Goal: Task Accomplishment & Management: Manage account settings

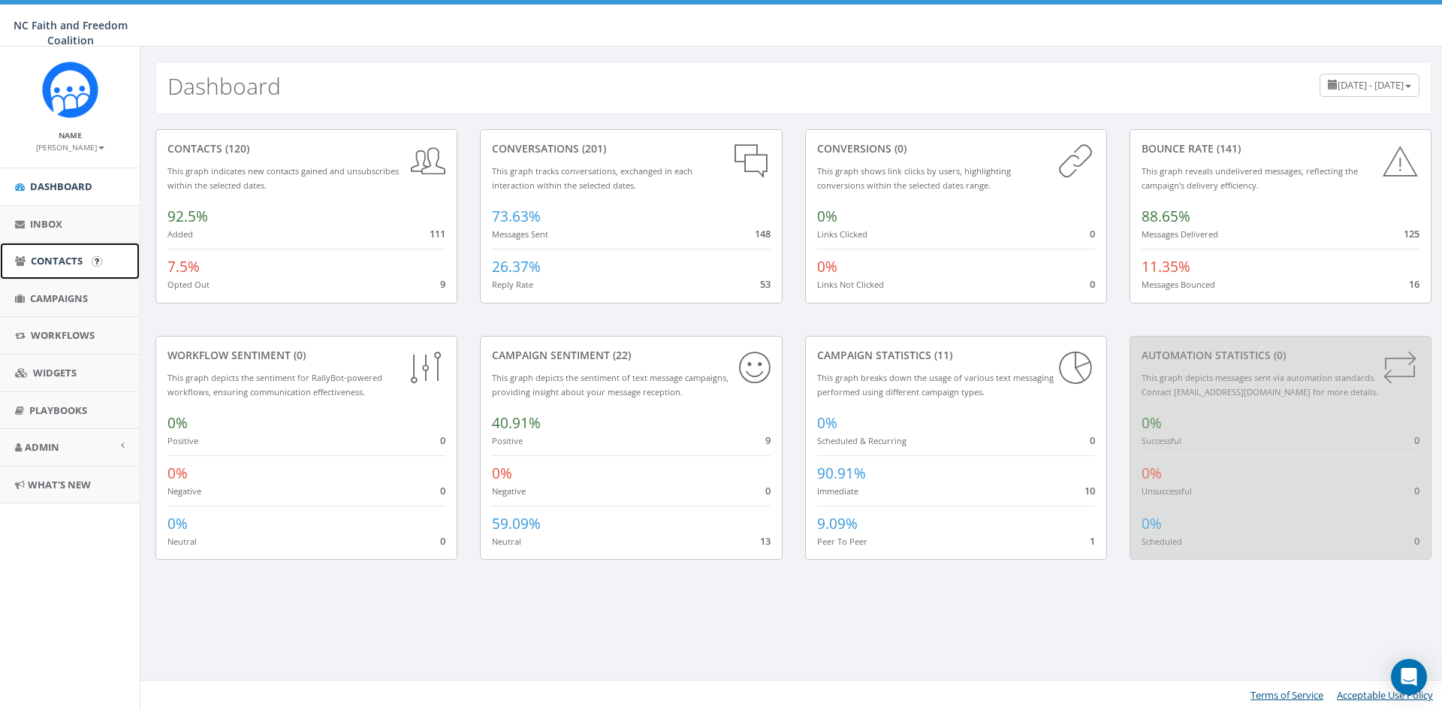
click at [61, 259] on span "Contacts" at bounding box center [57, 261] width 52 height 14
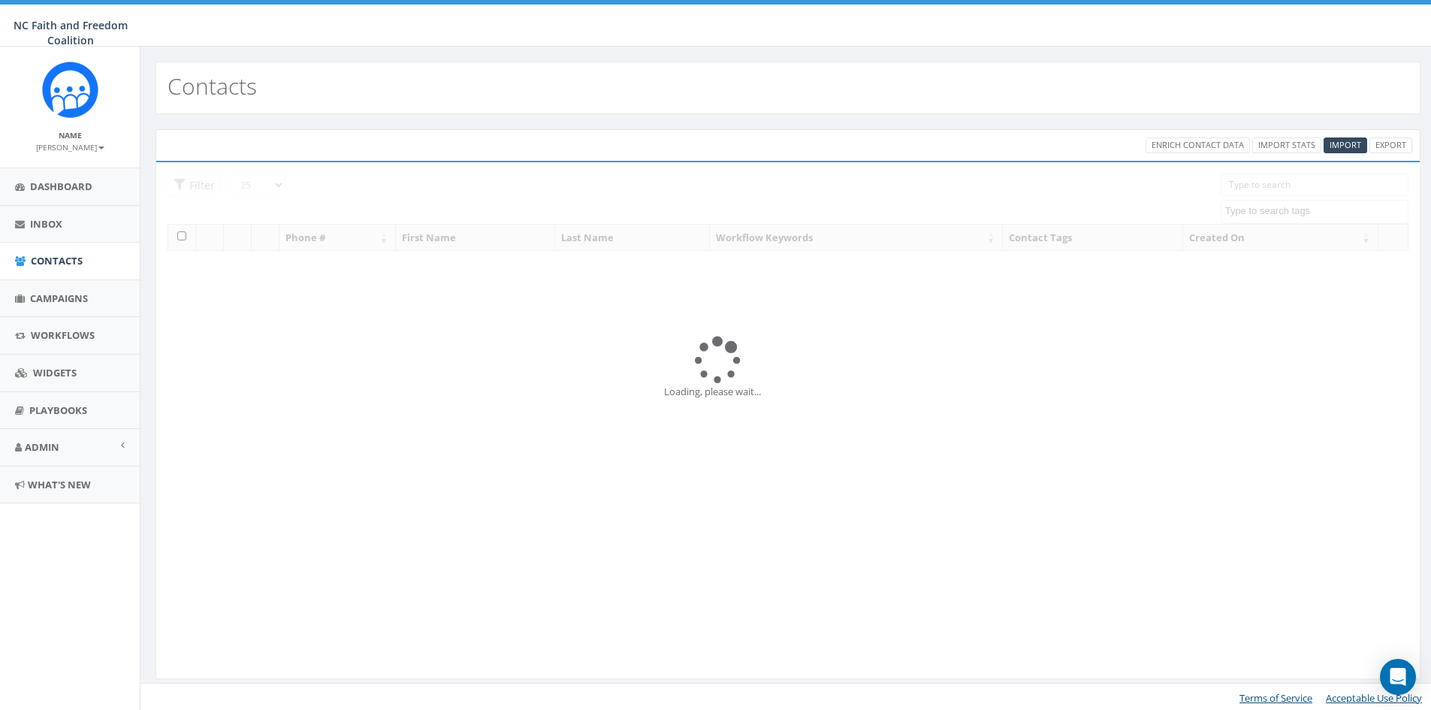
select select
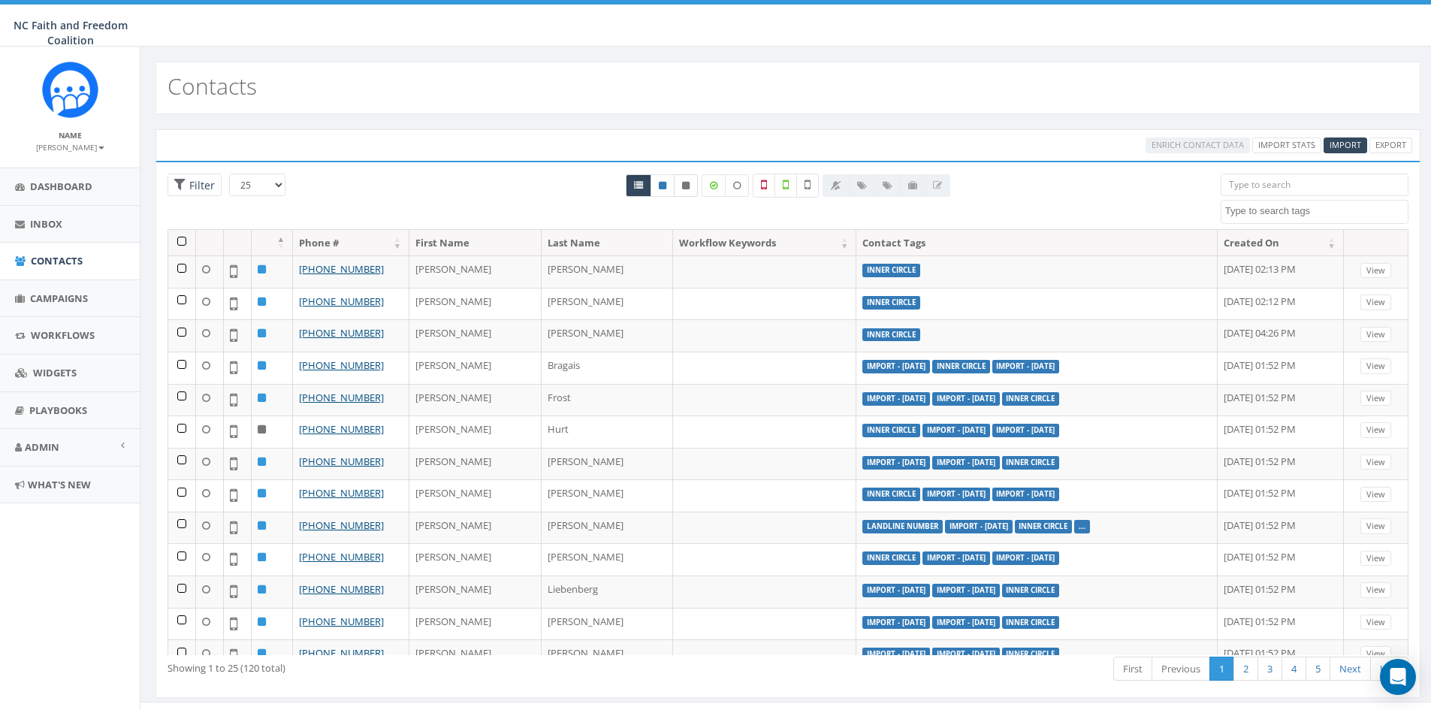
click at [685, 185] on icon at bounding box center [686, 185] width 8 height 9
radio input "true"
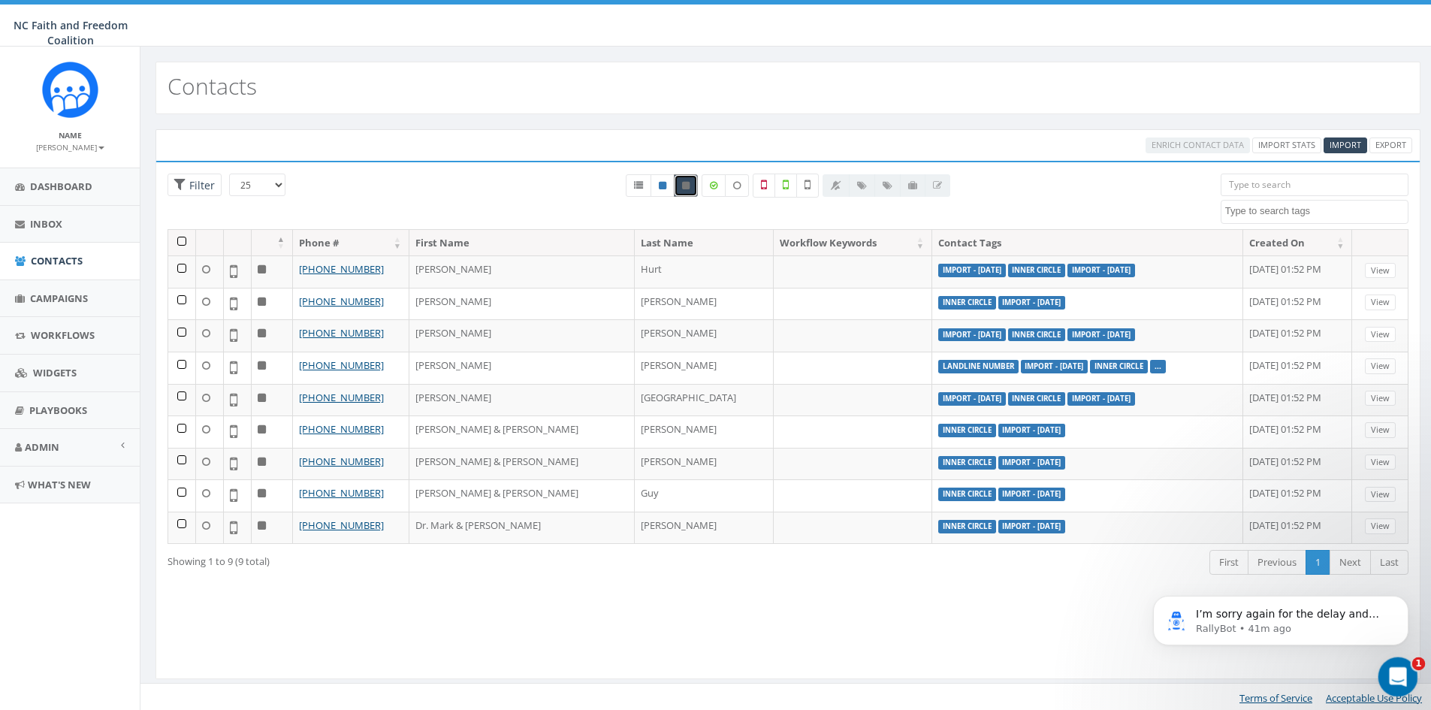
click at [1399, 681] on icon "Open Intercom Messenger" at bounding box center [1396, 675] width 25 height 25
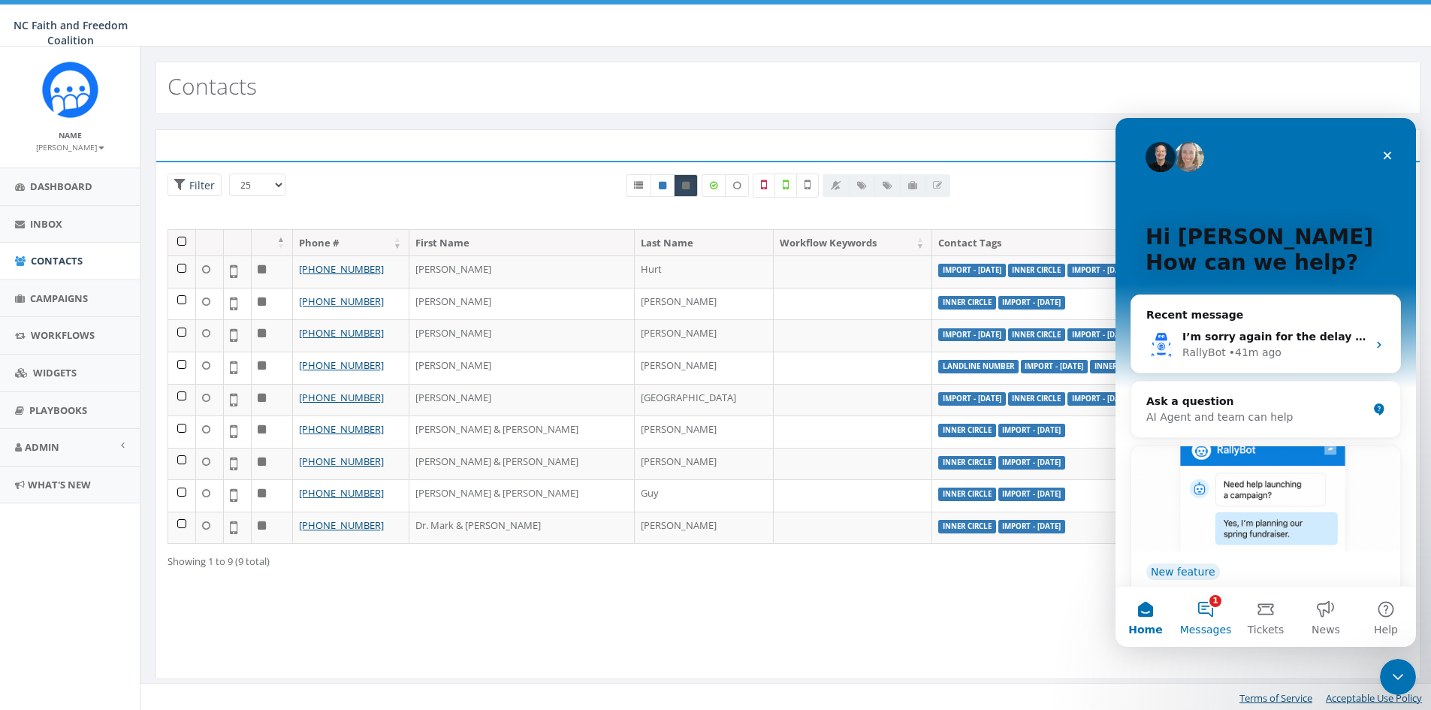
click at [1206, 609] on button "1 Messages" at bounding box center [1206, 617] width 60 height 60
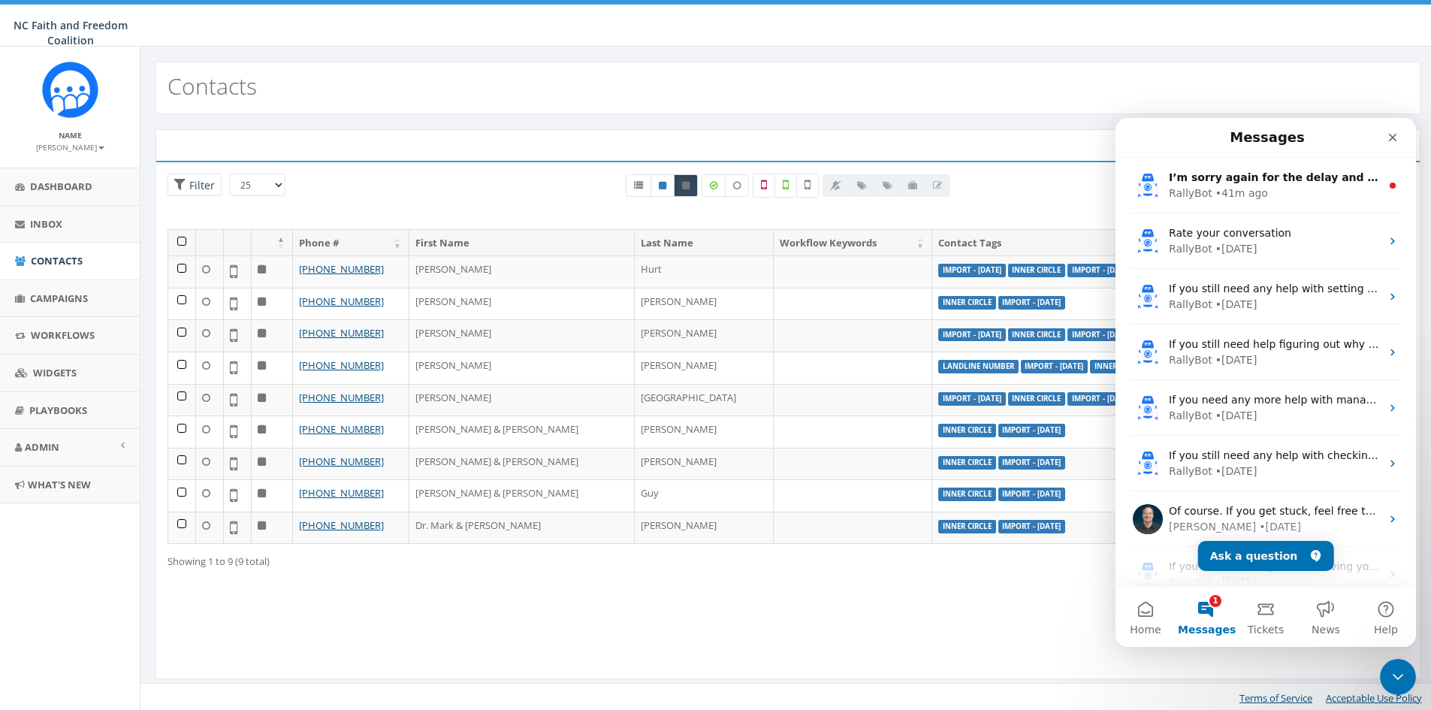
scroll to position [75, 0]
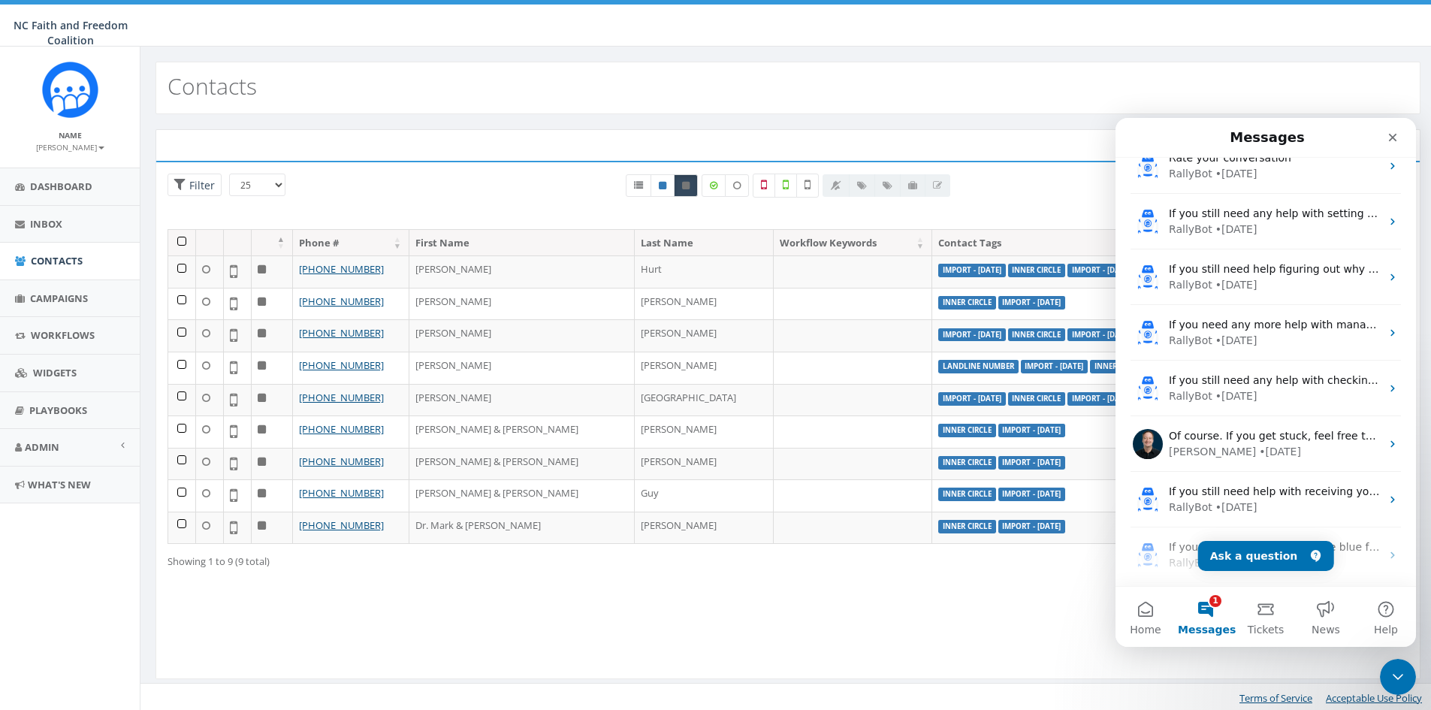
click at [1212, 608] on button "1 Messages" at bounding box center [1206, 617] width 60 height 60
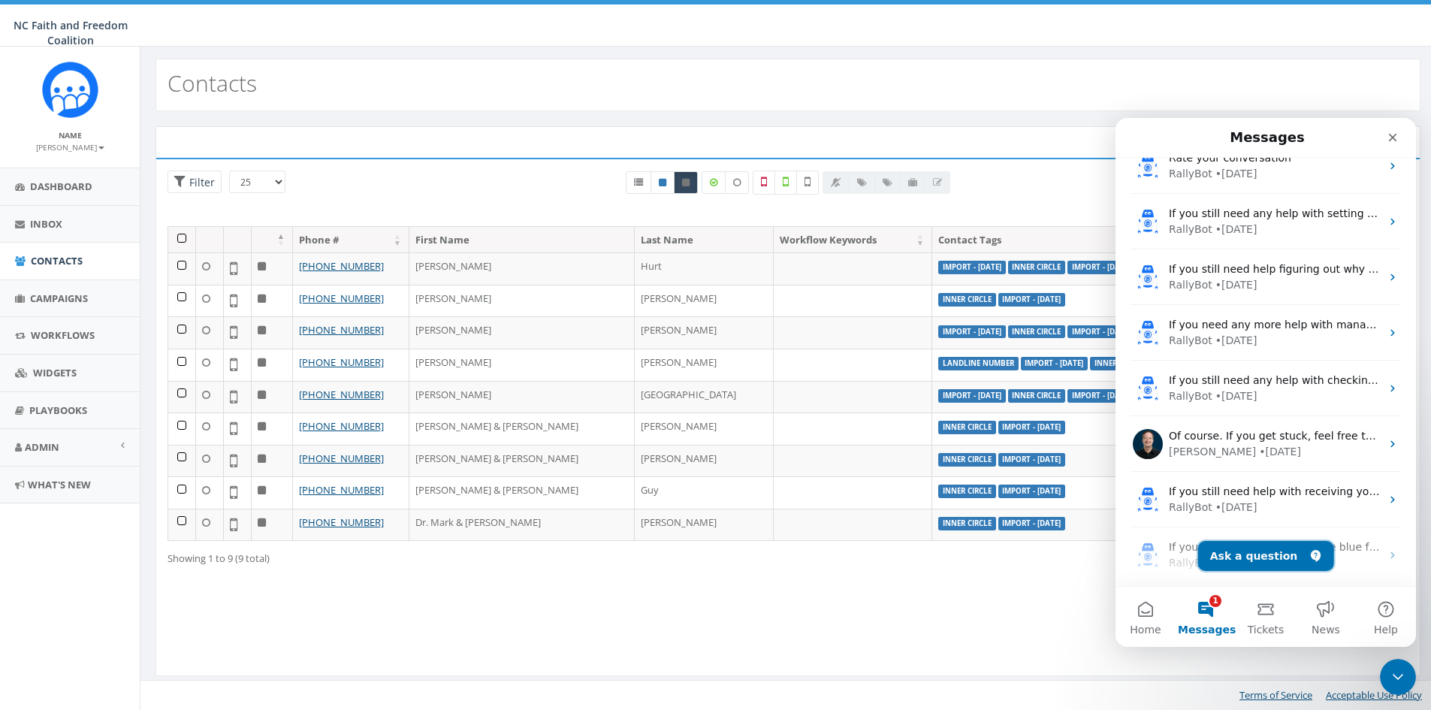
click at [1260, 560] on button "Ask a question" at bounding box center [1266, 556] width 136 height 30
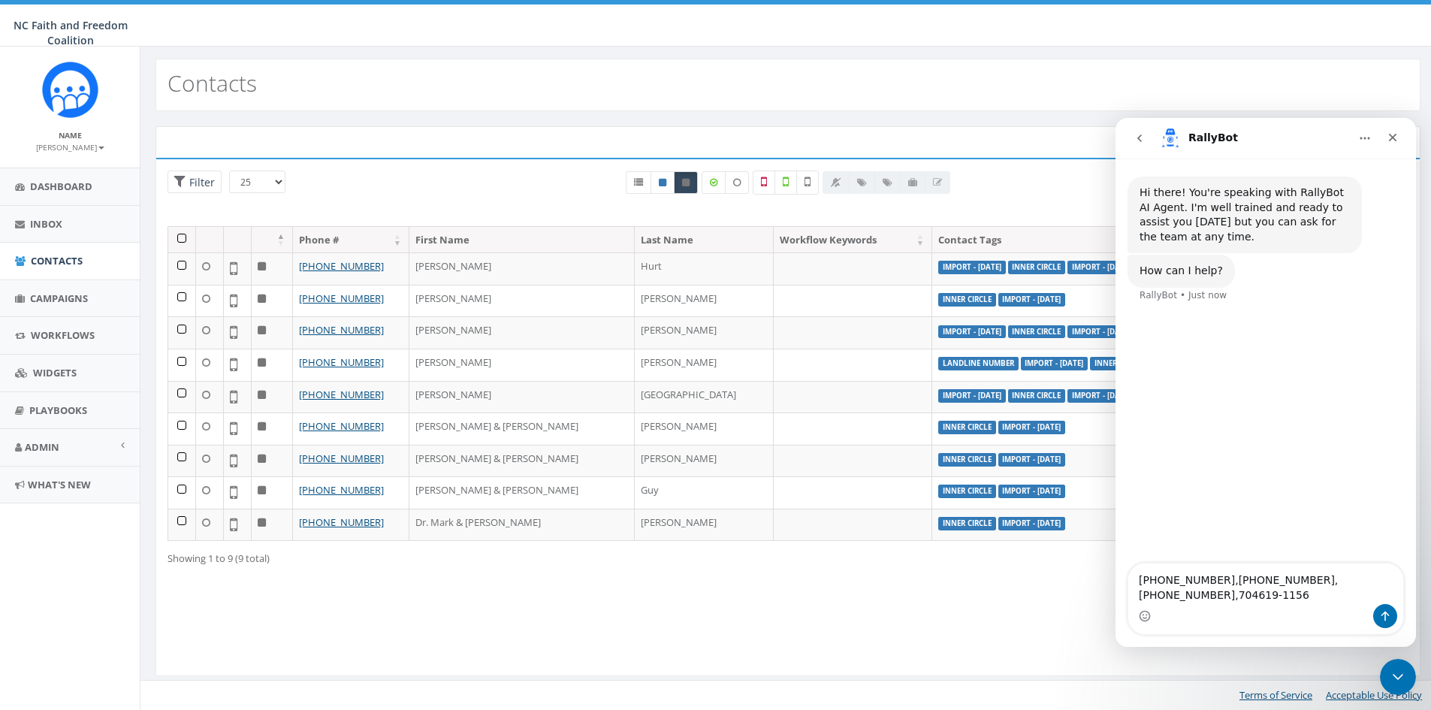
type textarea "336-756-1102,704-221-0226,828-447-0502,704619-1156"
click at [1385, 620] on icon "Send a message…" at bounding box center [1385, 616] width 12 height 12
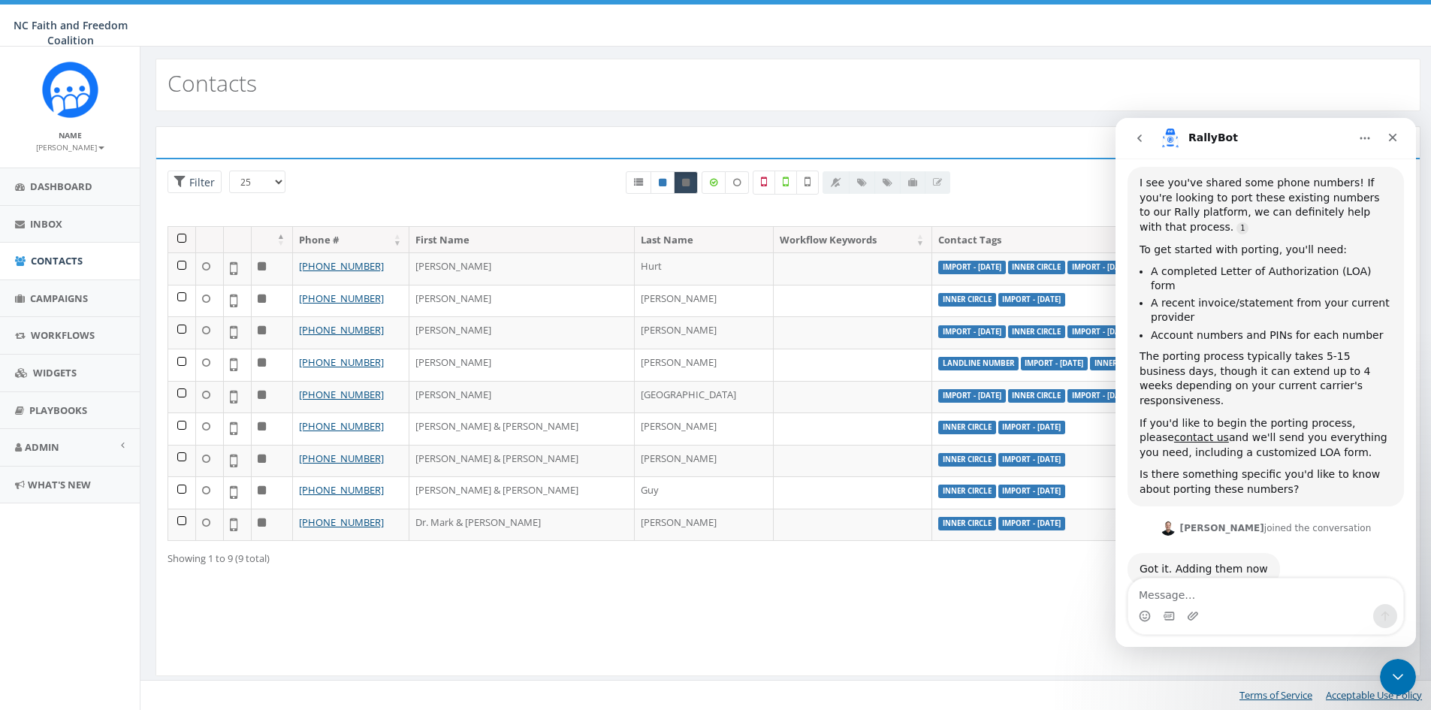
scroll to position [191, 0]
click at [41, 179] on link "Dashboard" at bounding box center [70, 186] width 140 height 37
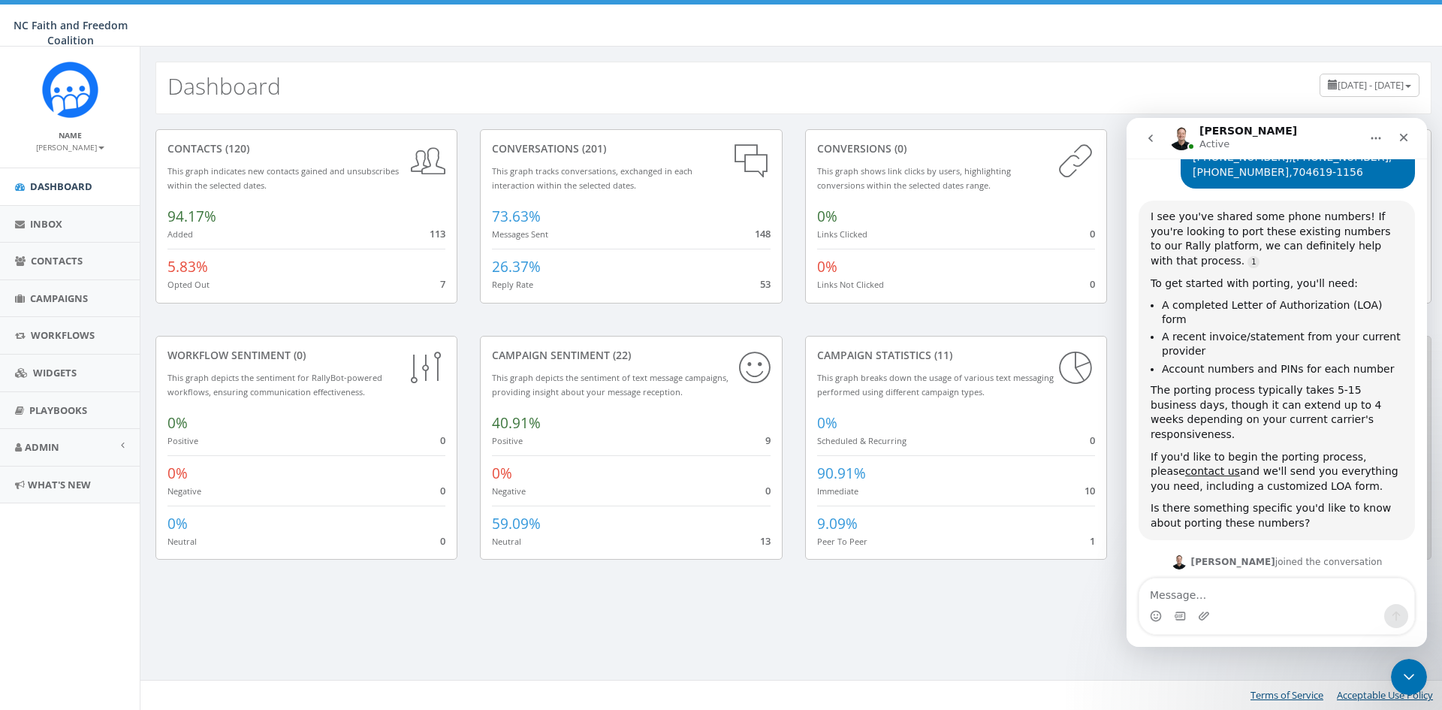
scroll to position [196, 0]
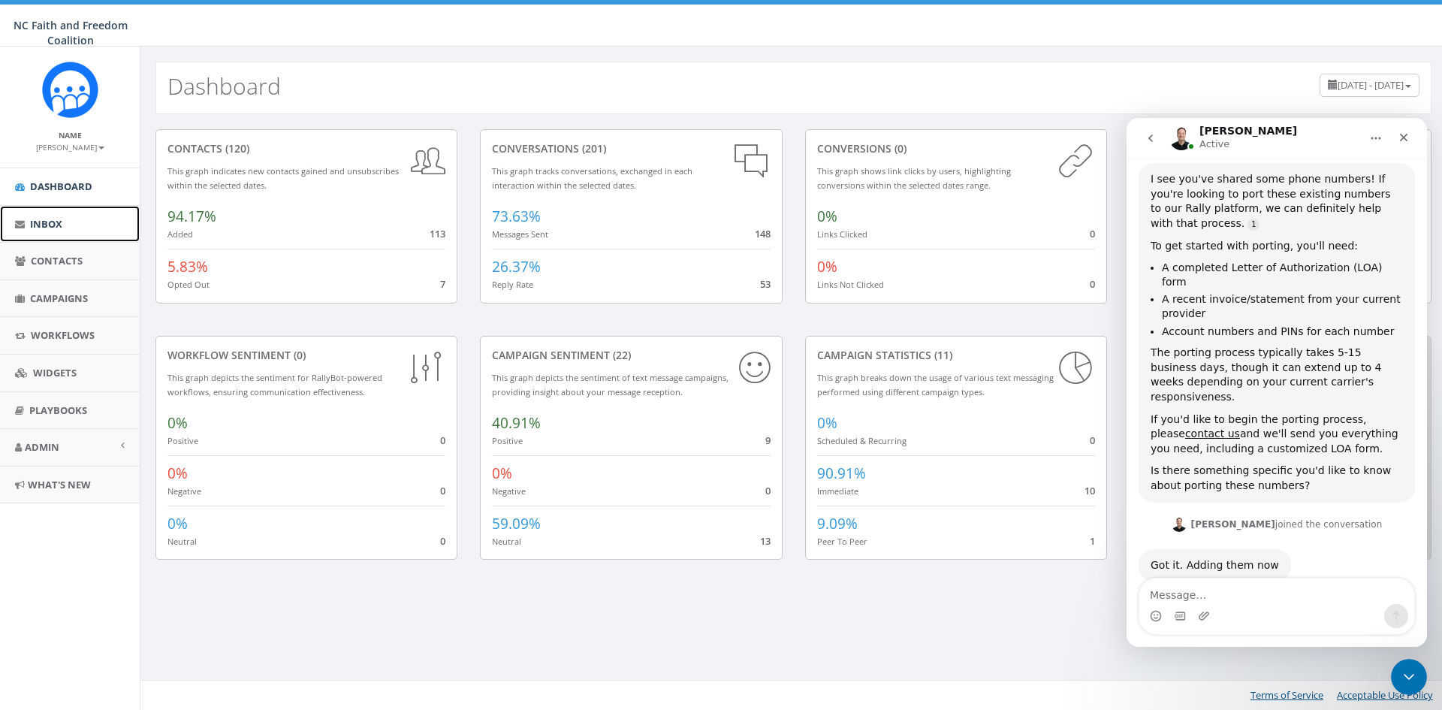
click at [50, 222] on span "Inbox" at bounding box center [46, 224] width 32 height 14
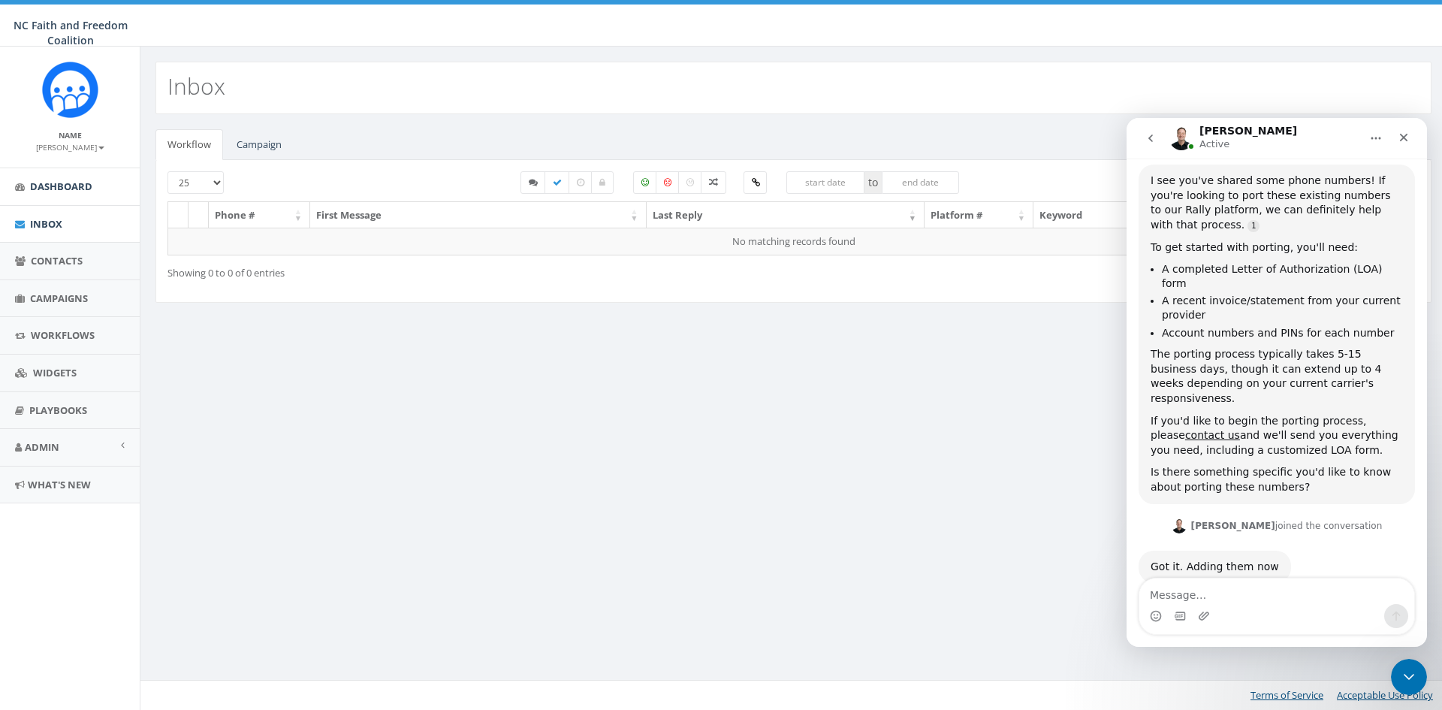
scroll to position [196, 0]
click at [65, 186] on span "Dashboard" at bounding box center [61, 187] width 62 height 14
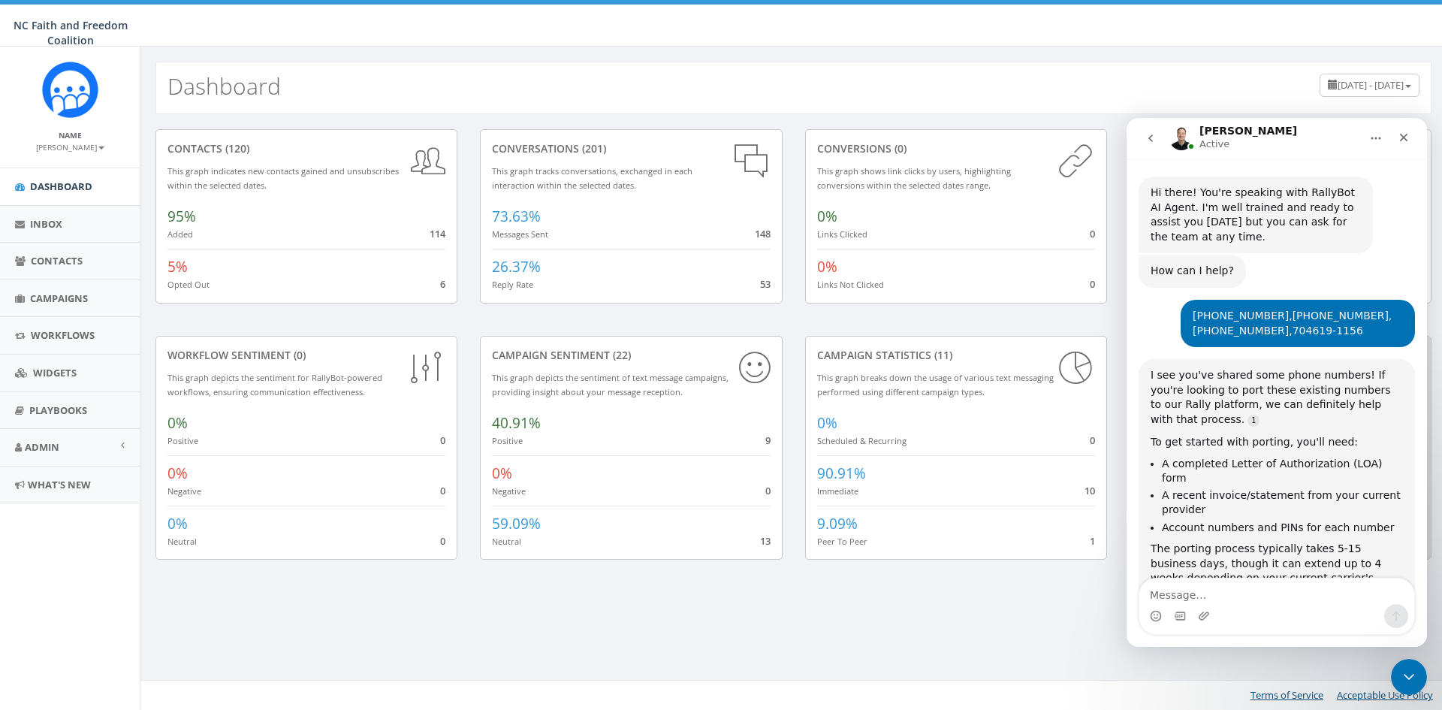
scroll to position [196, 0]
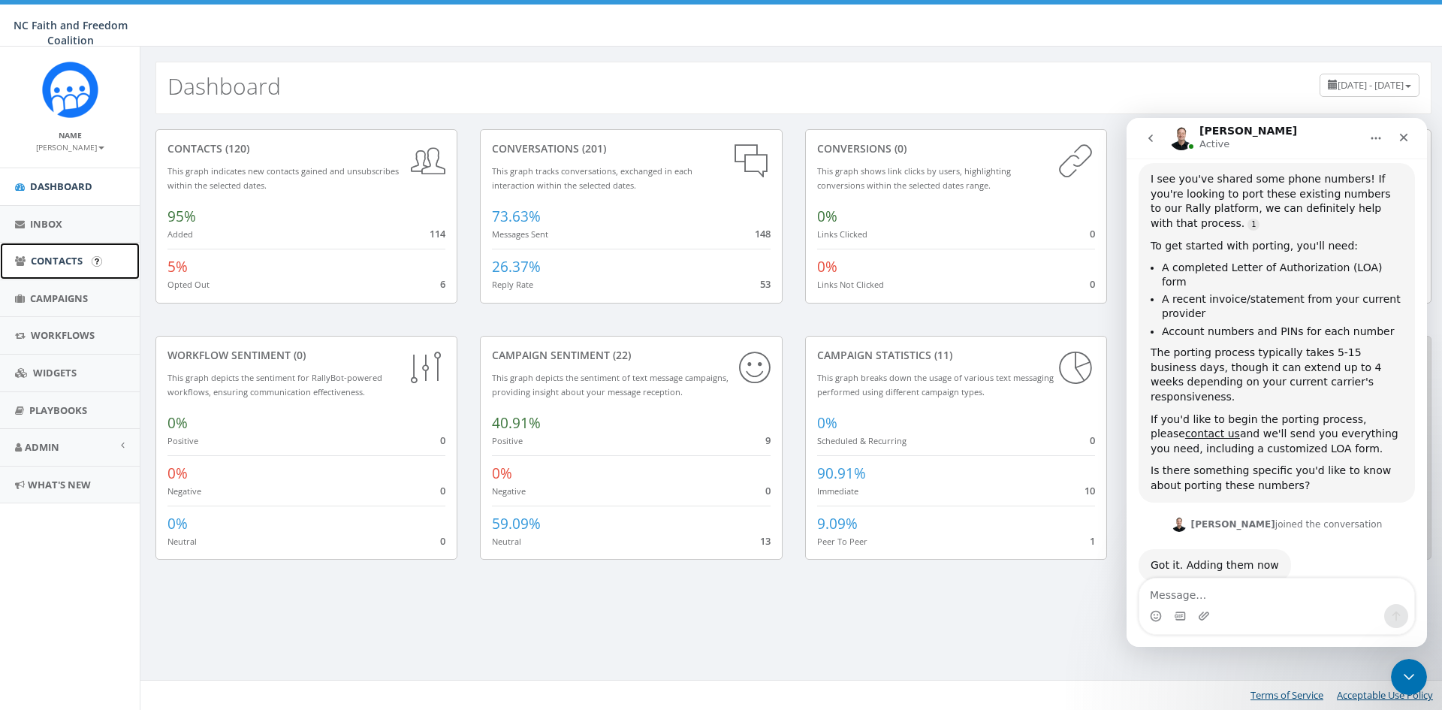
click at [47, 258] on span "Contacts" at bounding box center [57, 261] width 52 height 14
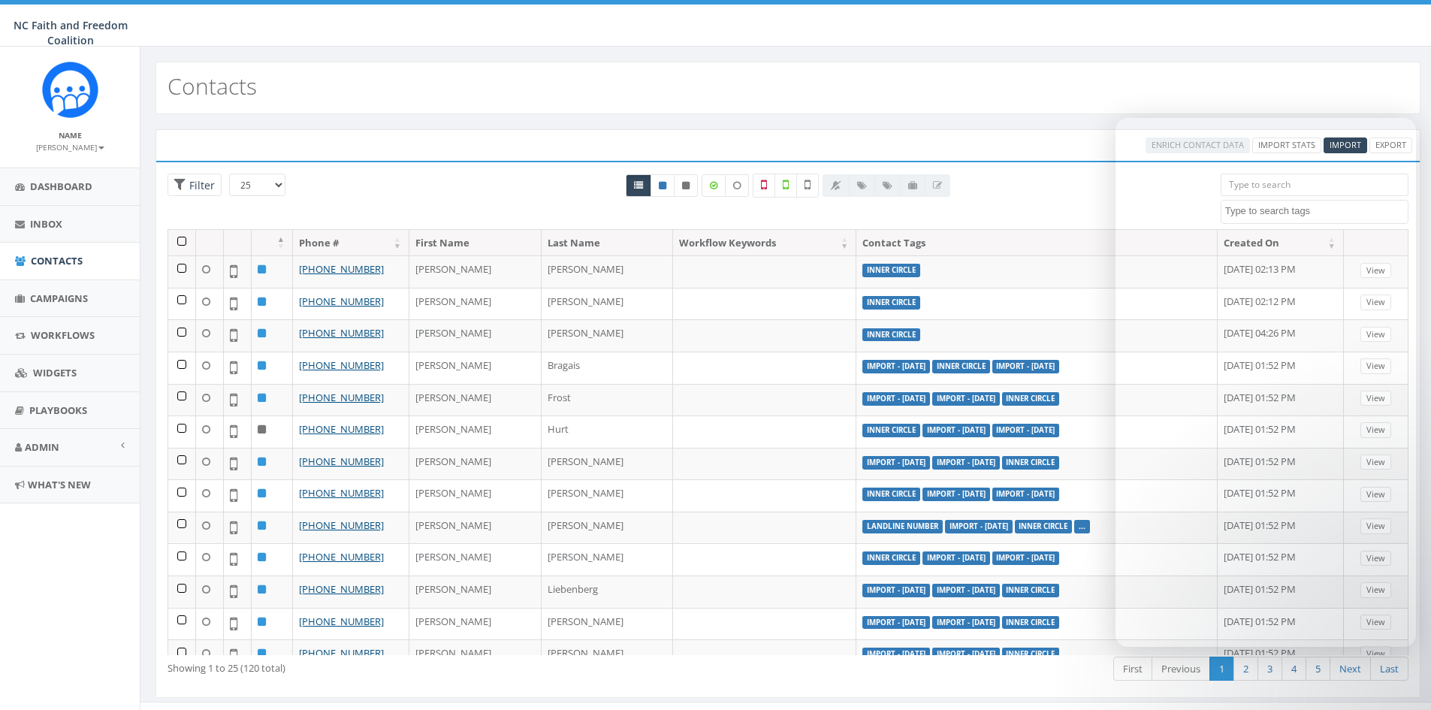
select select
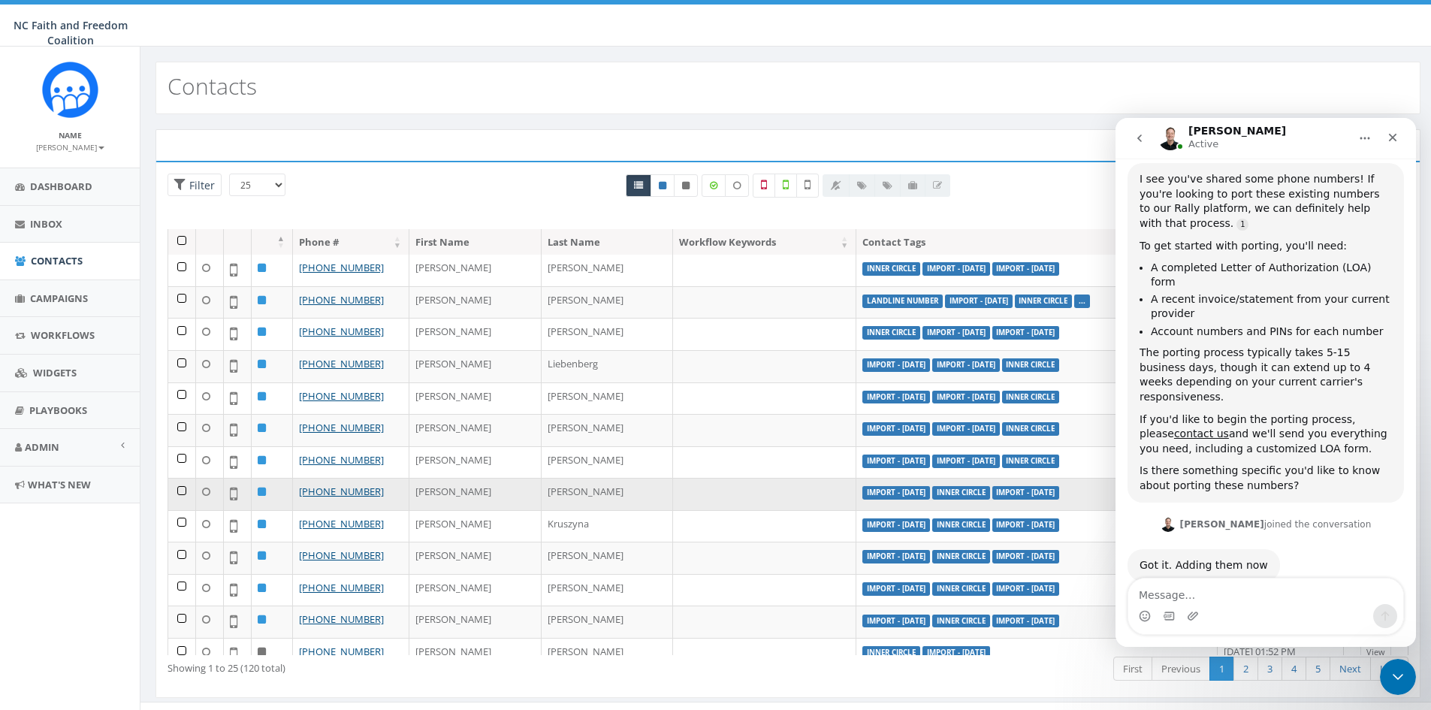
scroll to position [300, 0]
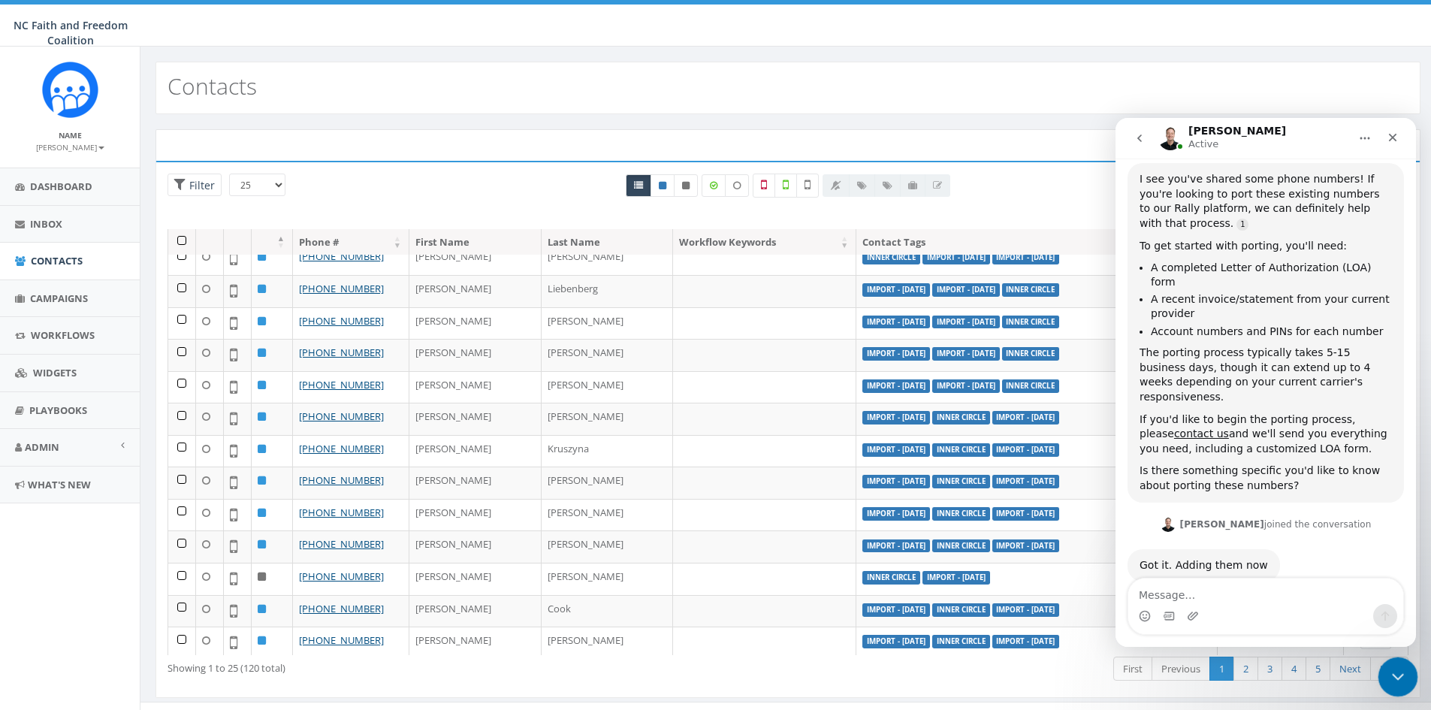
click at [1402, 672] on icon "Close Intercom Messenger" at bounding box center [1396, 675] width 18 height 18
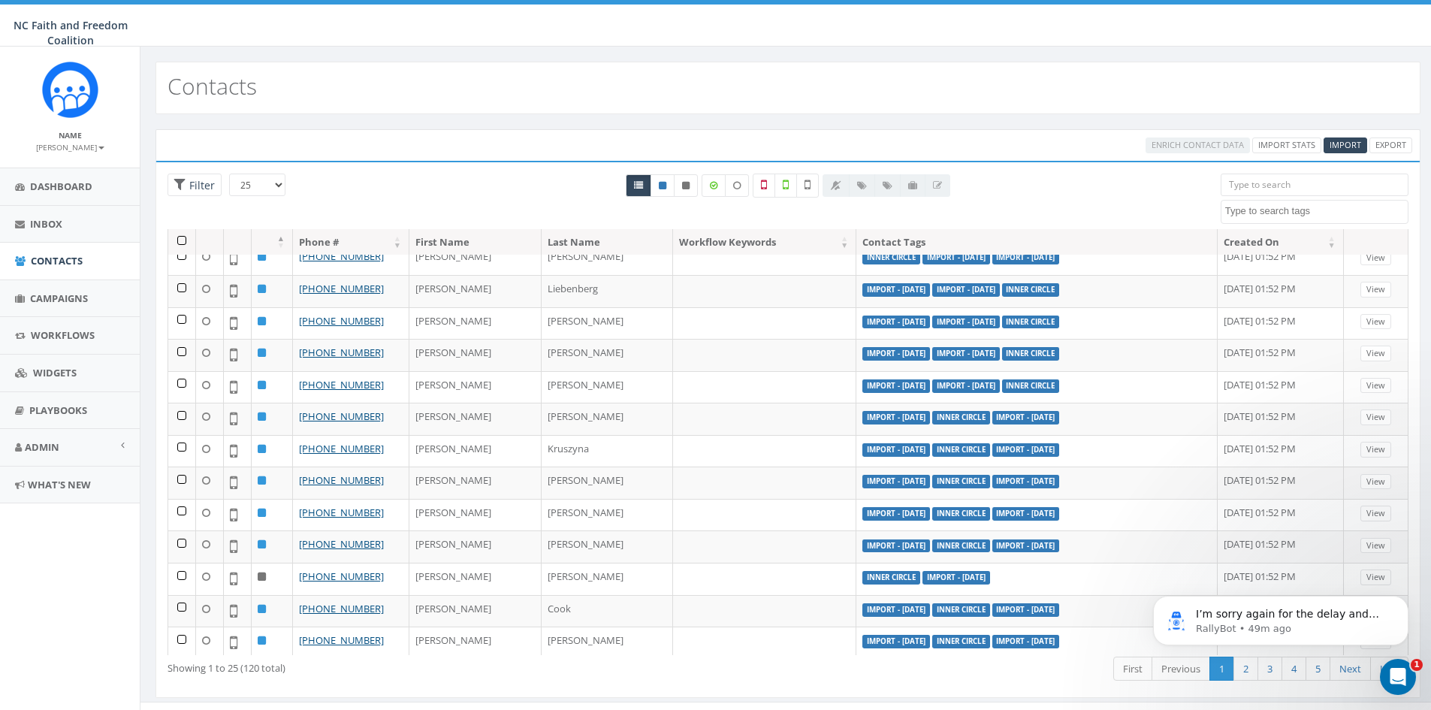
scroll to position [0, 0]
click at [1279, 184] on input "search" at bounding box center [1315, 185] width 188 height 23
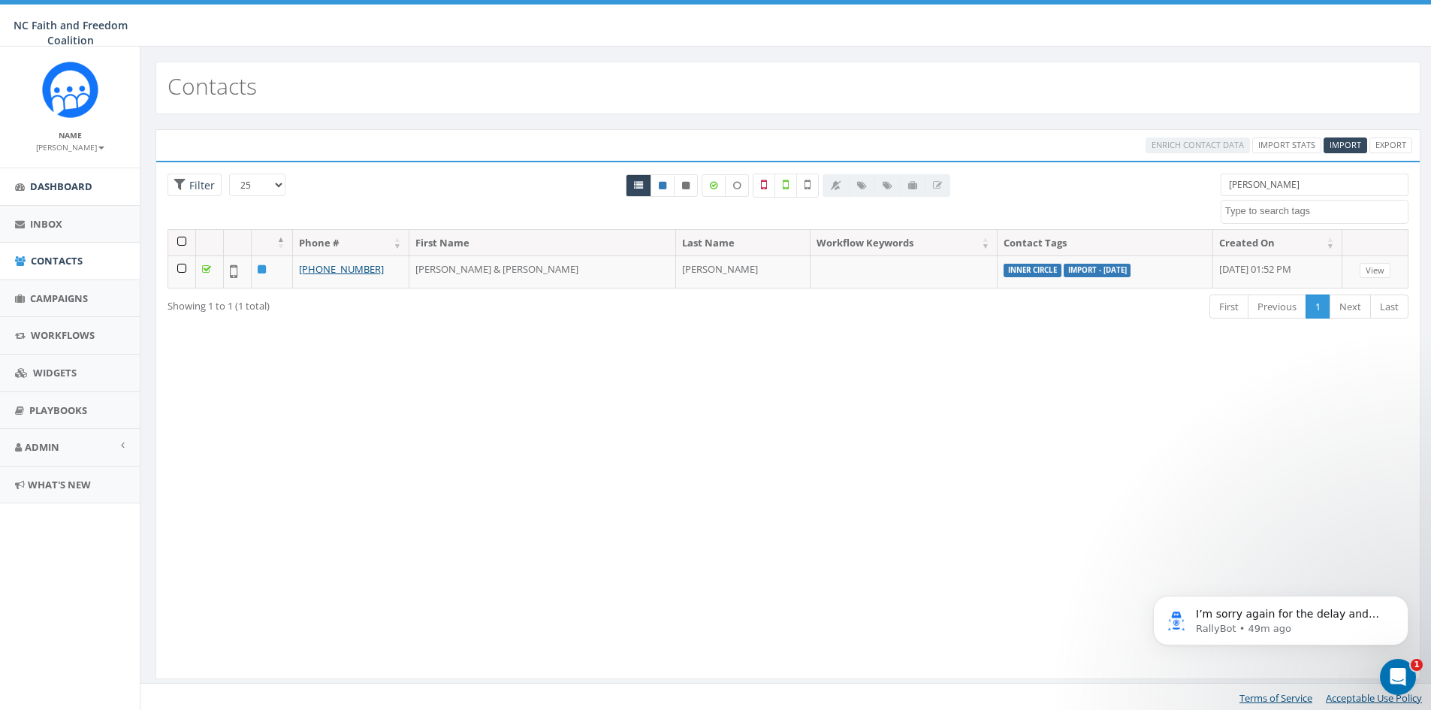
type input "[PERSON_NAME]"
click at [63, 190] on span "Dashboard" at bounding box center [61, 187] width 62 height 14
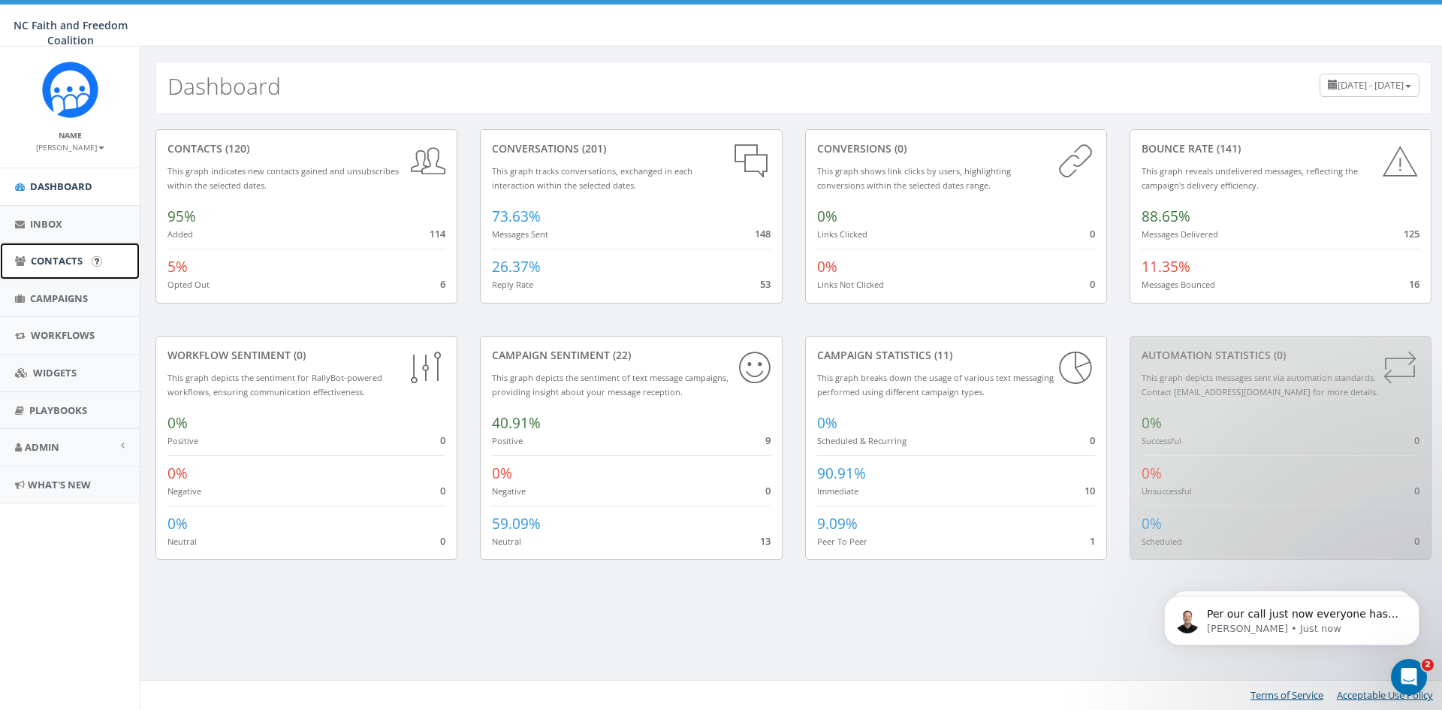
click at [56, 264] on span "Contacts" at bounding box center [57, 261] width 52 height 14
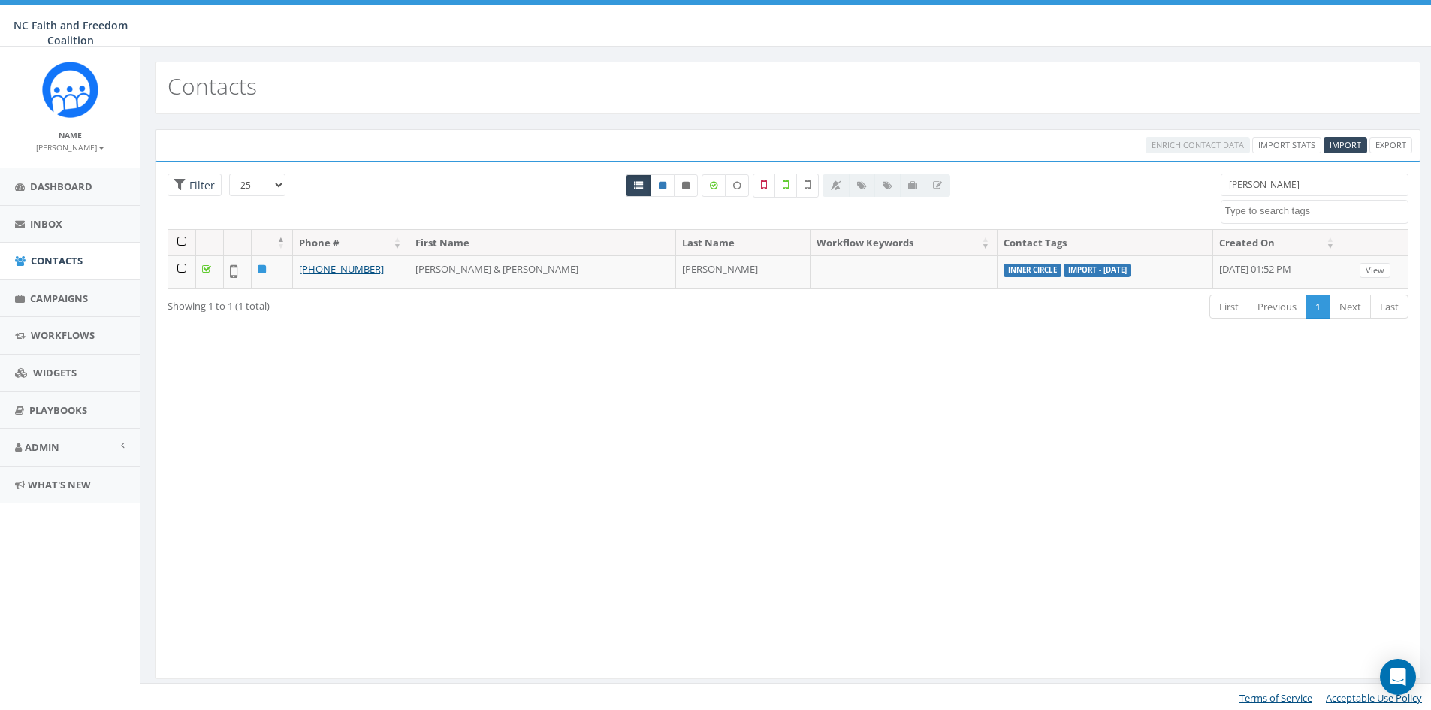
select select
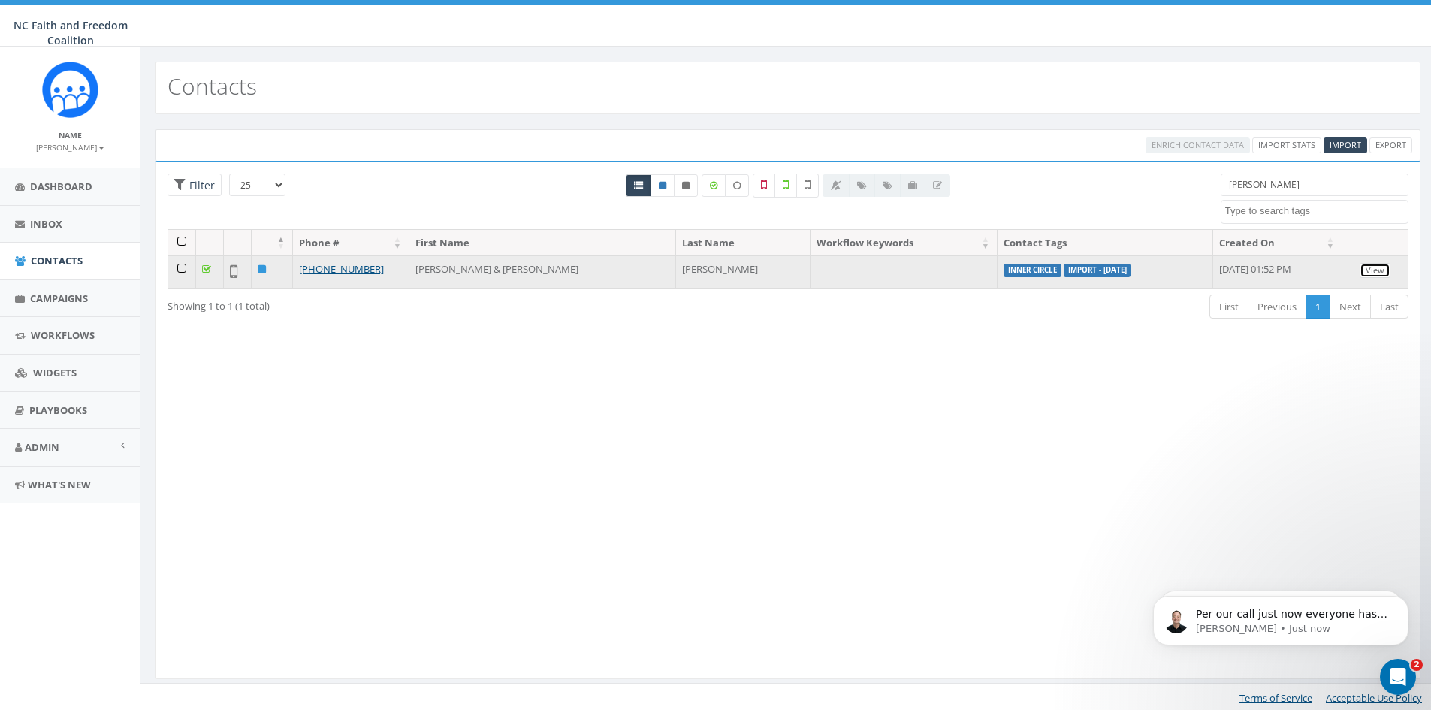
click at [1370, 271] on link "View" at bounding box center [1375, 271] width 31 height 16
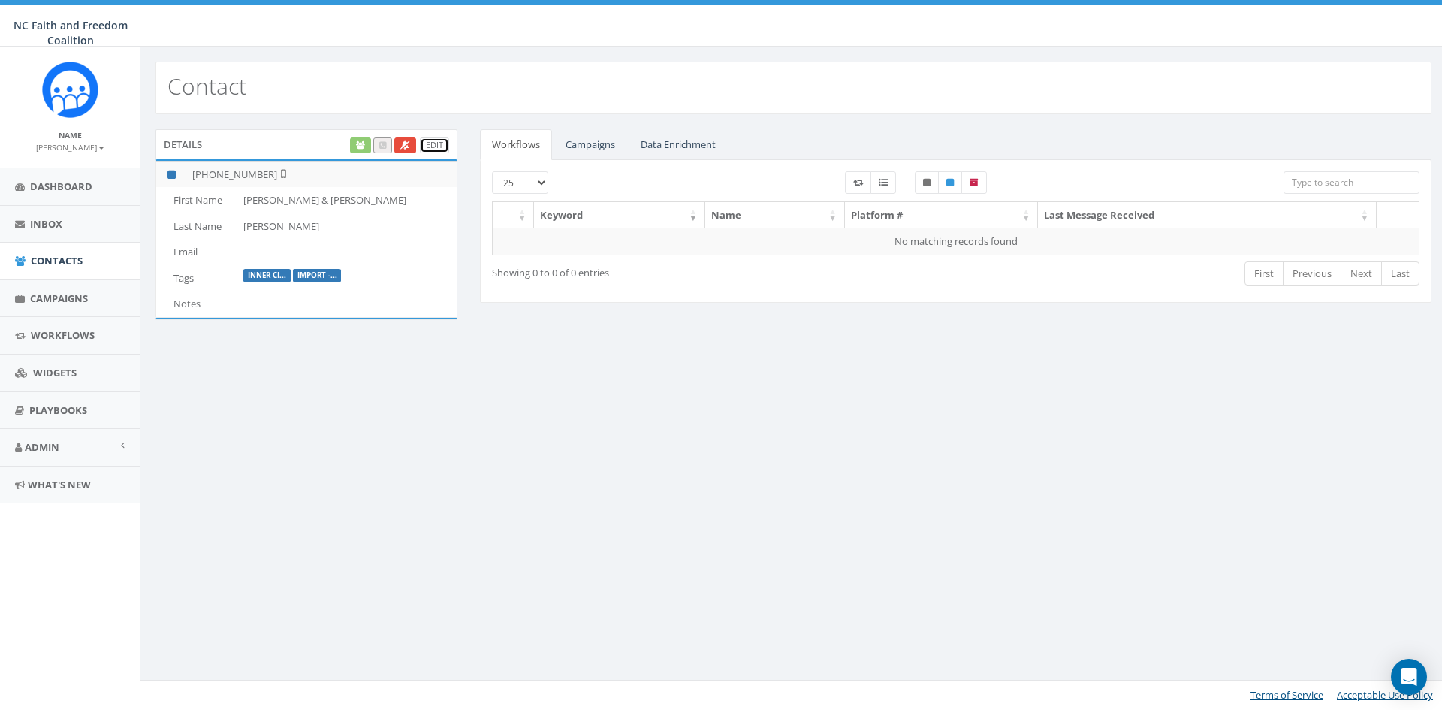
click at [442, 142] on link "Edit" at bounding box center [434, 145] width 29 height 16
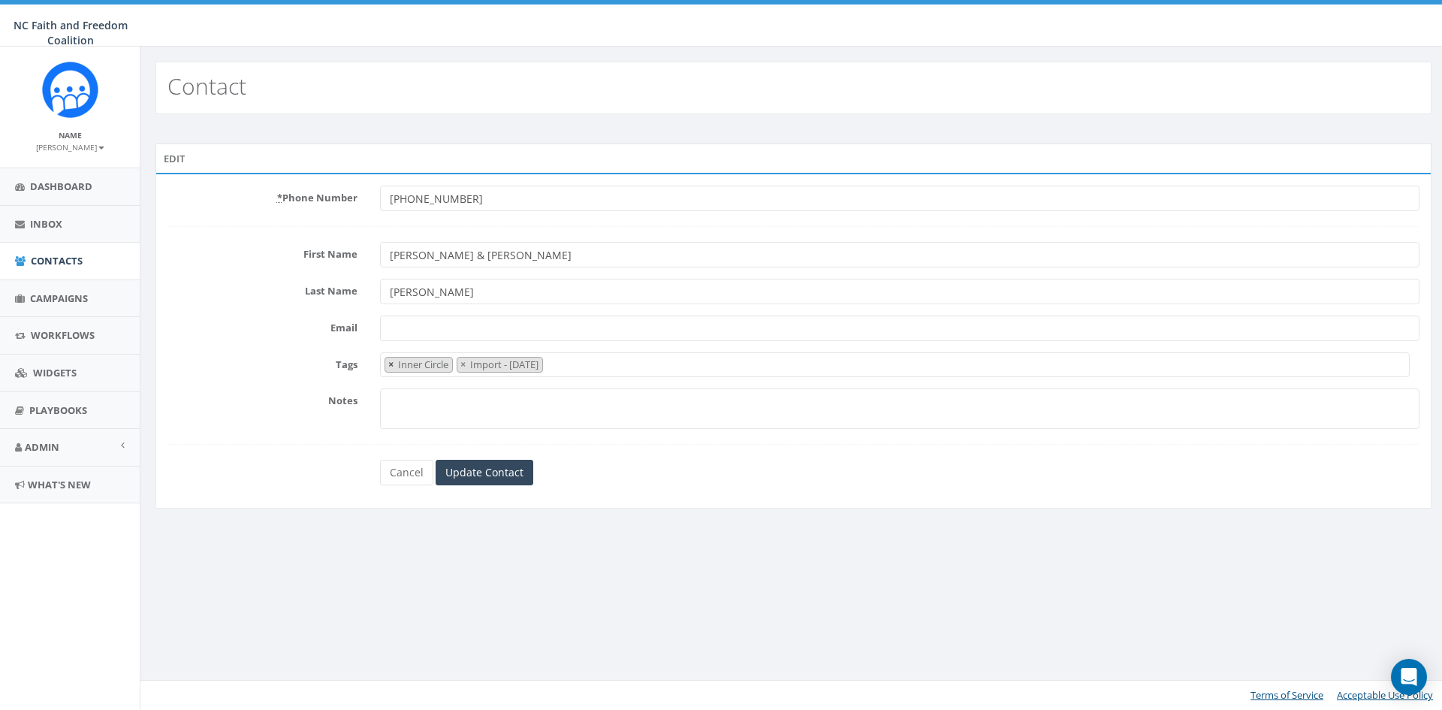
click at [391, 363] on span "×" at bounding box center [390, 365] width 5 height 14
select select "Import - [DATE]"
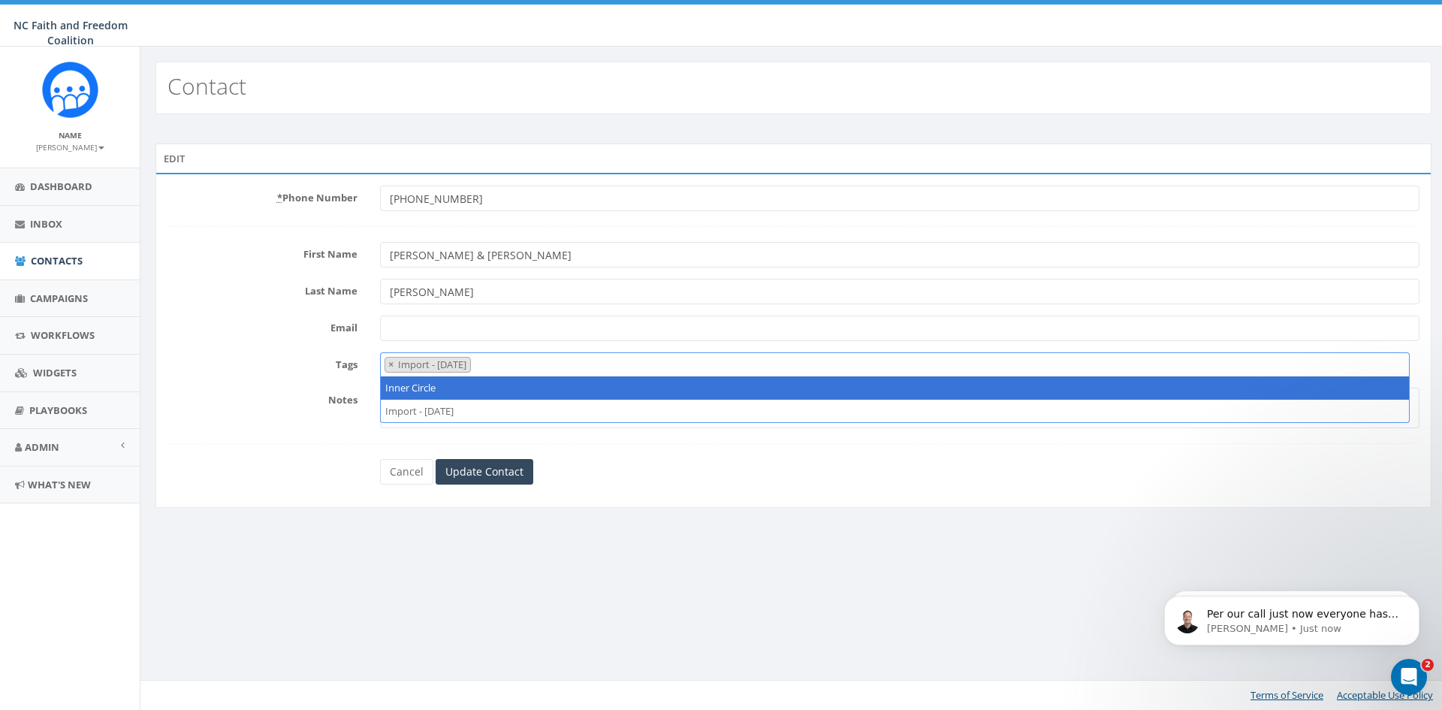
select select
type textarea "I"
select select "Inner Circle"
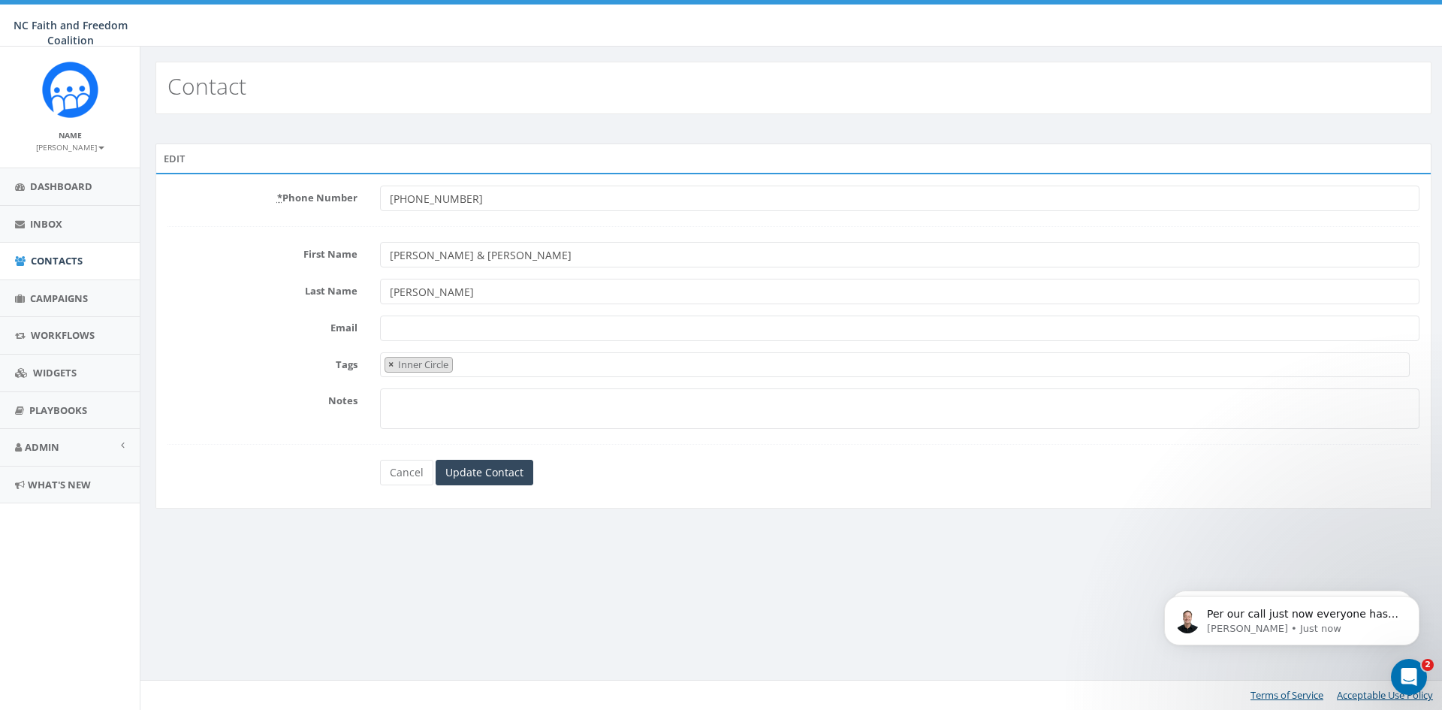
click at [387, 366] on button "×" at bounding box center [390, 365] width 11 height 14
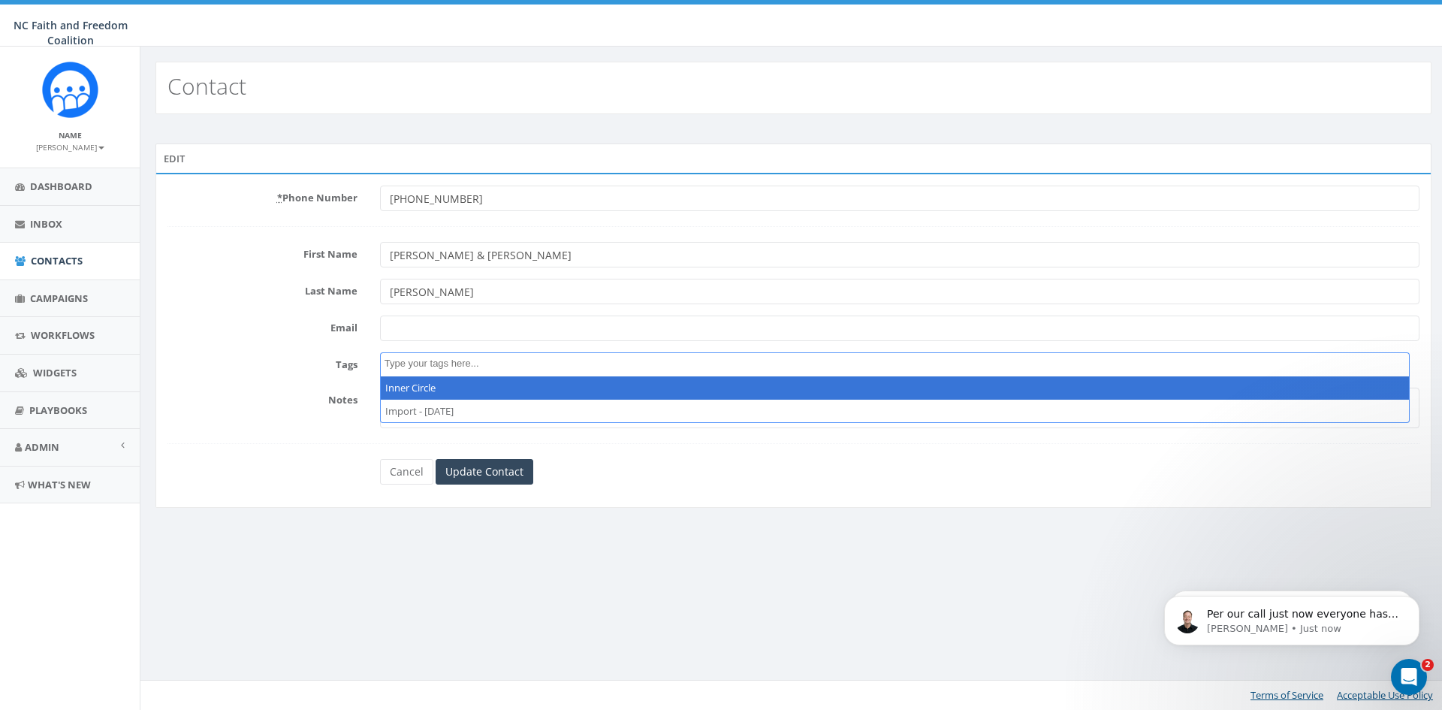
select select "Inner Circle"
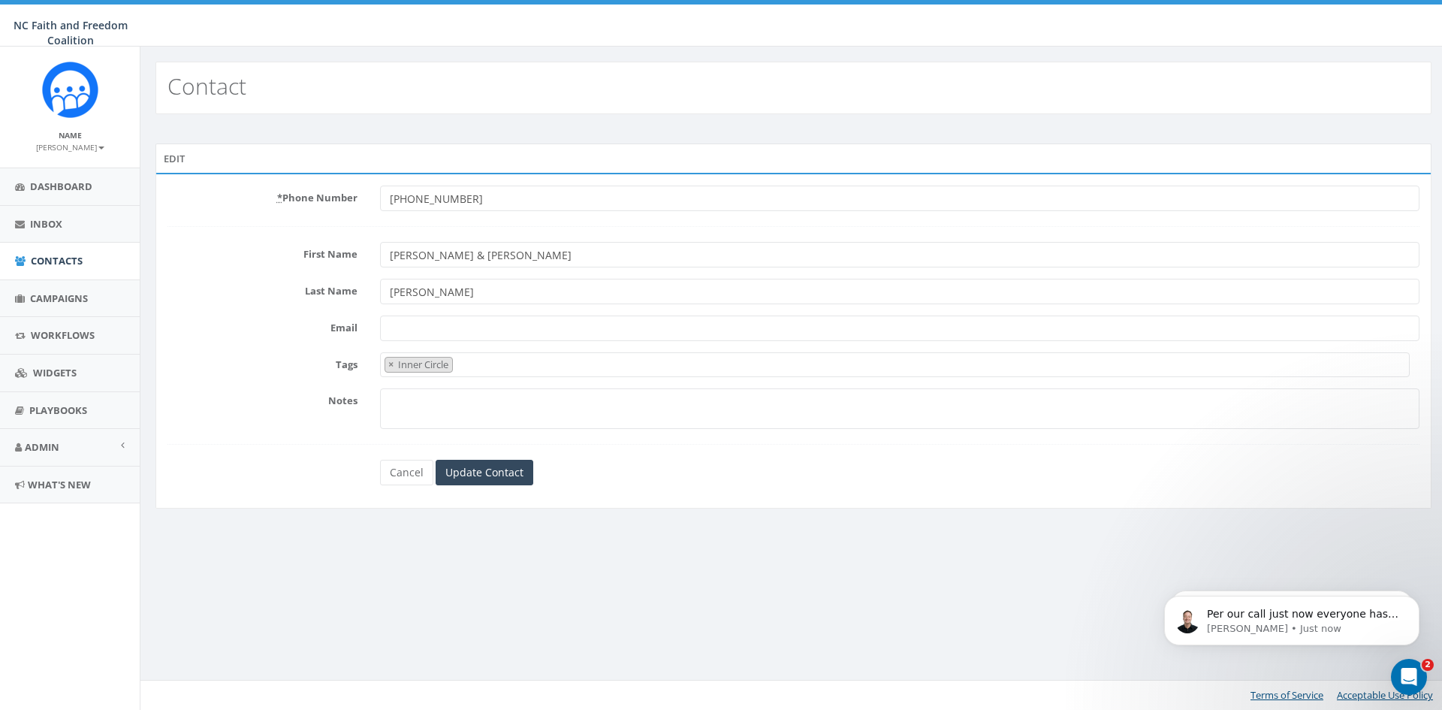
select select
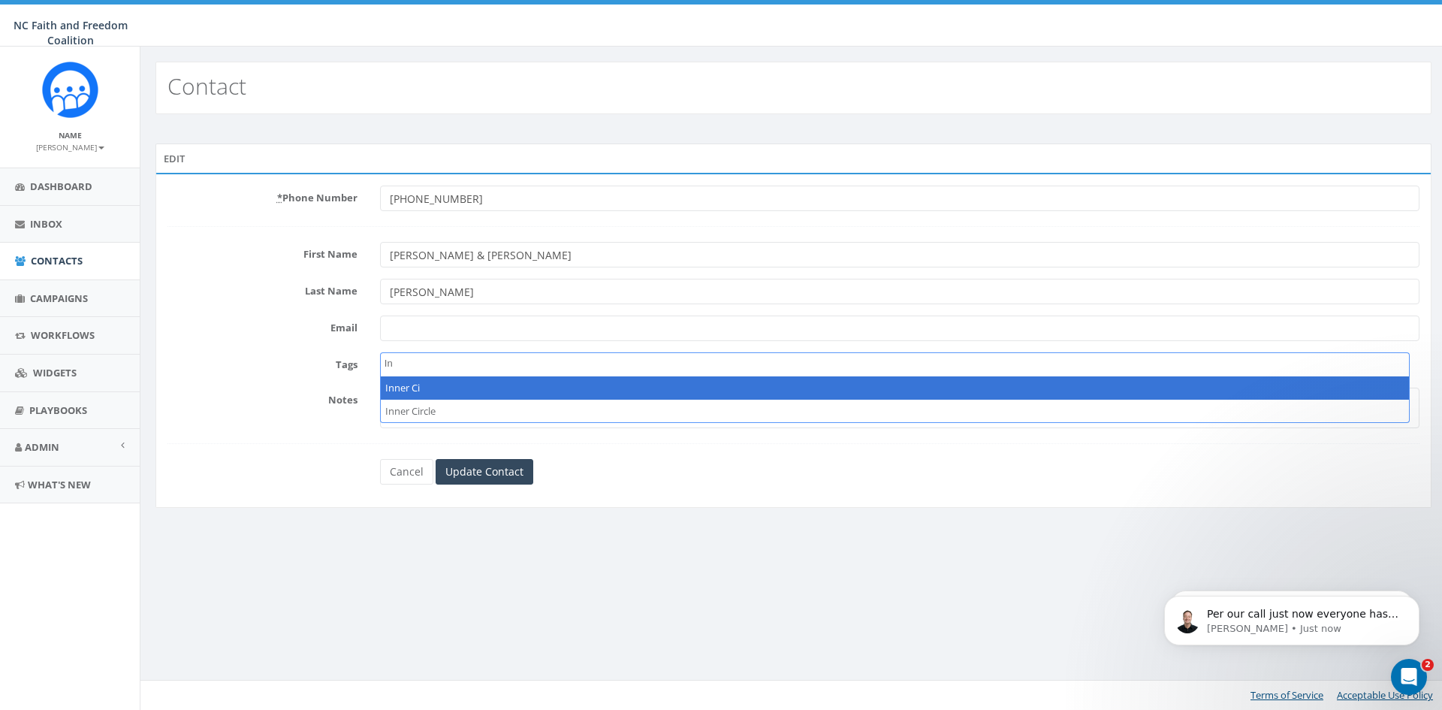
type textarea "I"
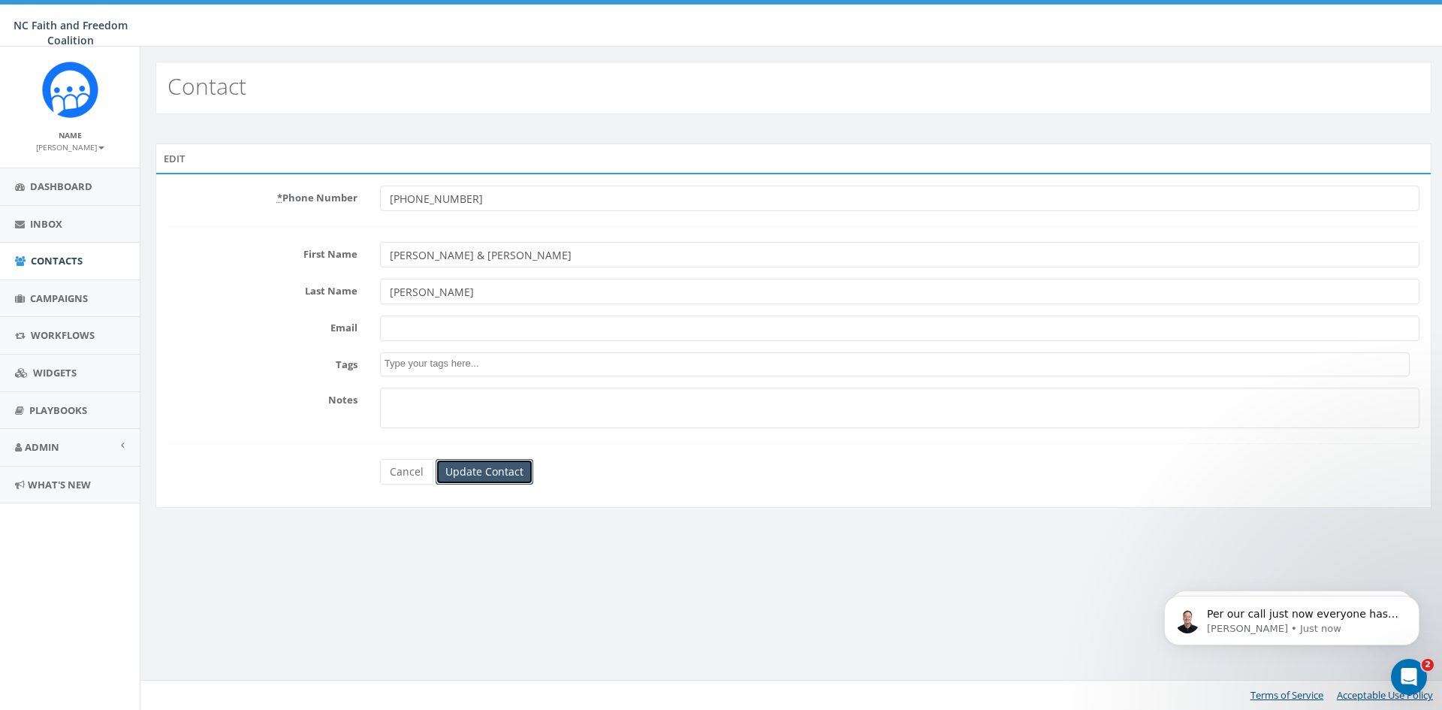
click at [486, 478] on input "Update Contact" at bounding box center [485, 472] width 98 height 26
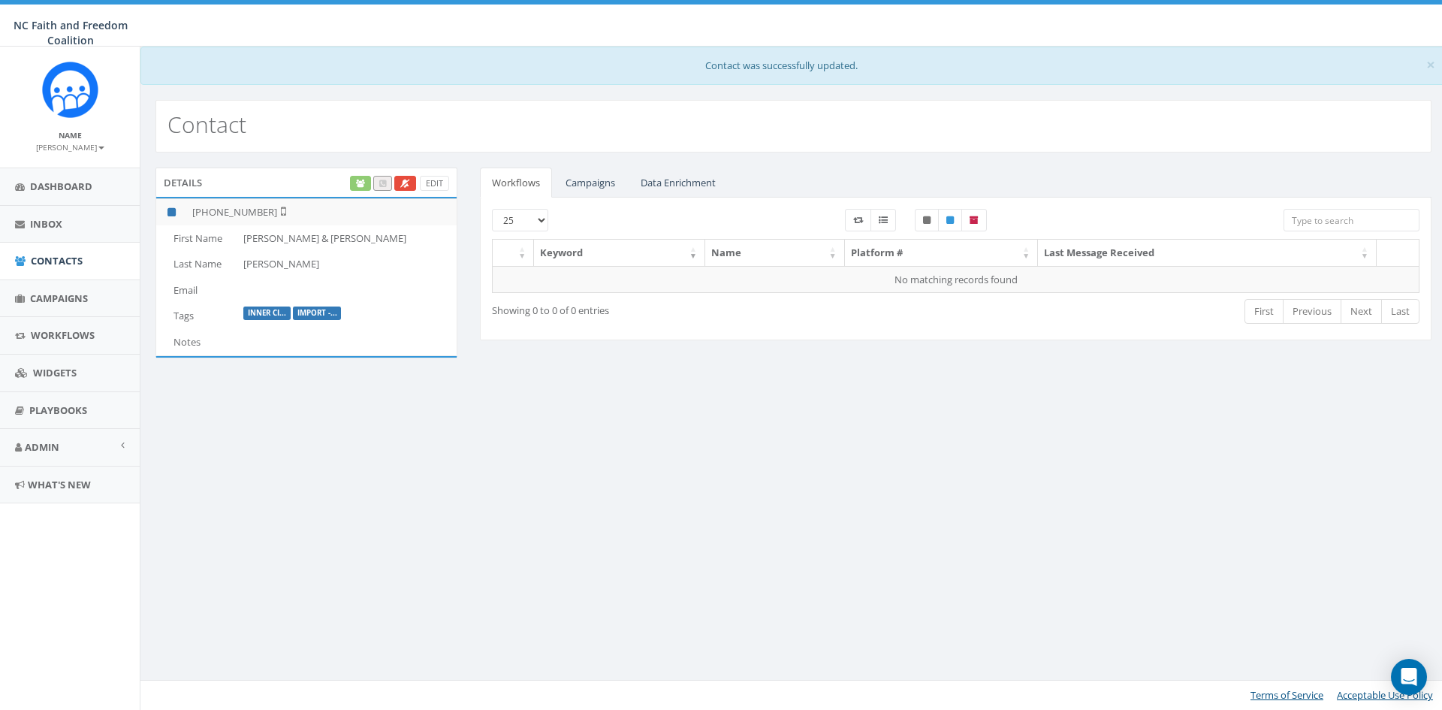
click at [260, 311] on label "Inner Ci..." at bounding box center [266, 314] width 47 height 14
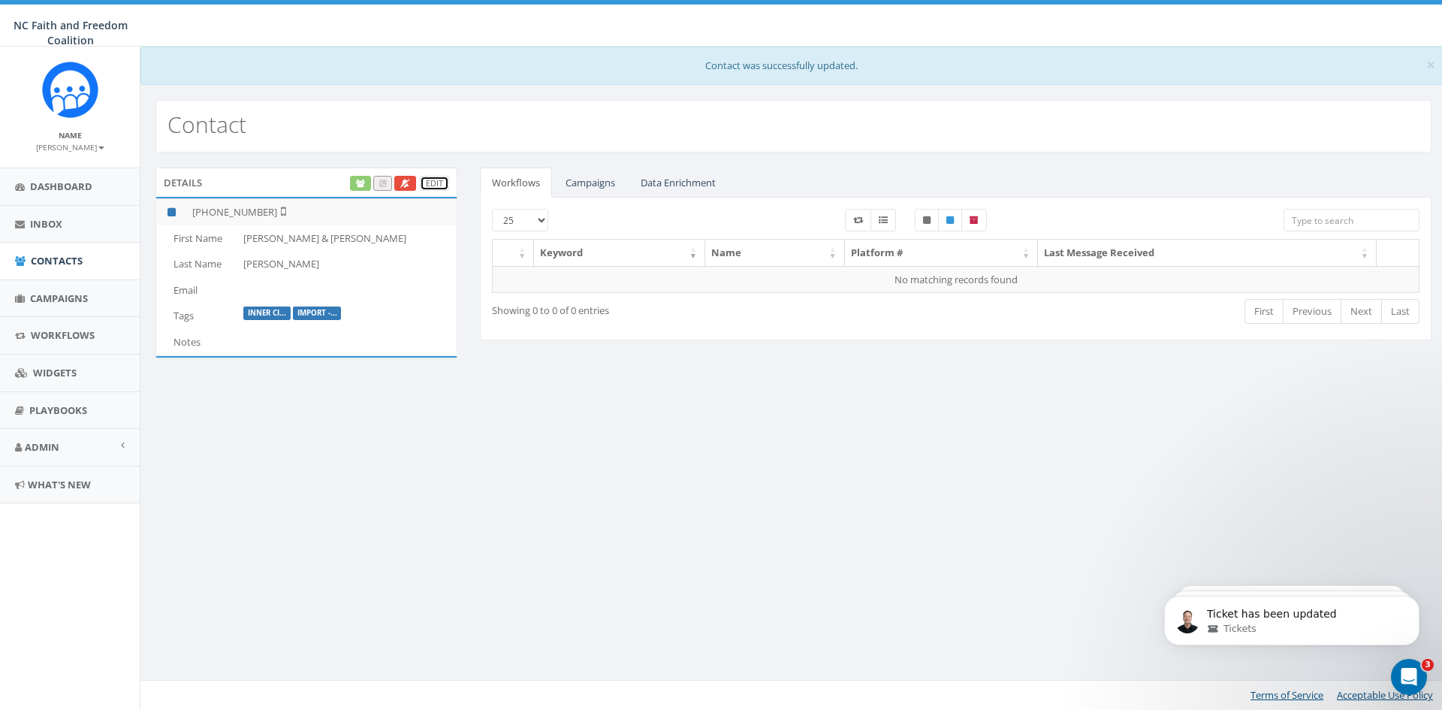
click at [436, 177] on link "Edit" at bounding box center [434, 184] width 29 height 16
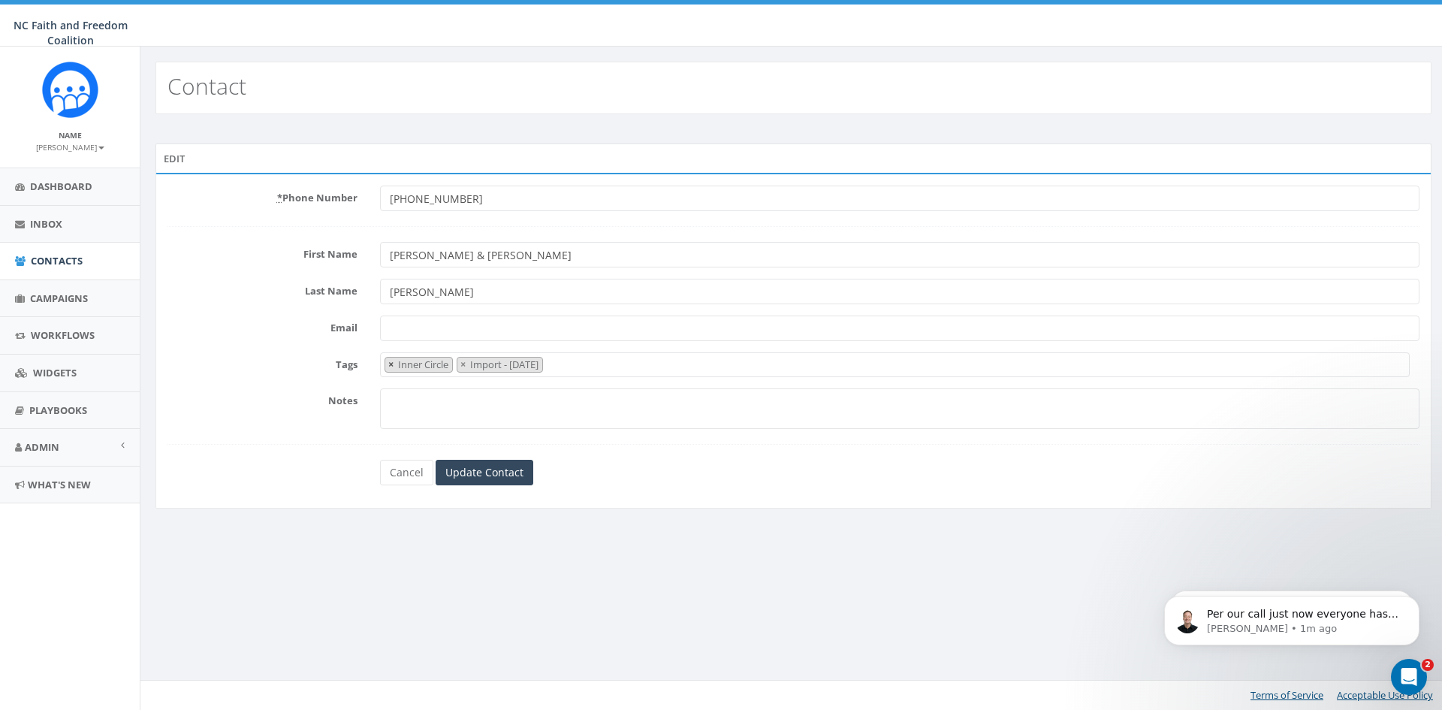
click at [388, 363] on span "×" at bounding box center [390, 365] width 5 height 14
select select "Import - 07/28/2025"
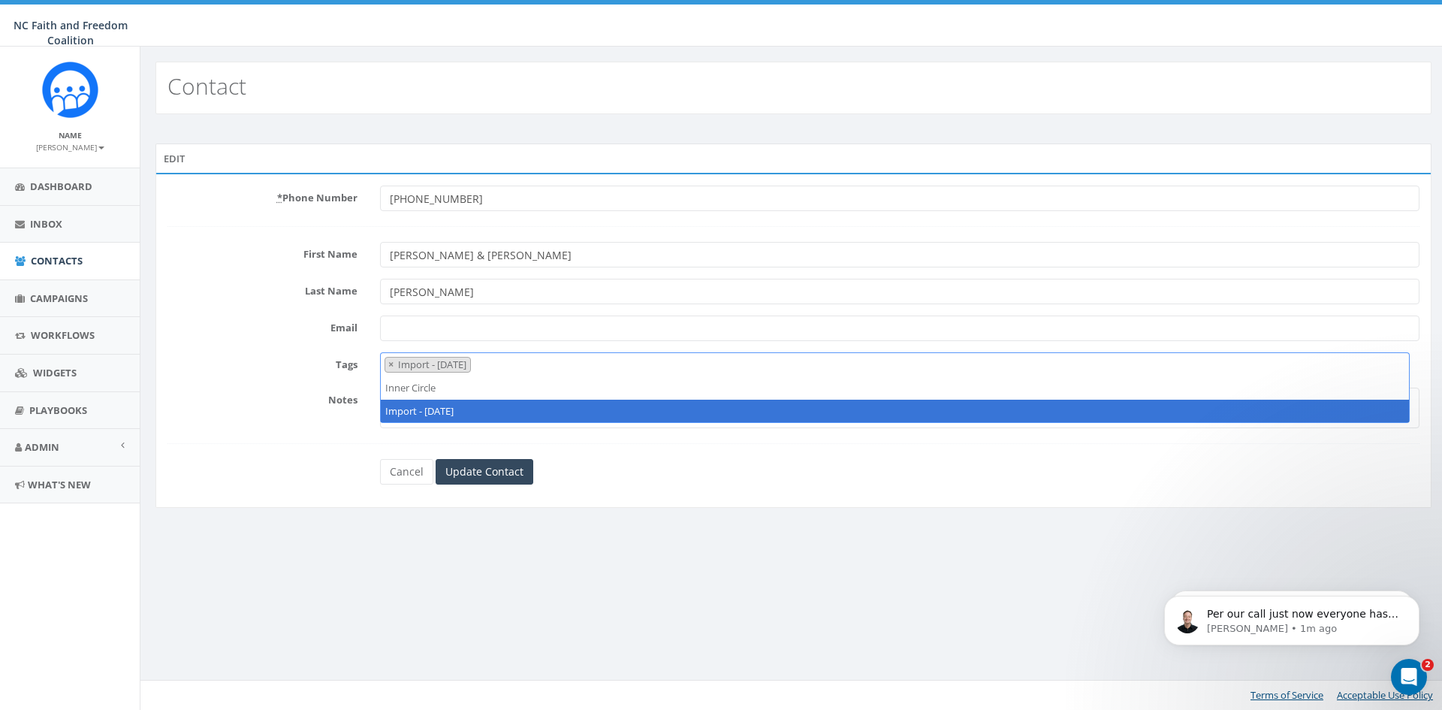
click at [388, 363] on span "×" at bounding box center [390, 365] width 5 height 14
select select "Import - 07/28/2025"
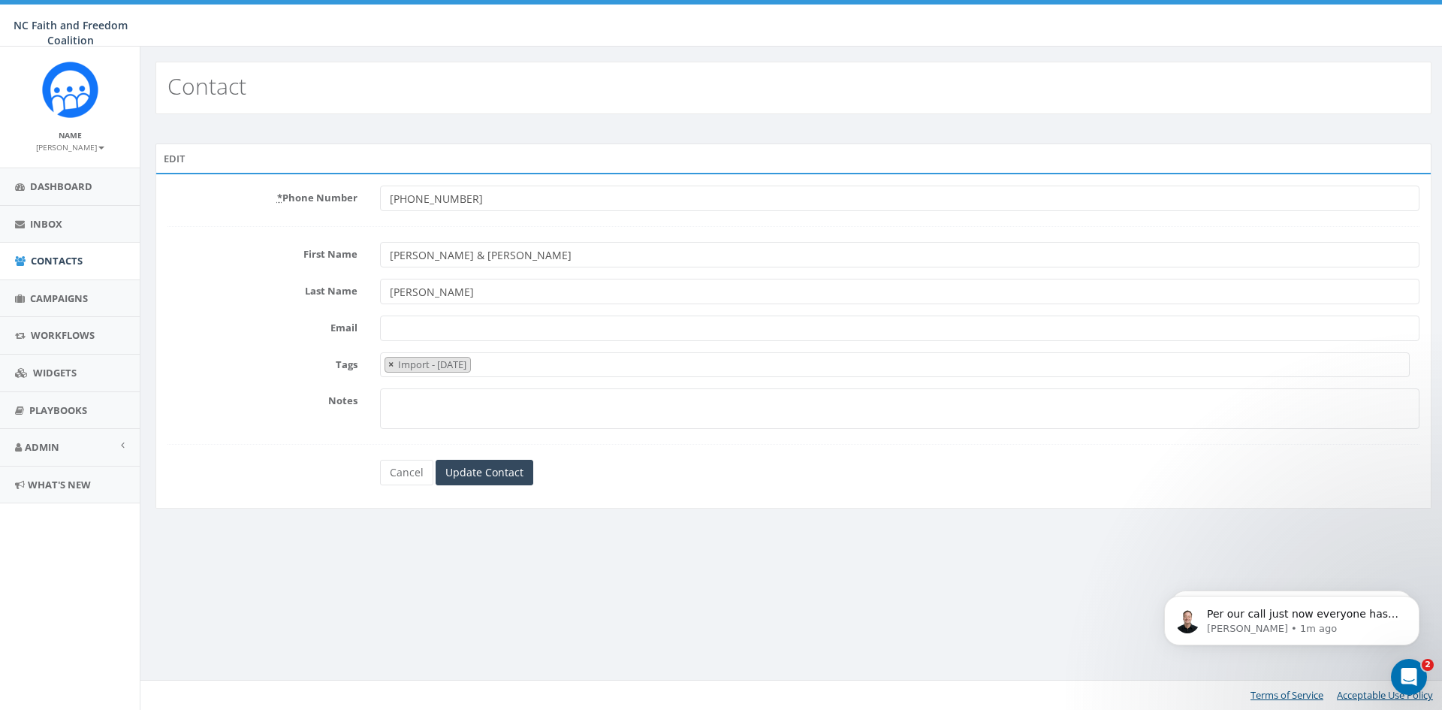
click at [389, 364] on span "×" at bounding box center [390, 365] width 5 height 14
select select
click at [358, 420] on div "Notes" at bounding box center [793, 408] width 1275 height 41
click at [466, 465] on input "Update Contact" at bounding box center [485, 472] width 98 height 26
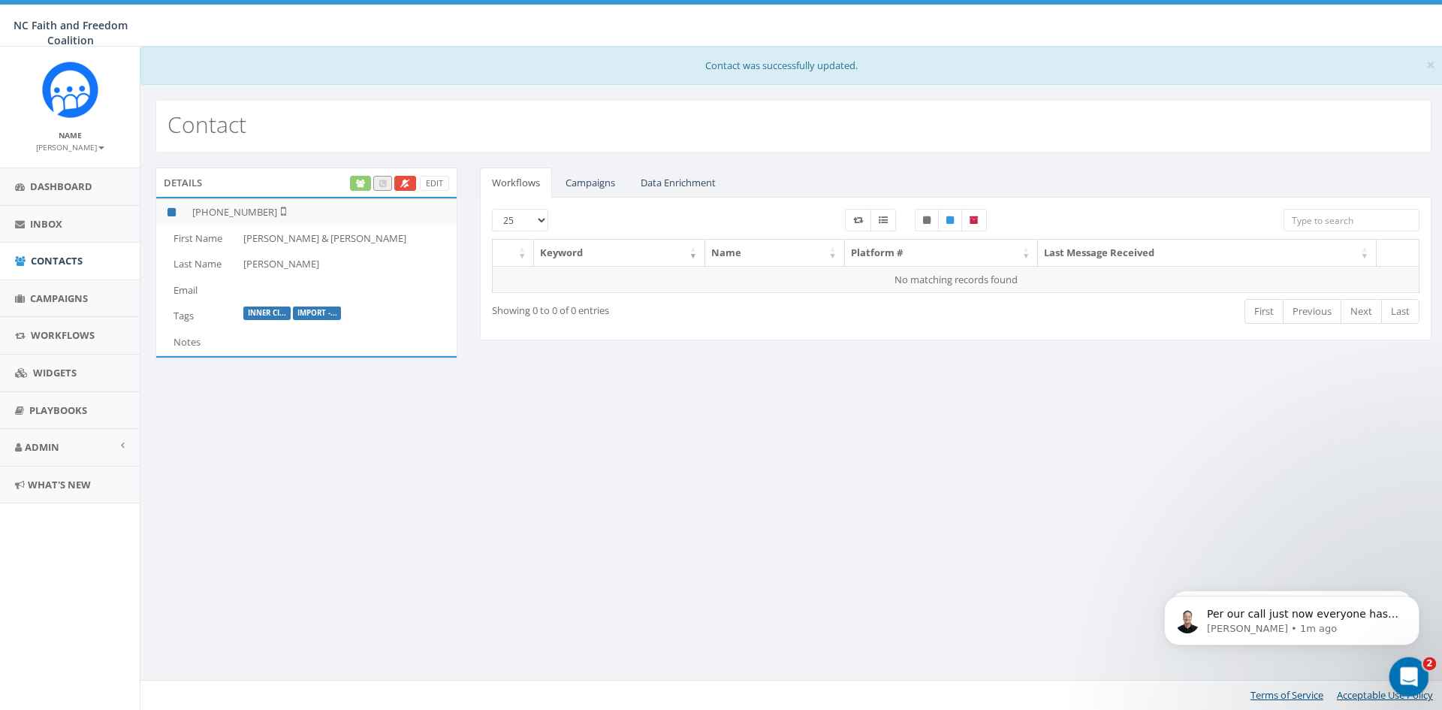
click at [1400, 668] on icon "Open Intercom Messenger" at bounding box center [1407, 675] width 25 height 25
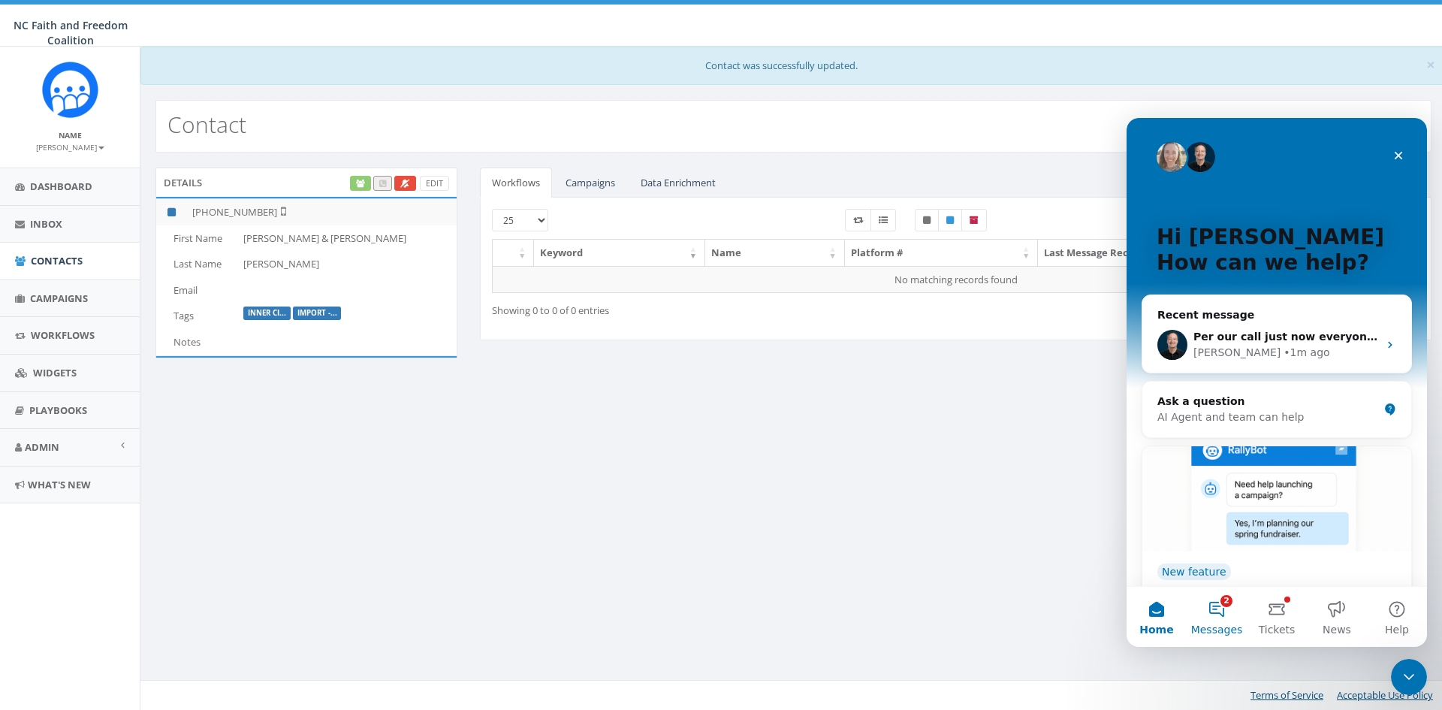
click at [1218, 605] on button "2 Messages" at bounding box center [1217, 617] width 60 height 60
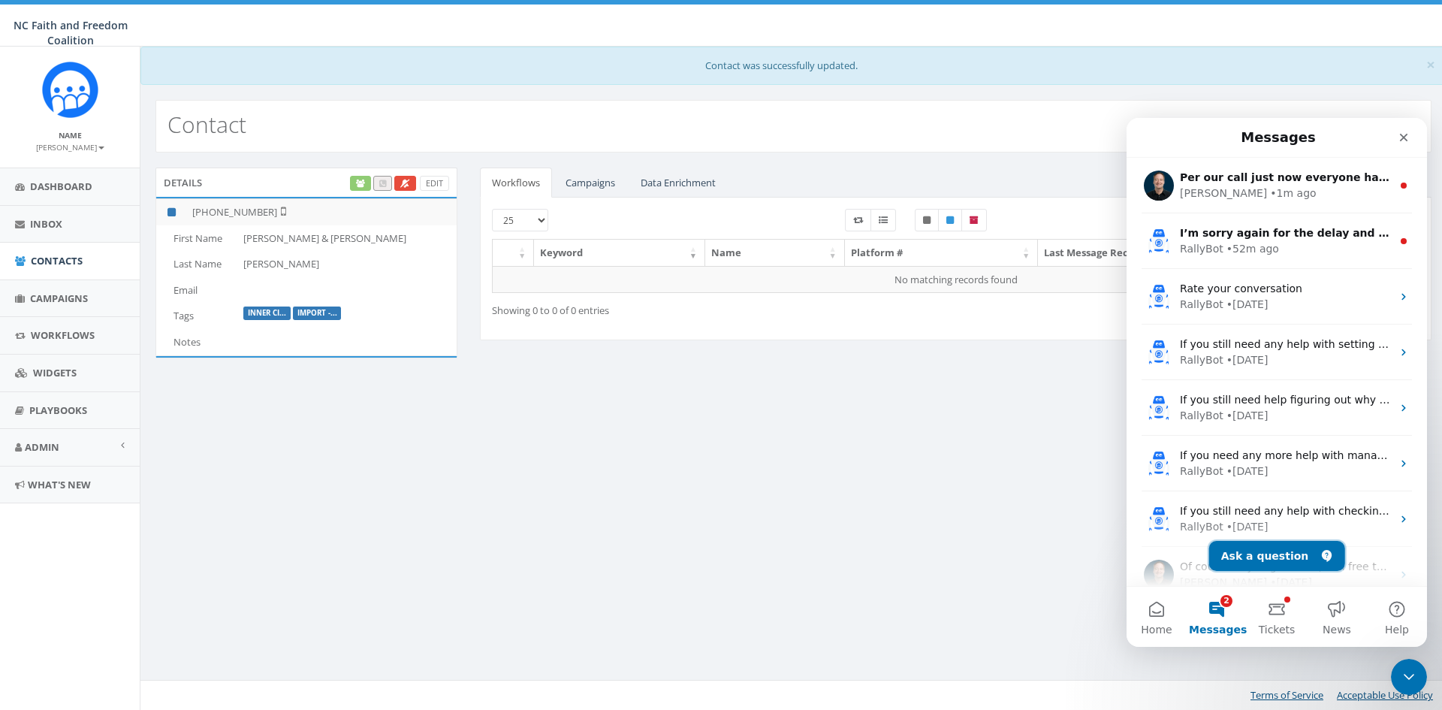
click at [1266, 560] on button "Ask a question" at bounding box center [1277, 556] width 136 height 30
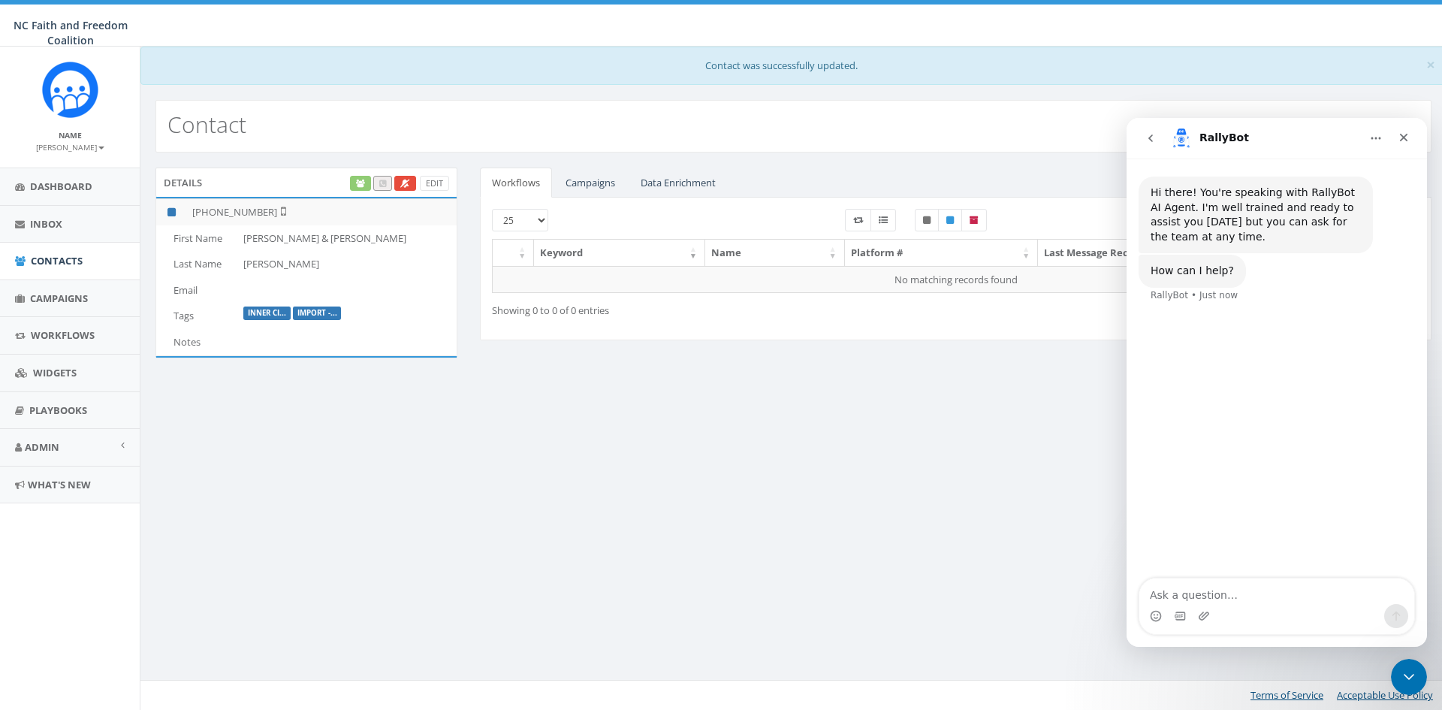
click at [1155, 132] on icon "go back" at bounding box center [1151, 138] width 12 height 12
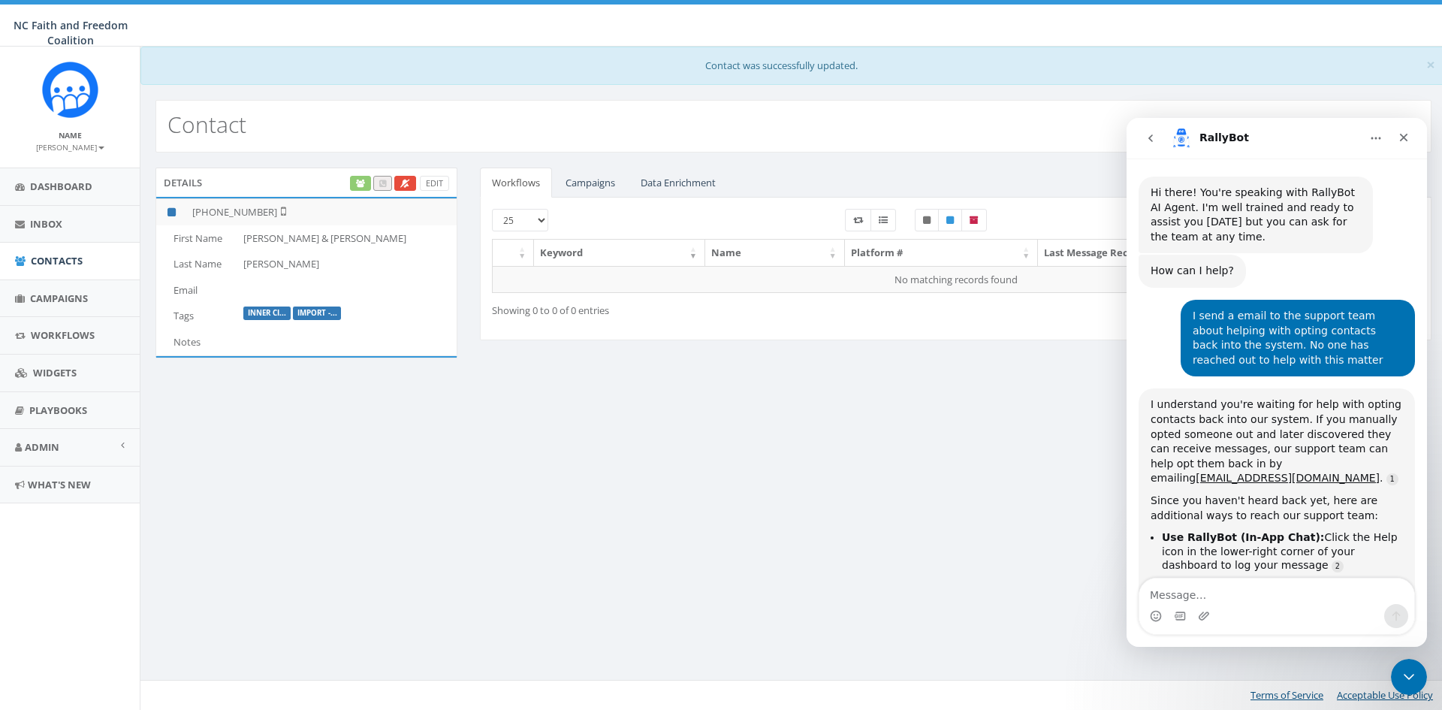
scroll to position [17, 0]
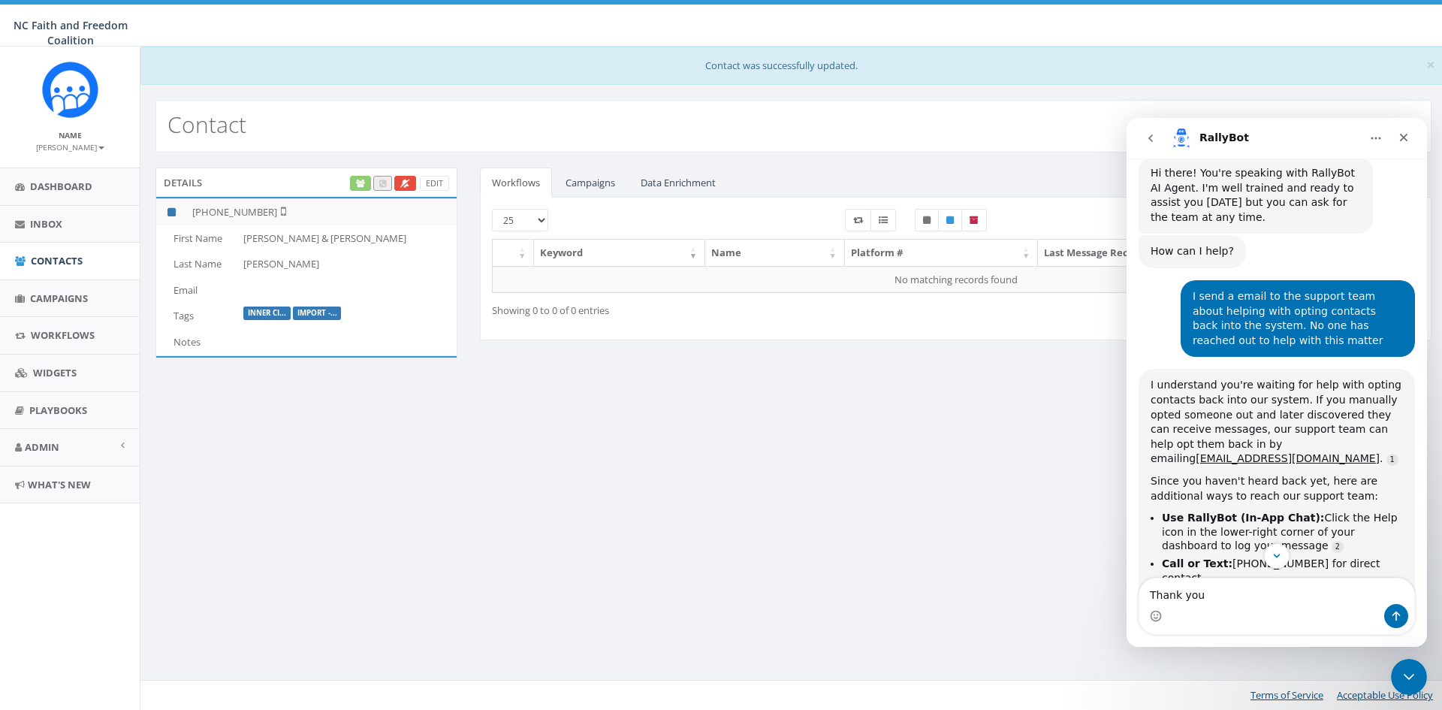
type textarea "Thank you"
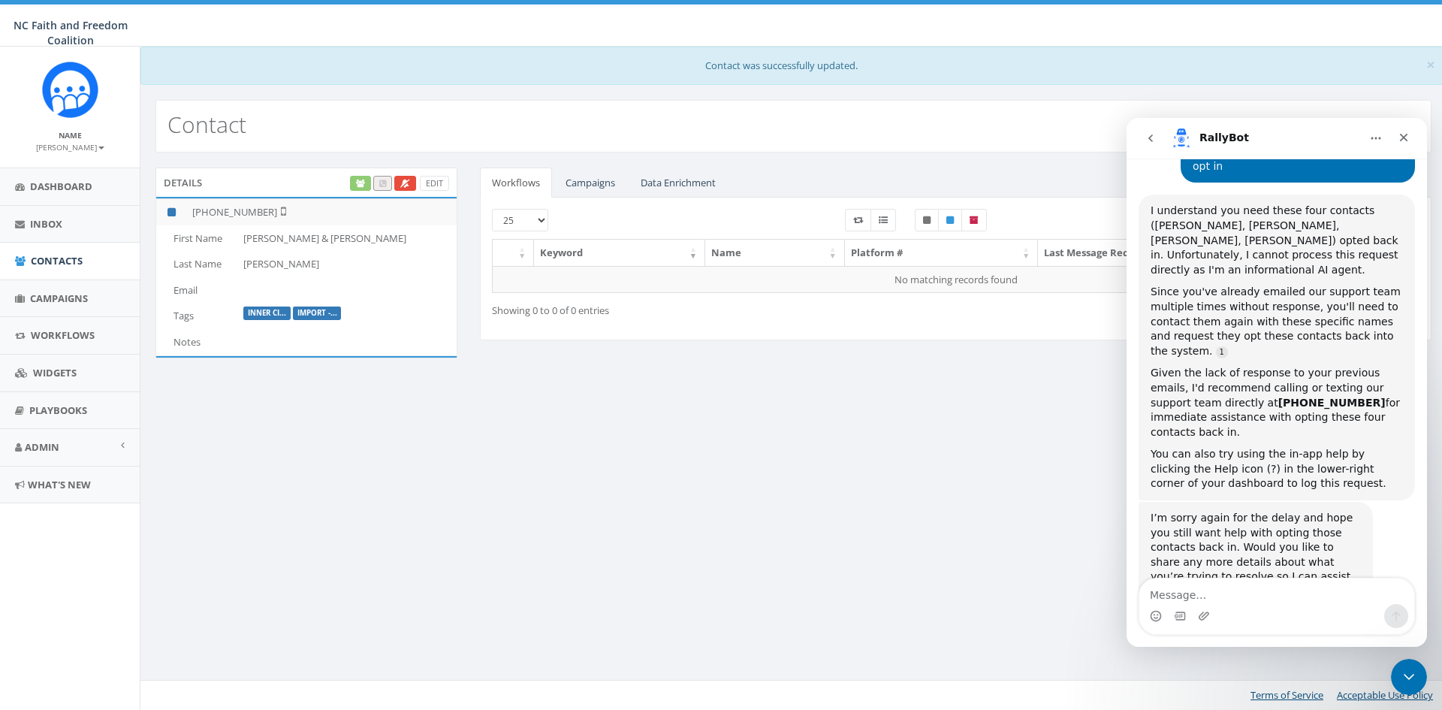
scroll to position [1272, 0]
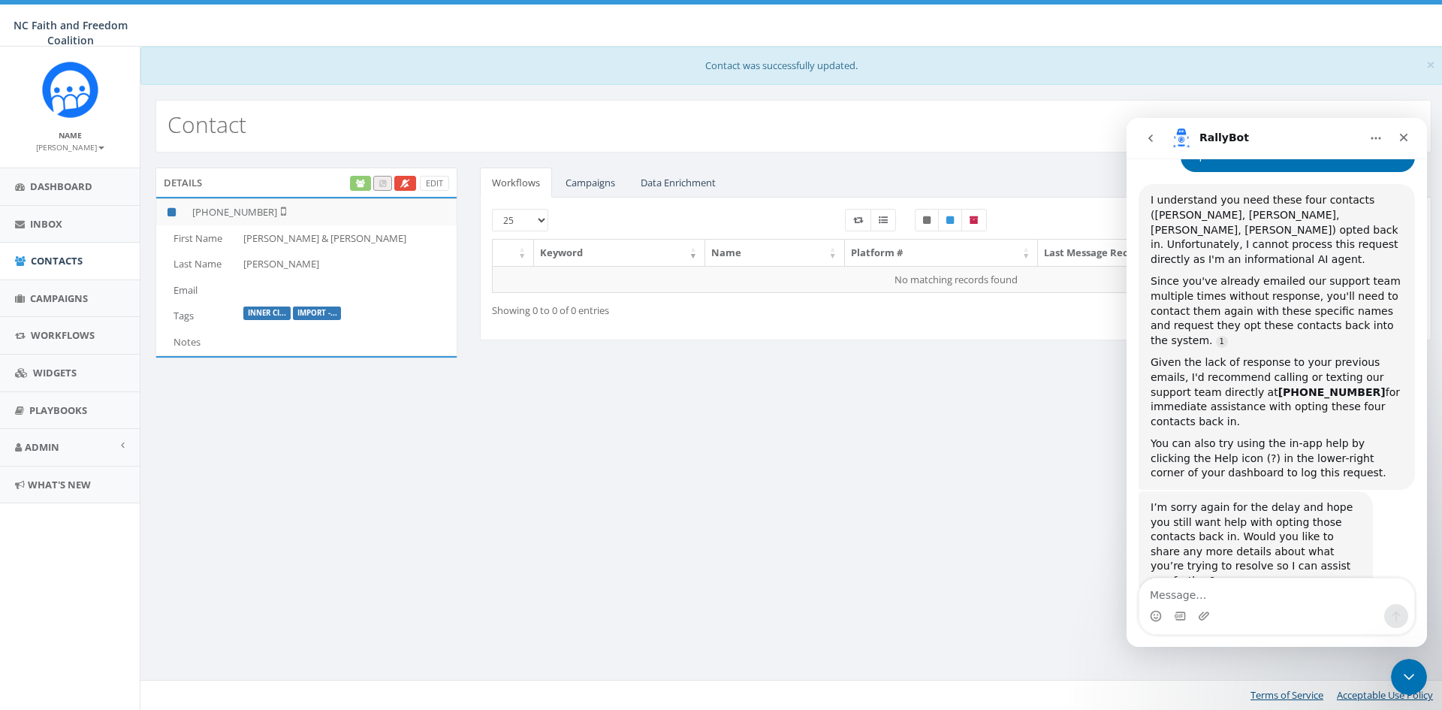
click at [1149, 128] on button "go back" at bounding box center [1151, 138] width 29 height 29
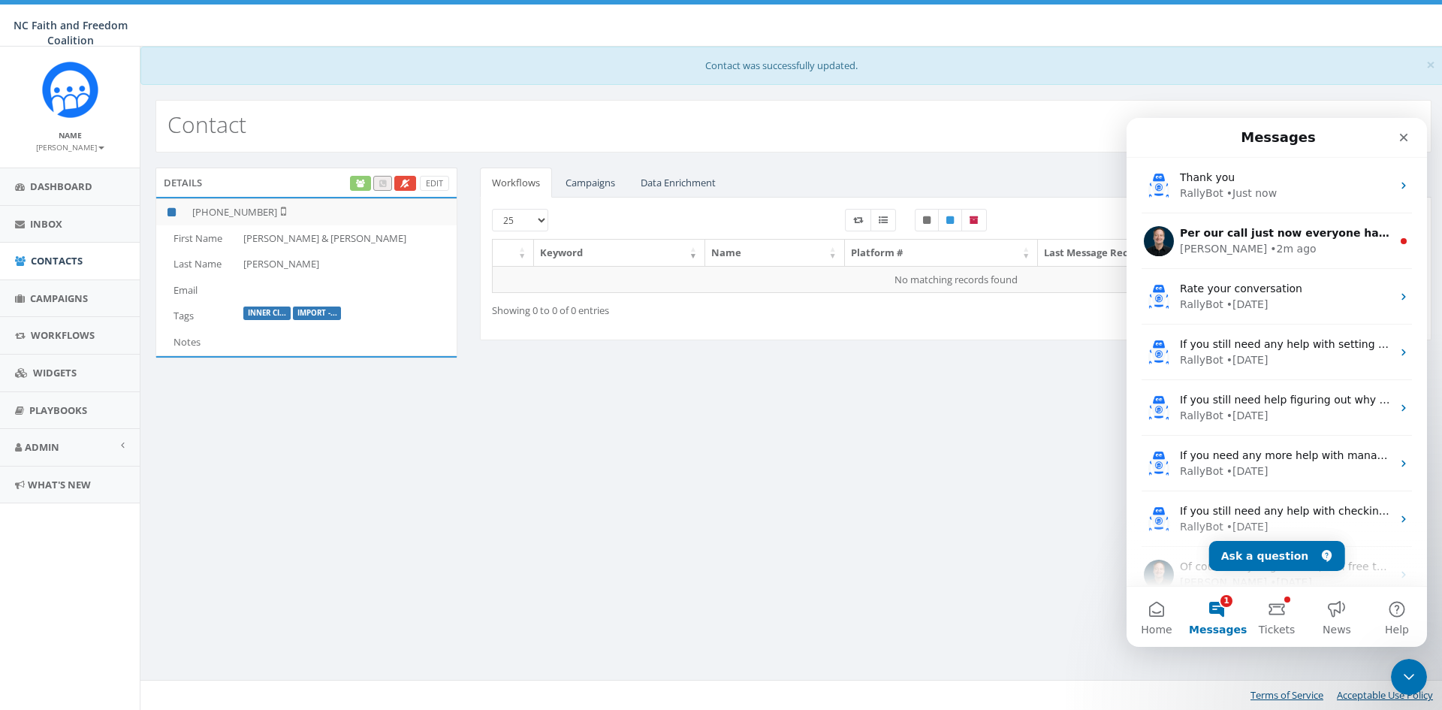
scroll to position [0, 0]
click at [1279, 614] on button "Tickets" at bounding box center [1277, 617] width 60 height 60
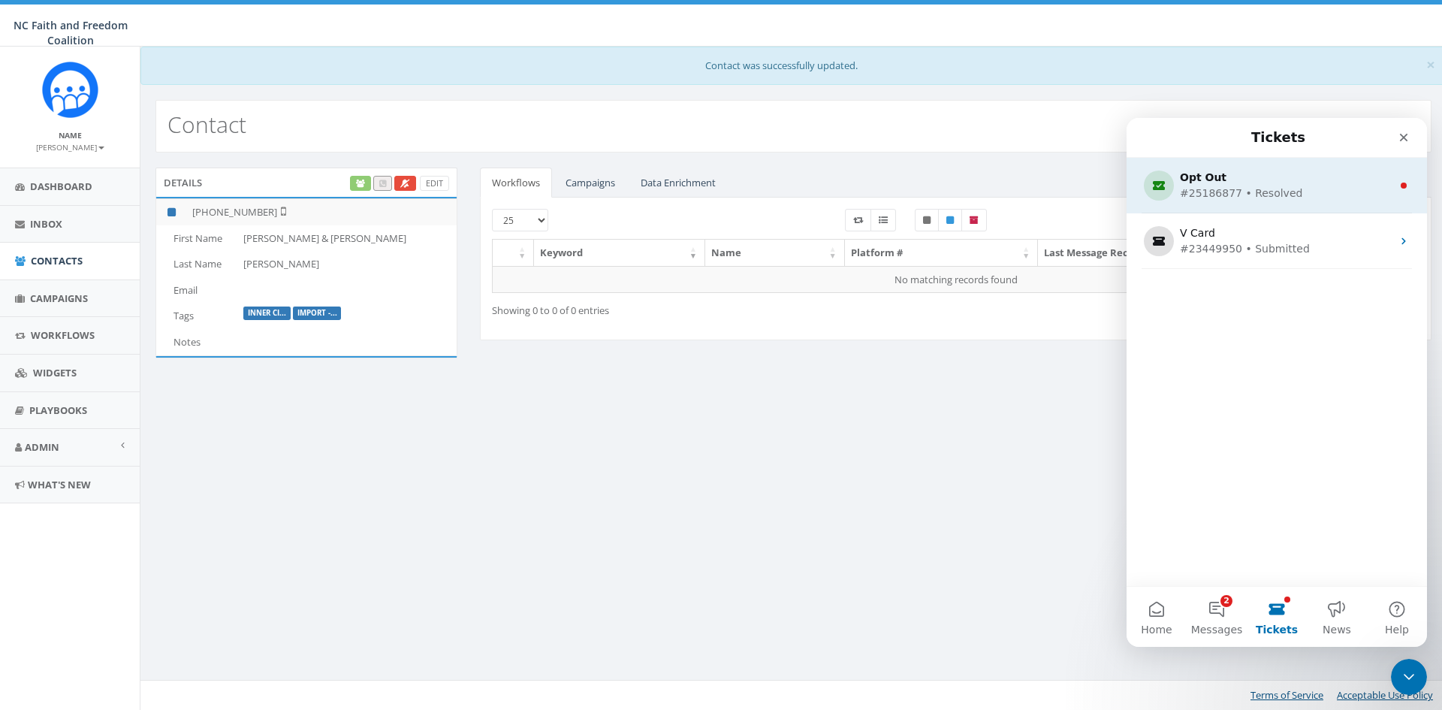
click at [1292, 177] on div "Opt Out" at bounding box center [1274, 178] width 188 height 16
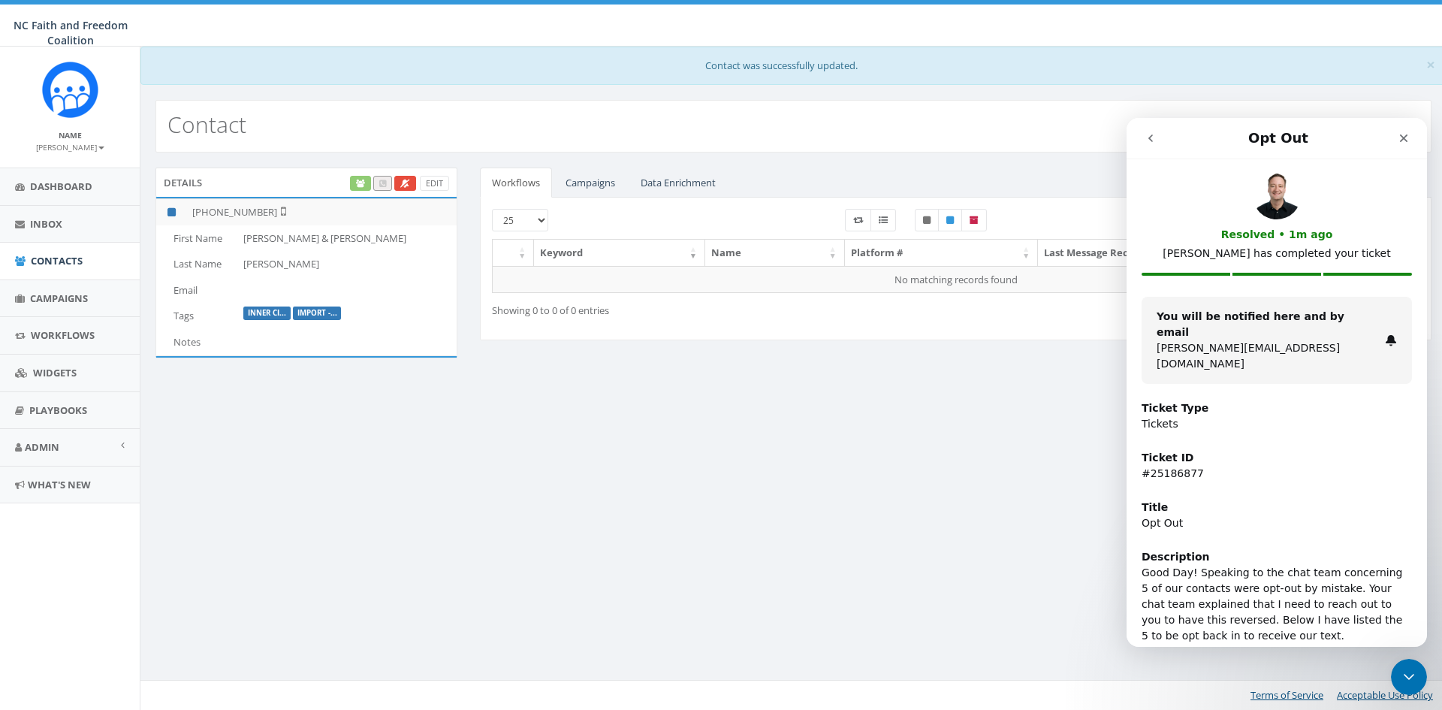
click at [1152, 137] on icon "go back" at bounding box center [1151, 138] width 5 height 8
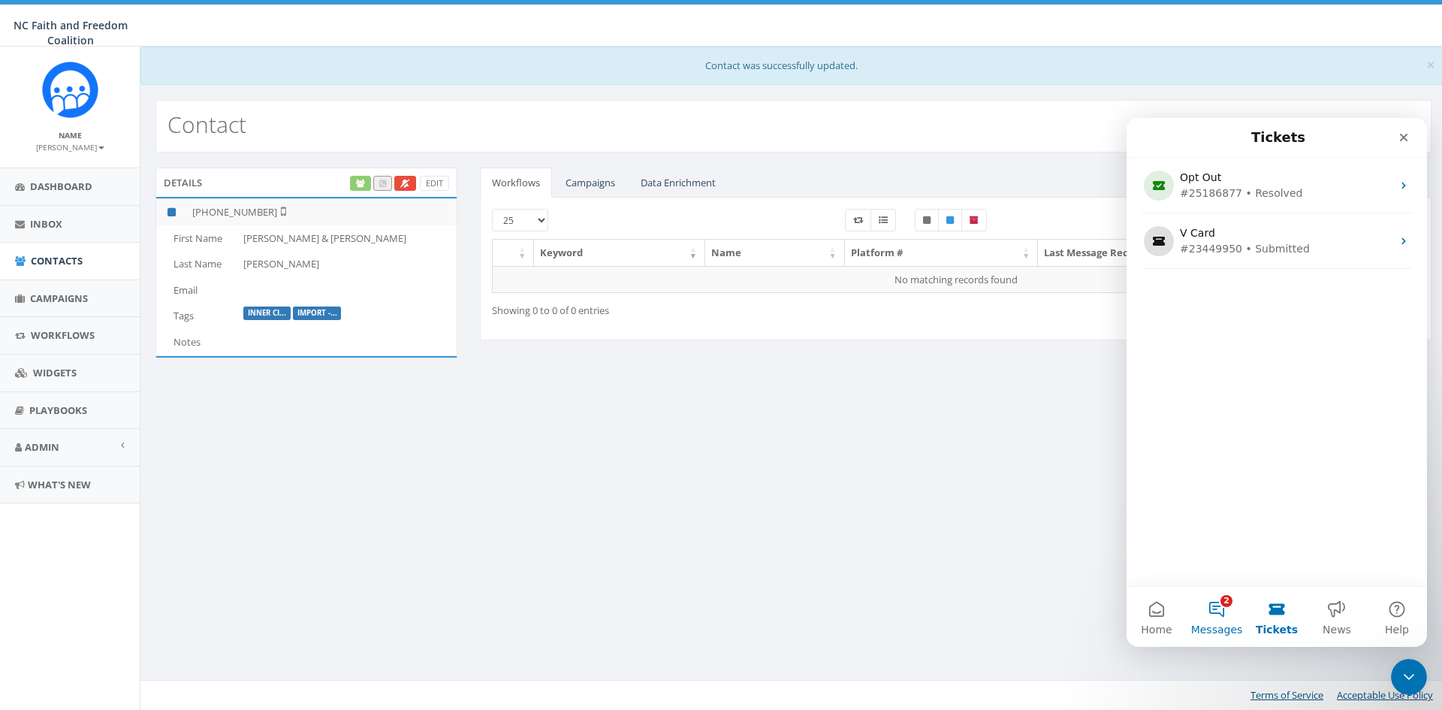
click at [1218, 602] on button "2 Messages" at bounding box center [1217, 617] width 60 height 60
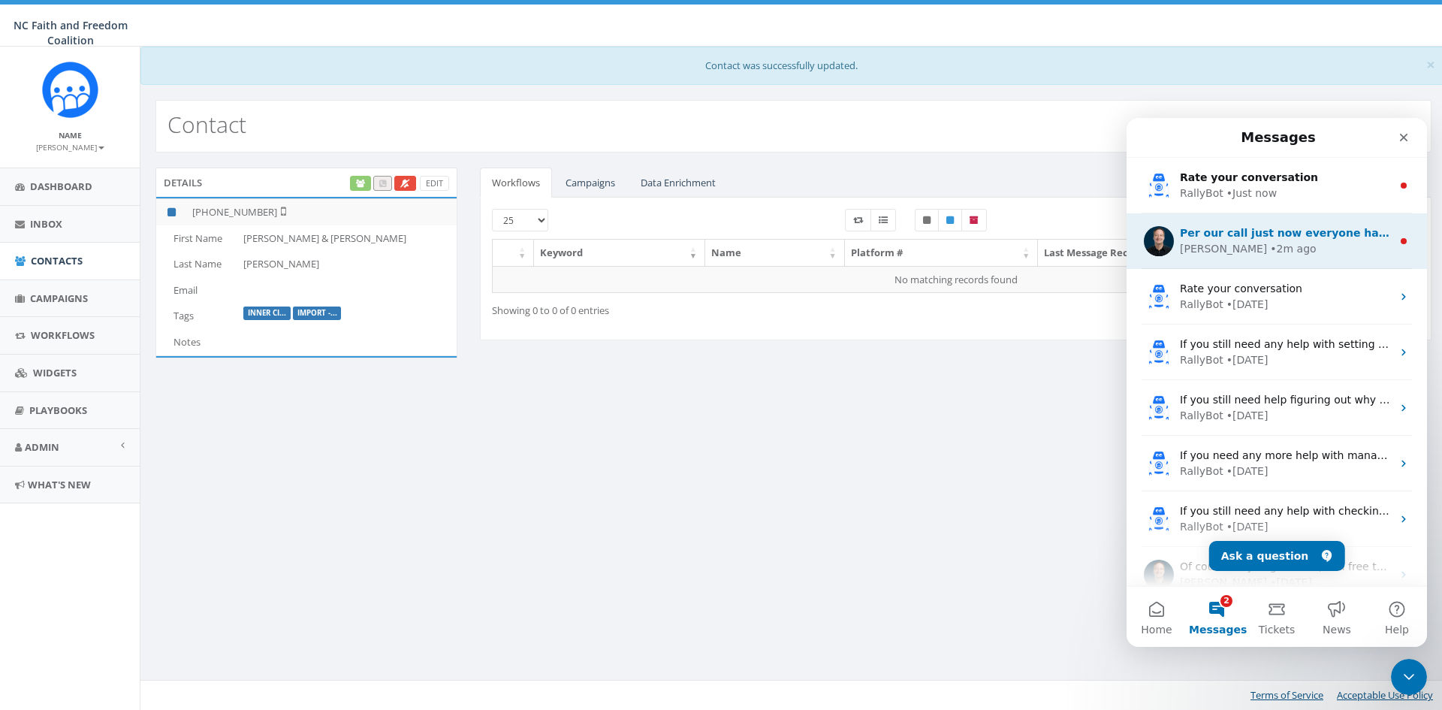
click at [1256, 245] on div "[PERSON_NAME] • 2m ago" at bounding box center [1286, 249] width 212 height 16
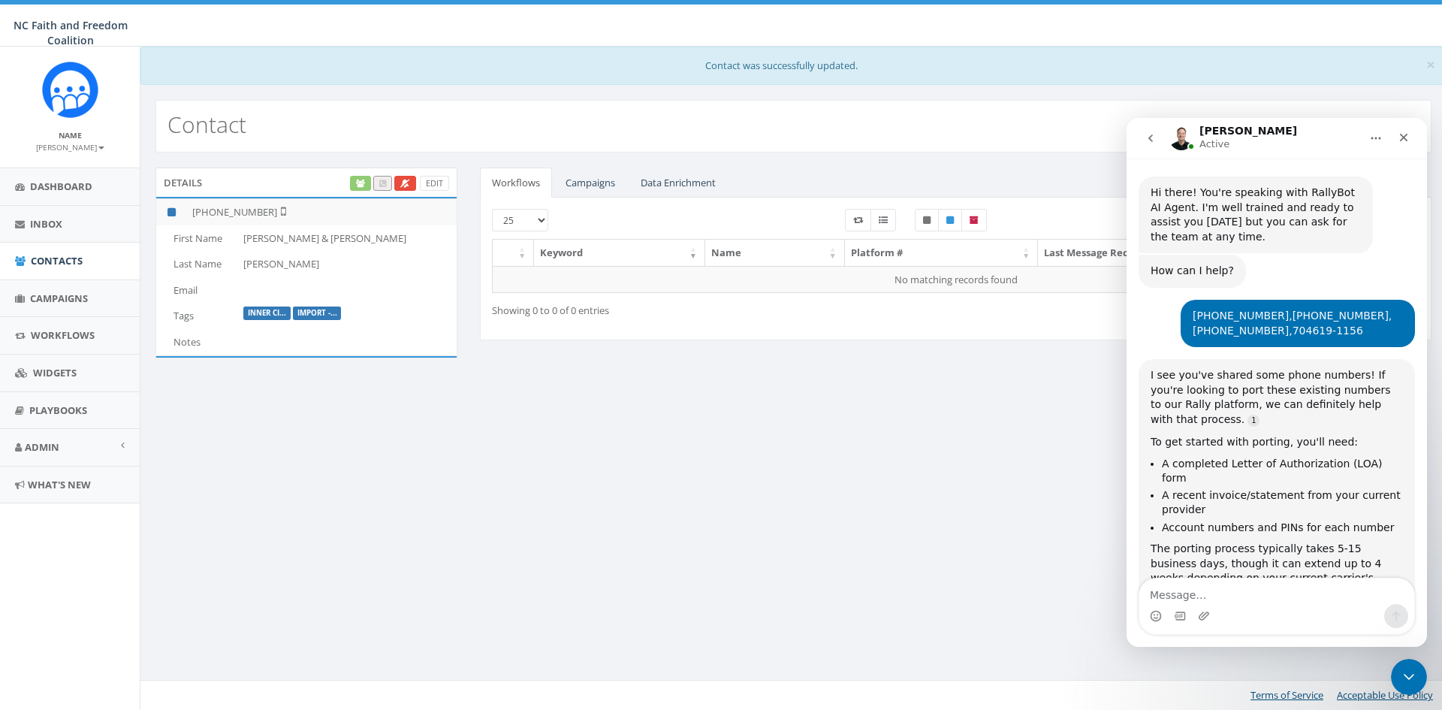
scroll to position [17, 0]
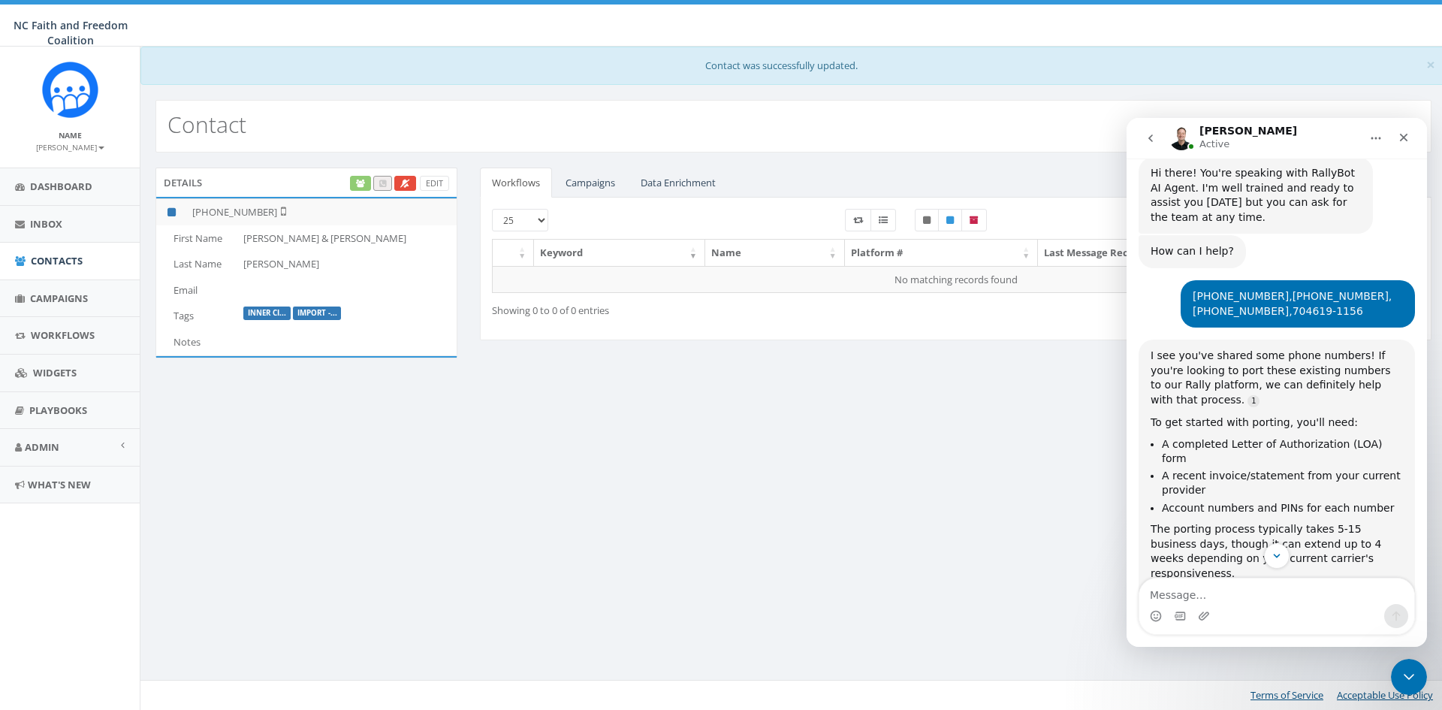
click at [1156, 137] on icon "go back" at bounding box center [1151, 138] width 12 height 12
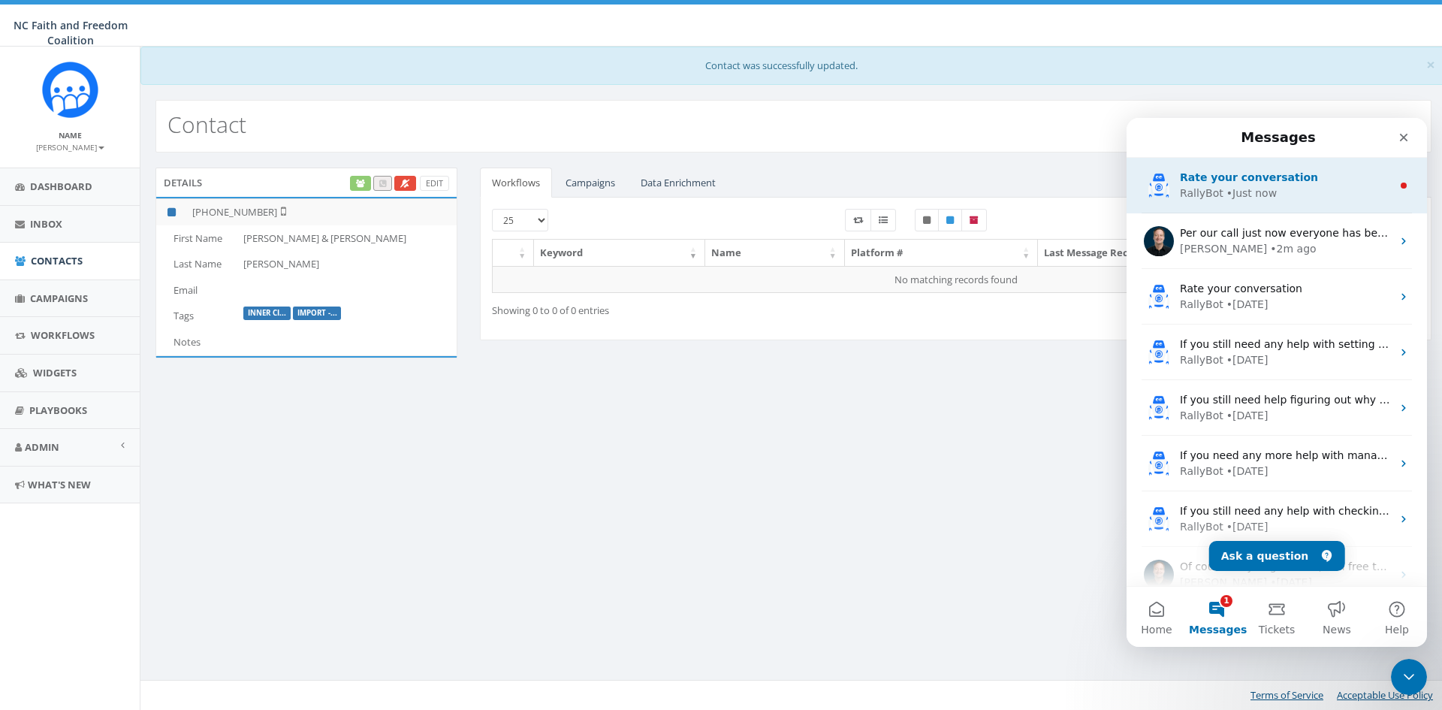
click at [1234, 192] on div "• Just now" at bounding box center [1252, 194] width 50 height 16
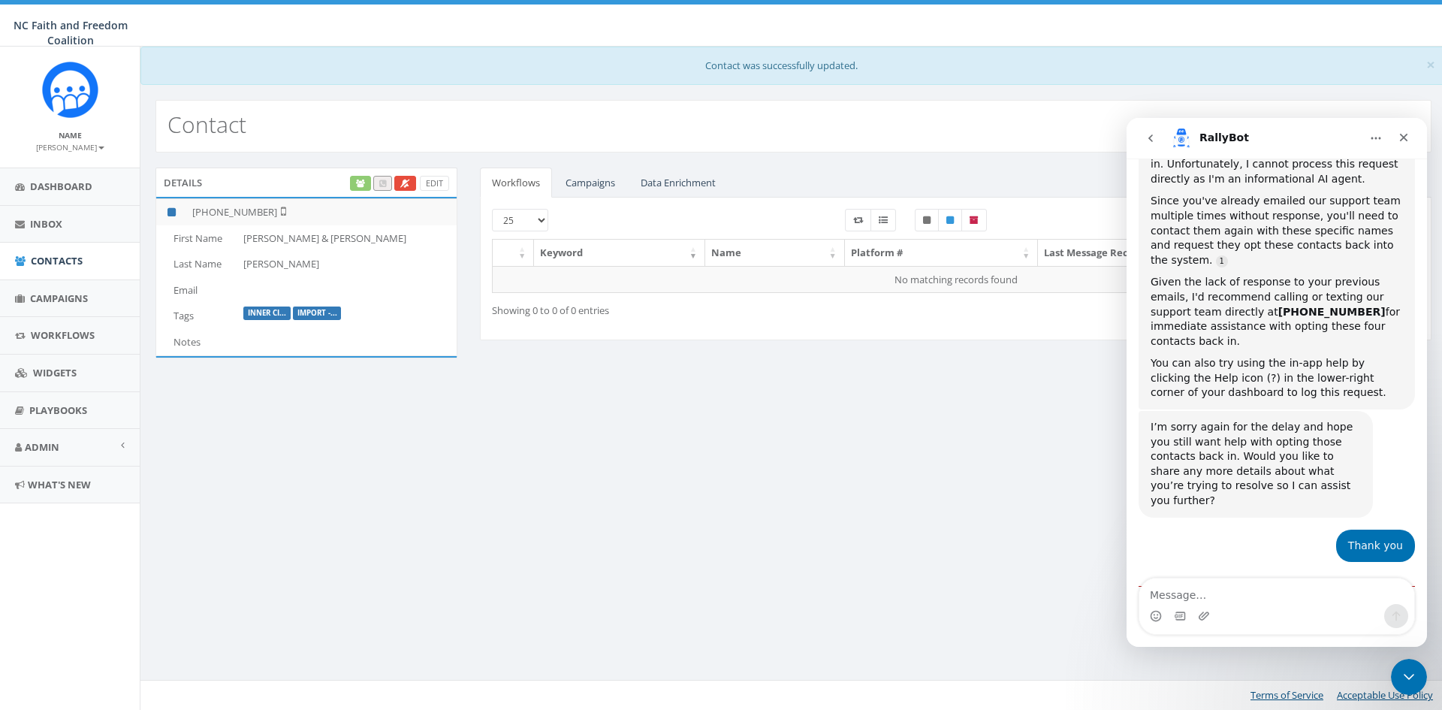
scroll to position [1432, 0]
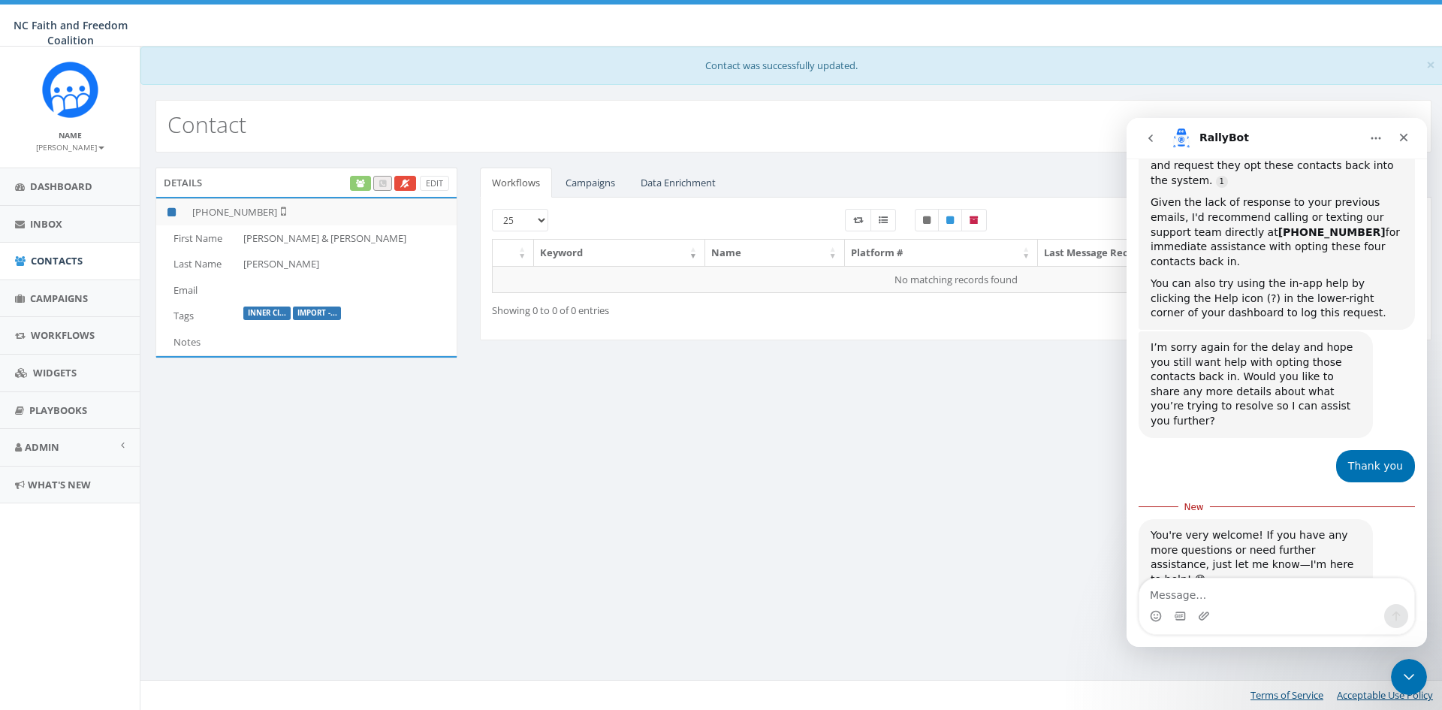
click at [1149, 140] on icon "go back" at bounding box center [1151, 138] width 12 height 12
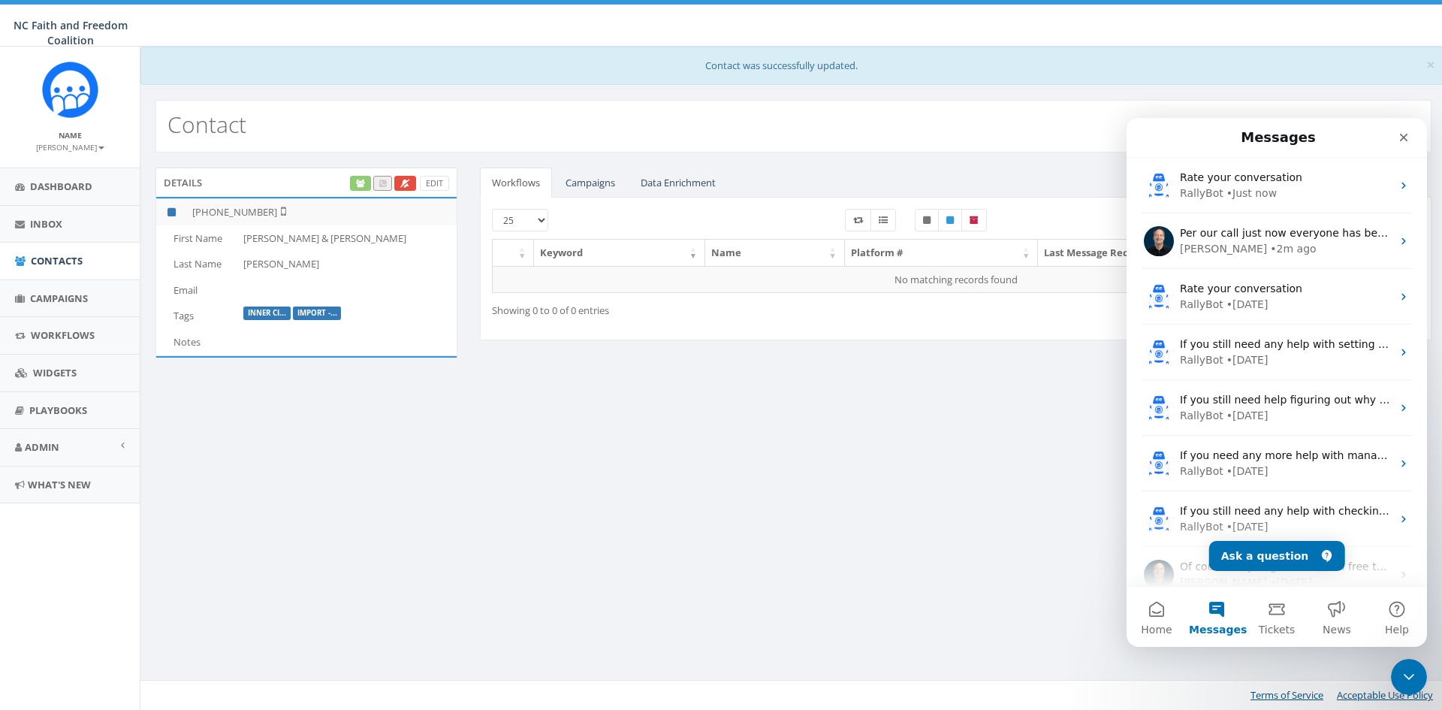
scroll to position [0, 0]
click at [1400, 137] on icon "Close" at bounding box center [1404, 137] width 12 height 12
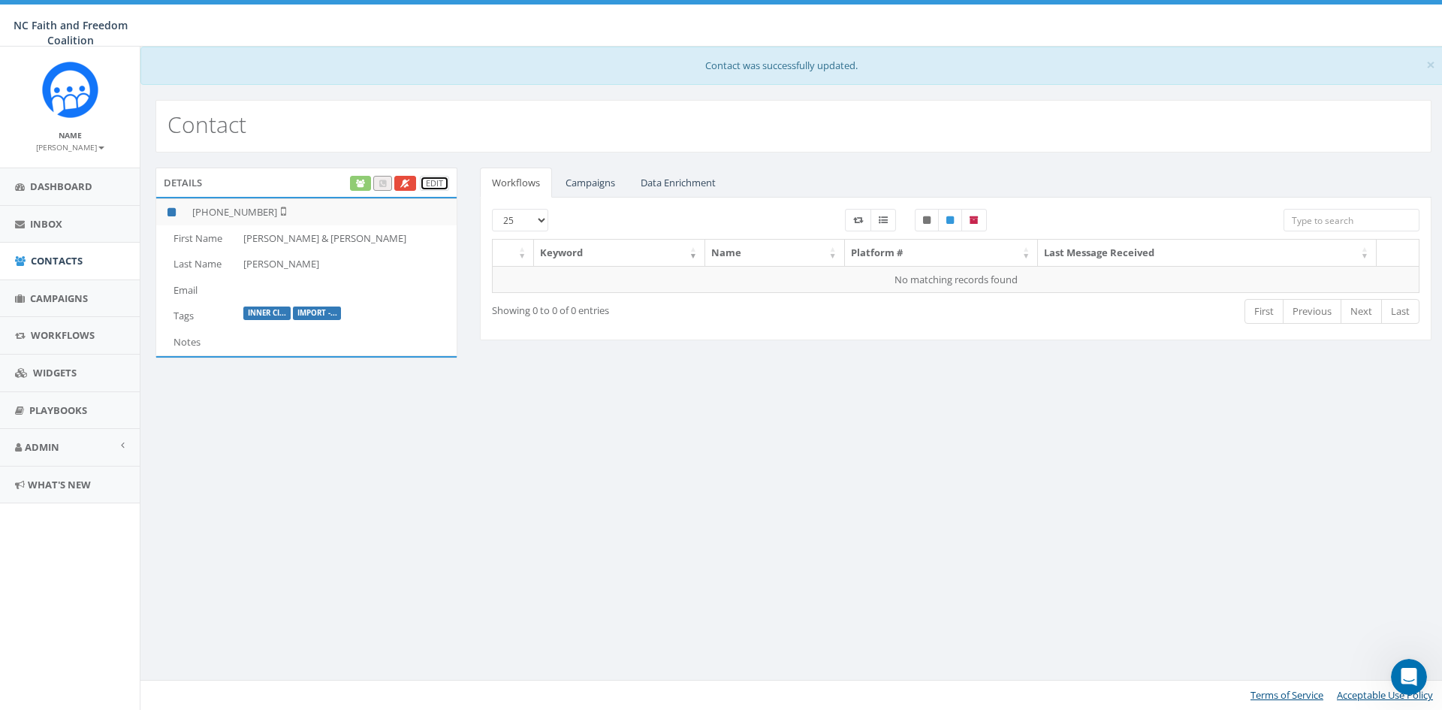
click at [431, 184] on link "Edit" at bounding box center [434, 184] width 29 height 16
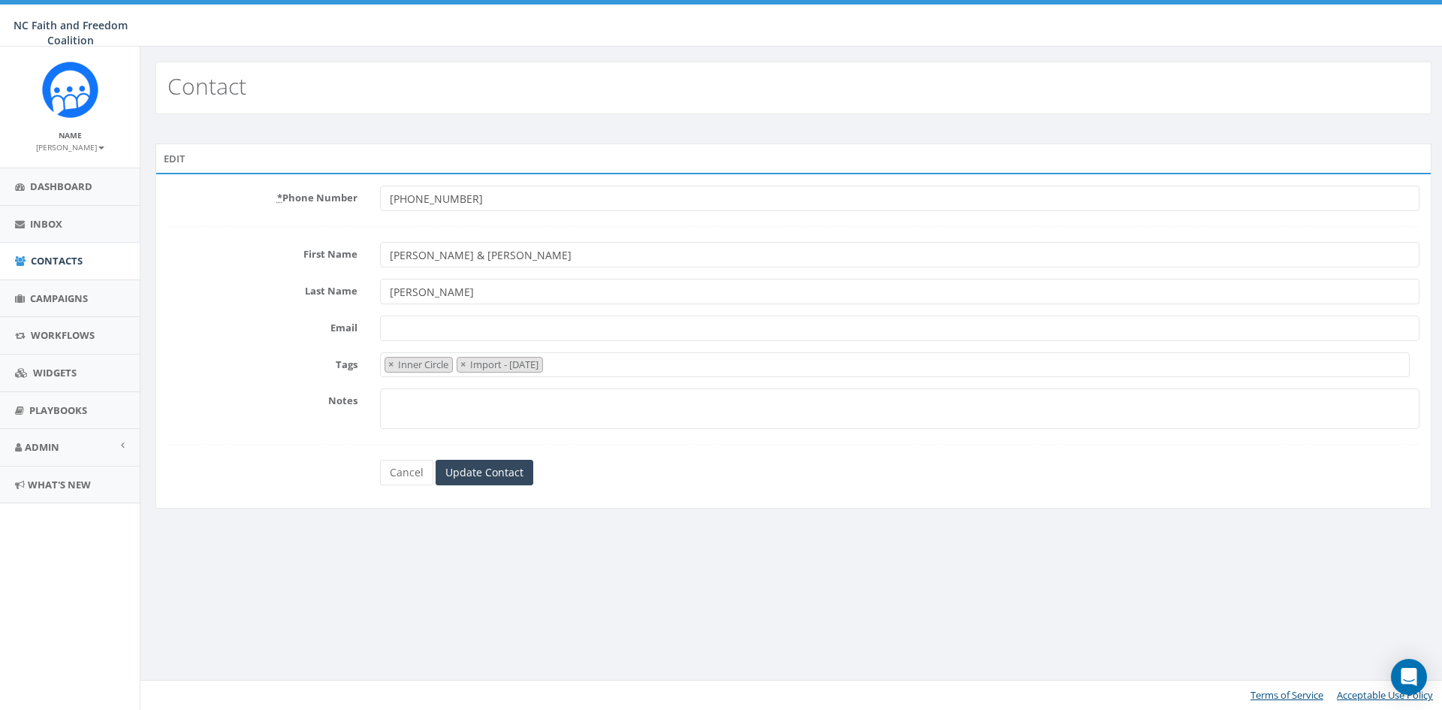
select select "Inner Circle"
click at [66, 442] on link "Admin" at bounding box center [70, 447] width 140 height 37
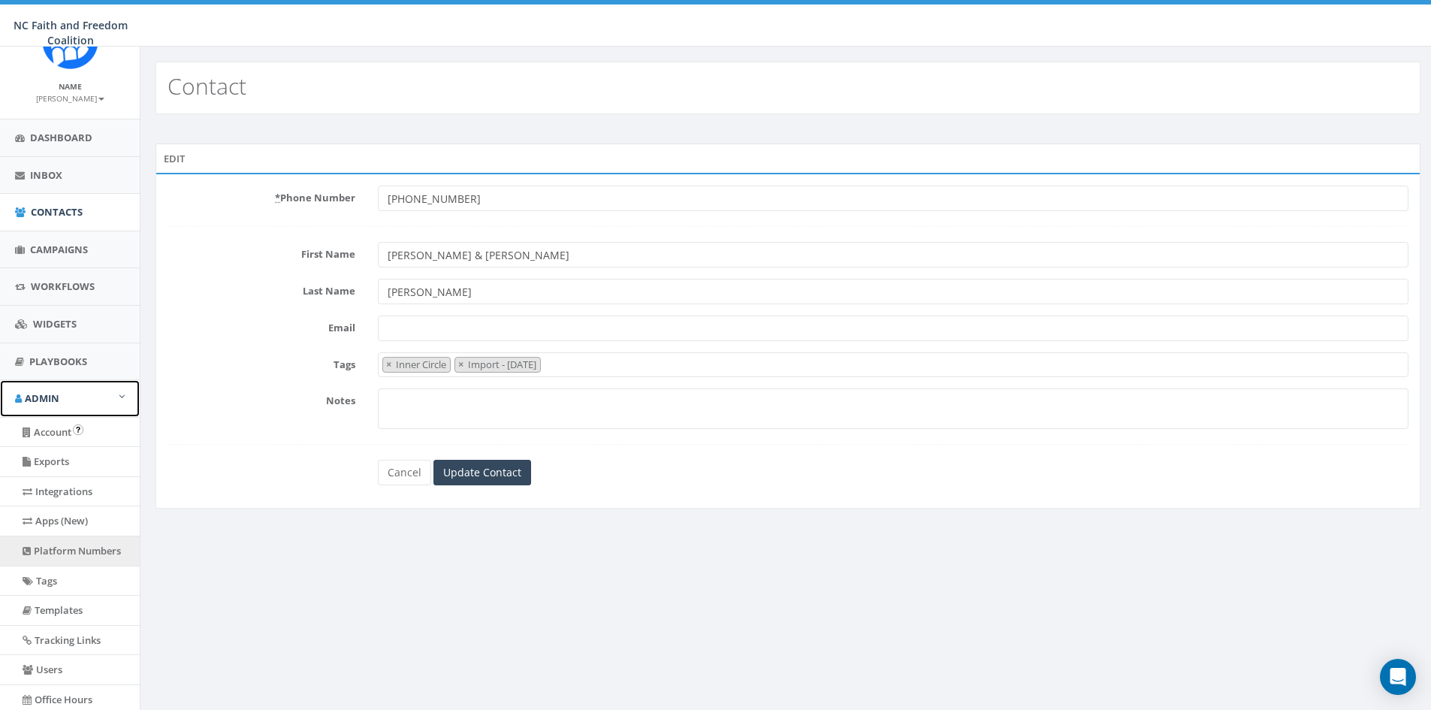
scroll to position [75, 0]
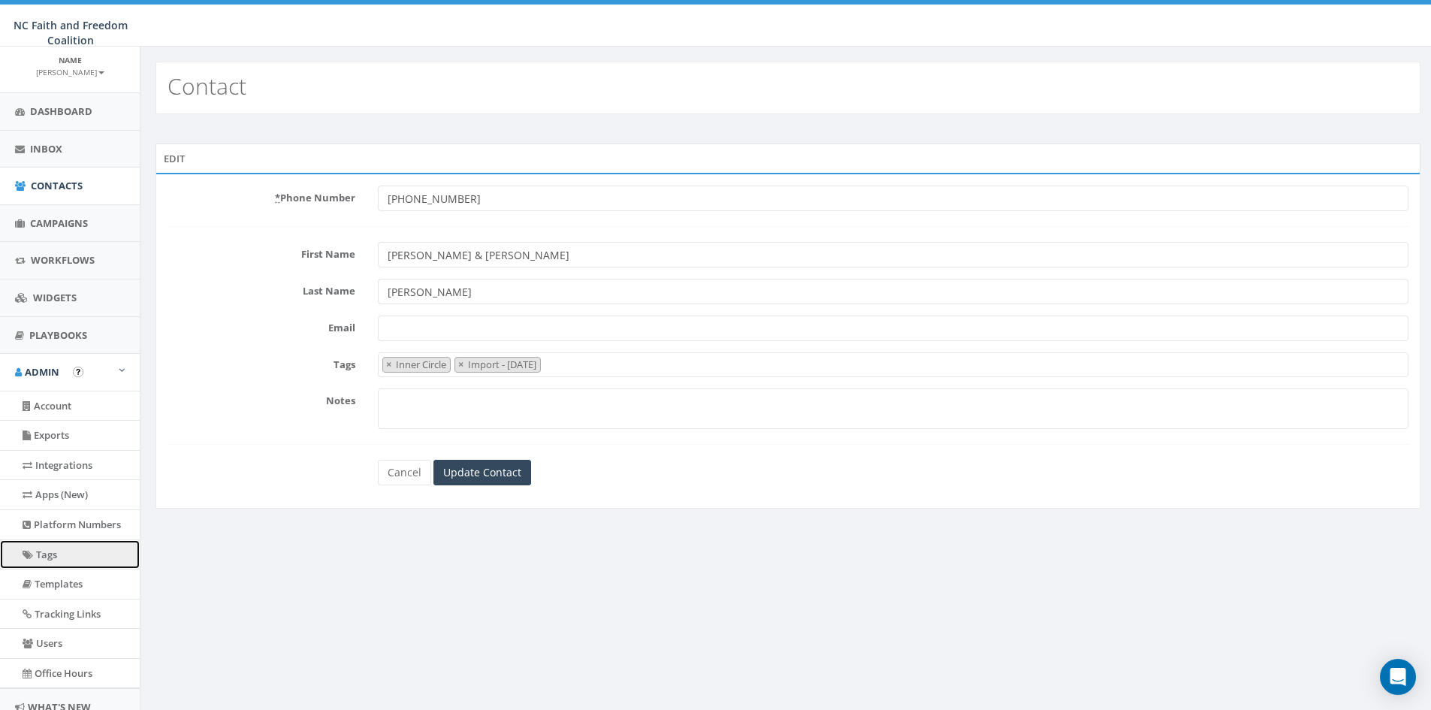
click at [68, 557] on link "Tags" at bounding box center [70, 554] width 140 height 29
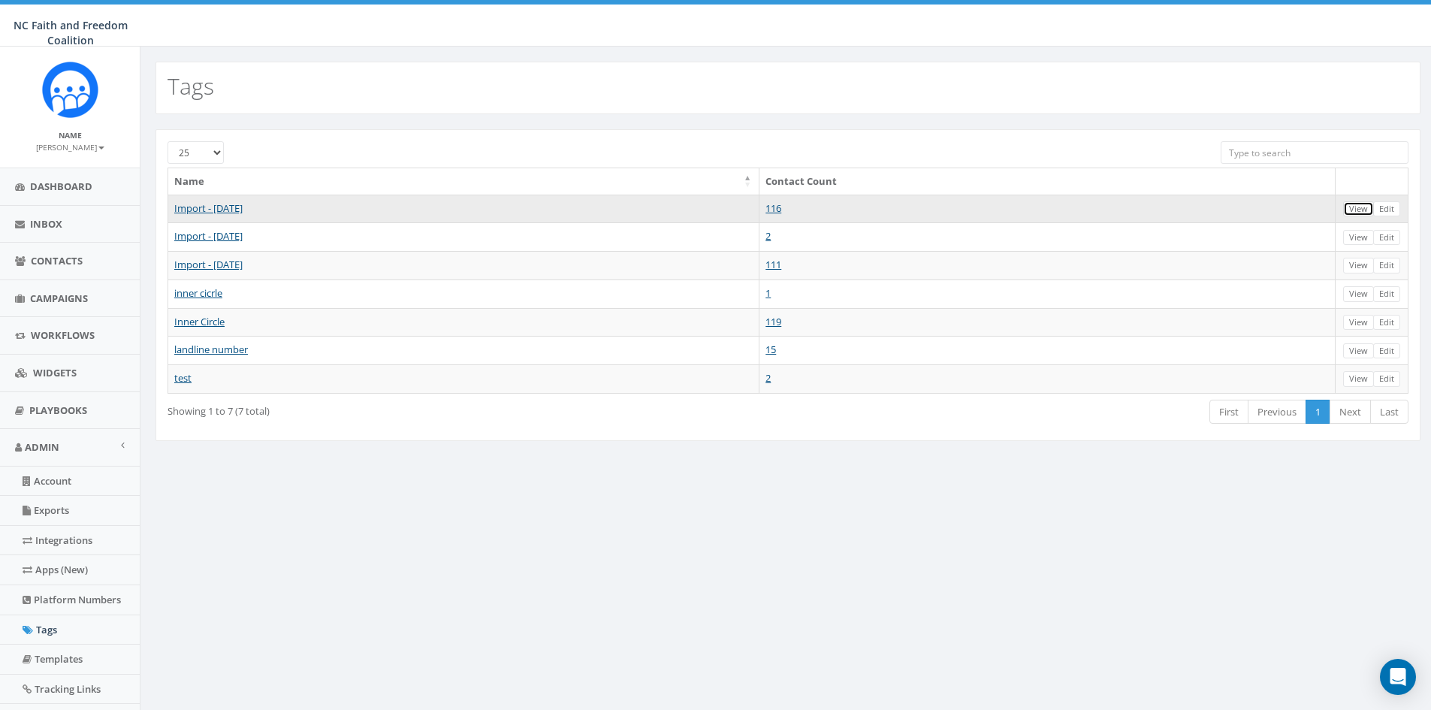
click at [1363, 204] on link "View" at bounding box center [1358, 209] width 31 height 16
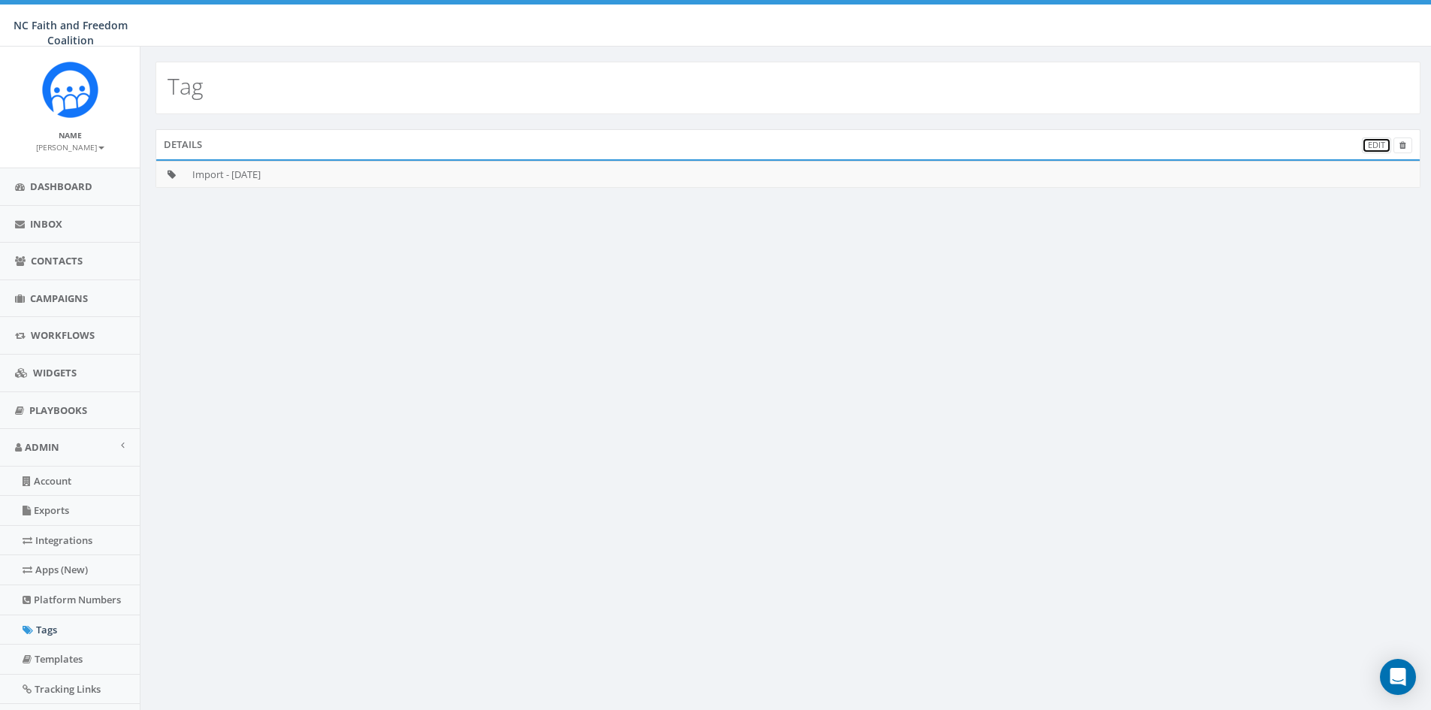
click at [1371, 142] on link "Edit" at bounding box center [1376, 145] width 29 height 16
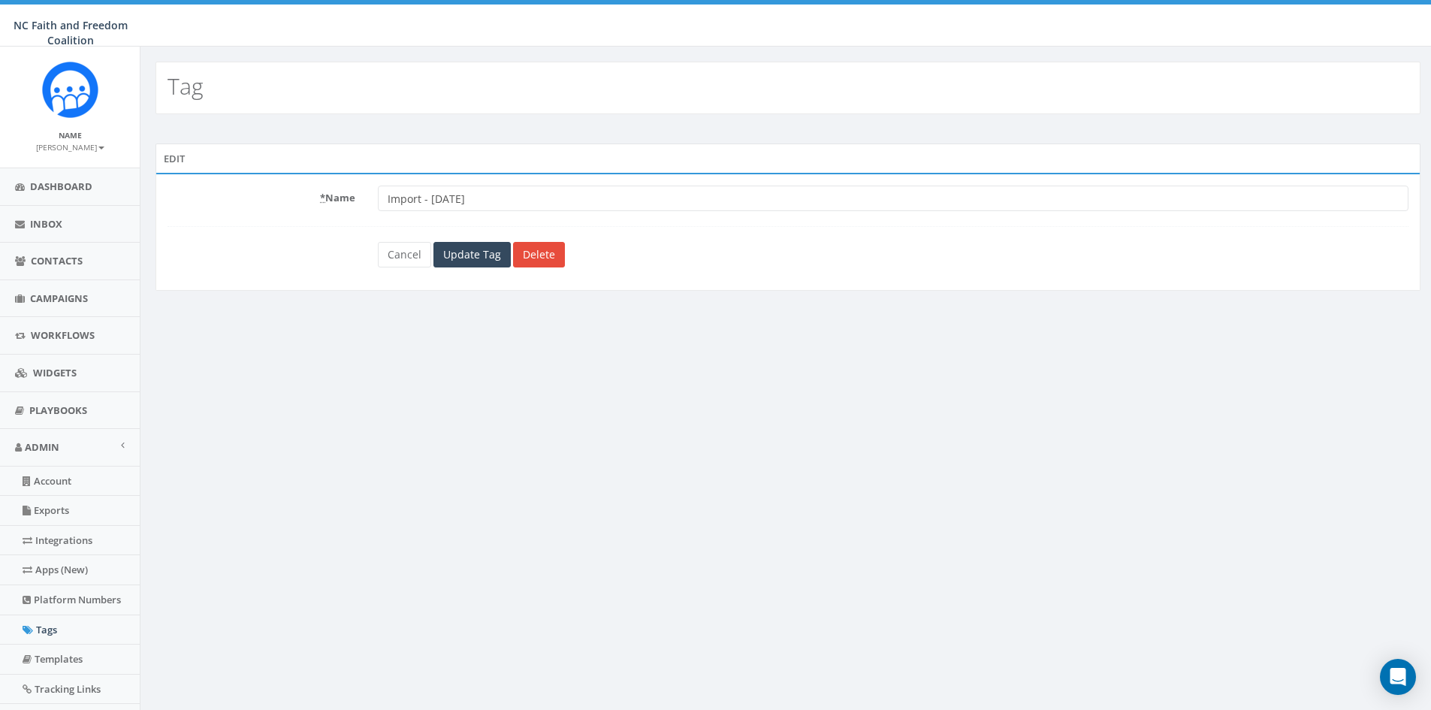
click at [74, 80] on img at bounding box center [70, 90] width 56 height 56
click at [50, 86] on img at bounding box center [70, 90] width 56 height 56
click at [57, 174] on link "Dashboard" at bounding box center [70, 186] width 140 height 37
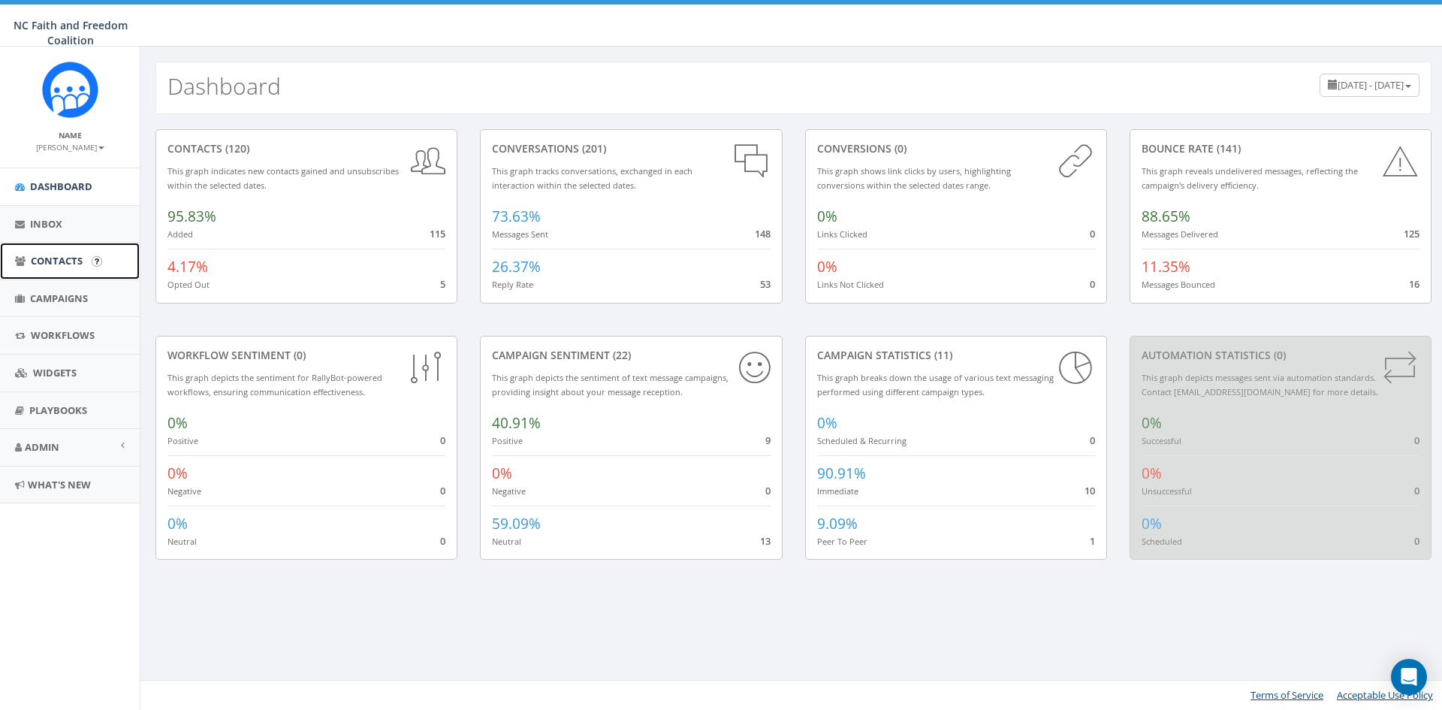
click at [68, 255] on span "Contacts" at bounding box center [57, 261] width 52 height 14
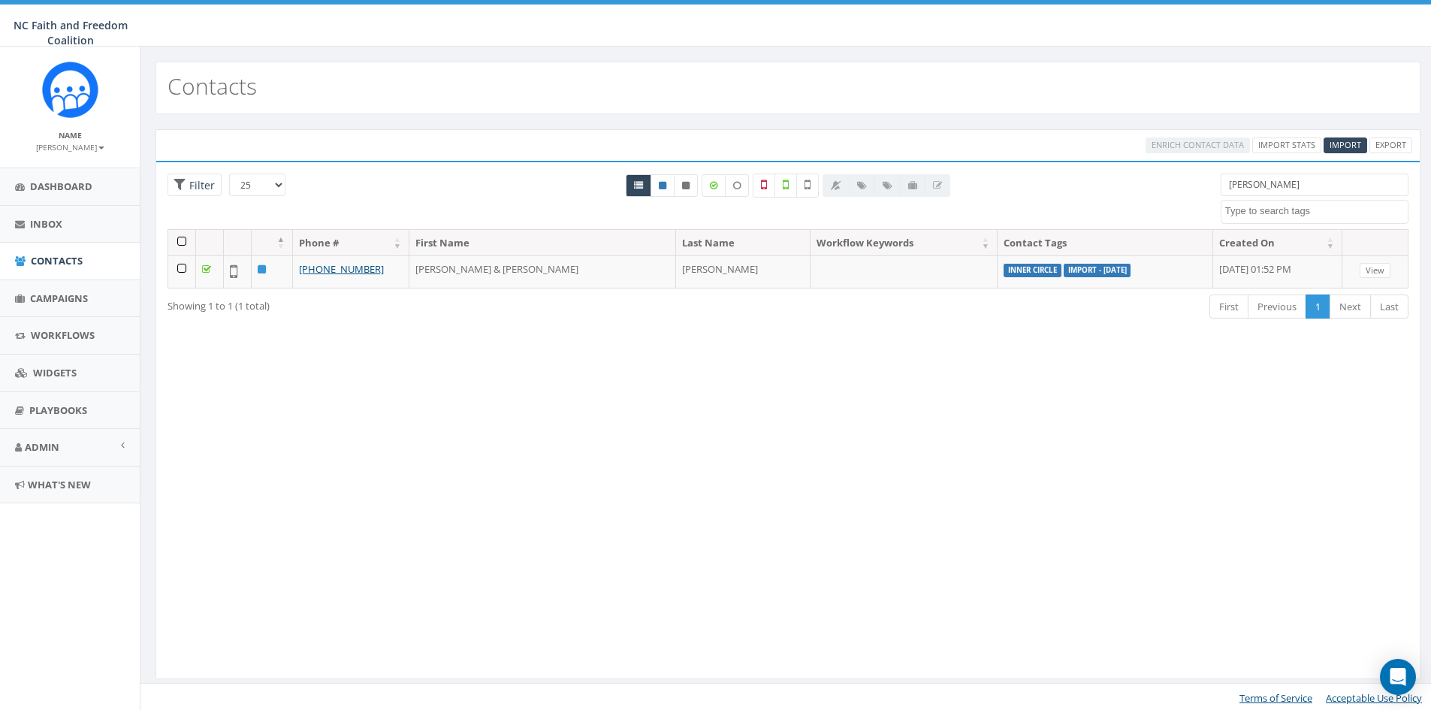
select select
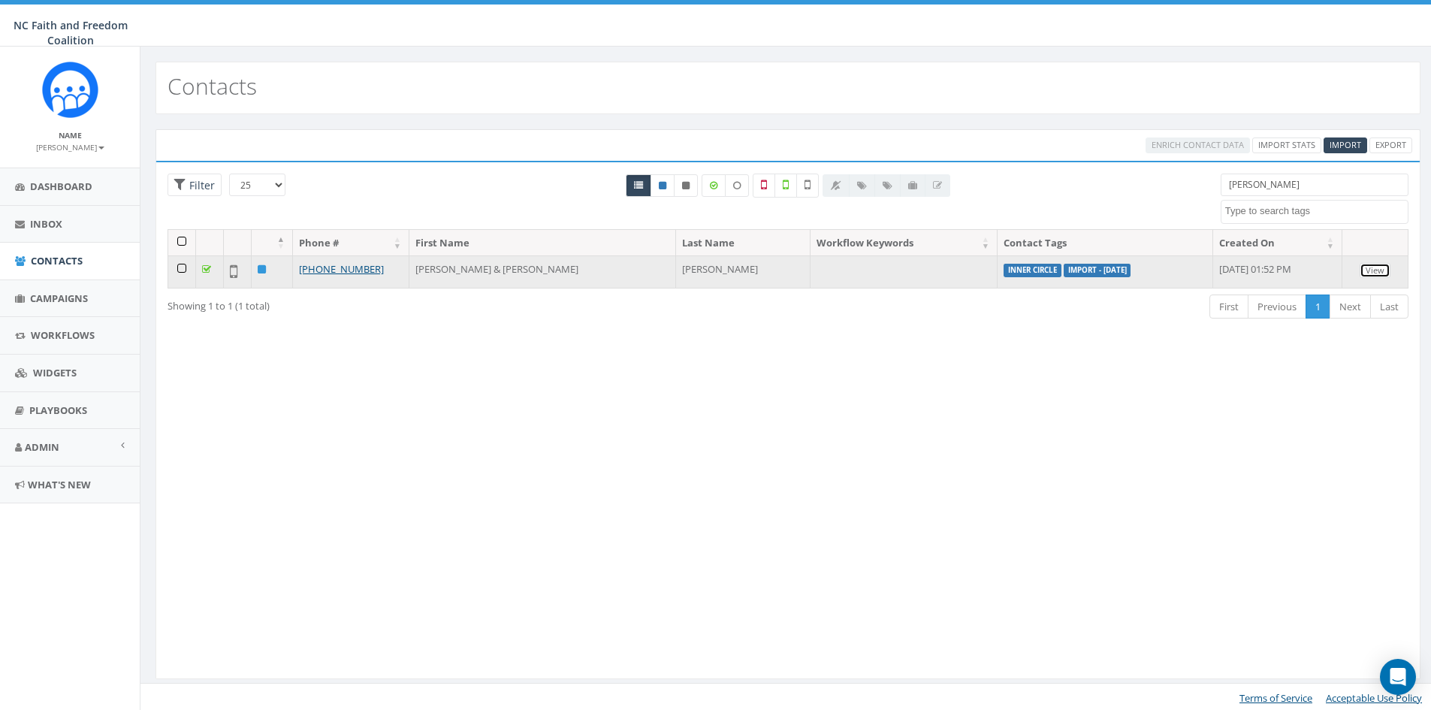
click at [1370, 271] on link "View" at bounding box center [1375, 271] width 31 height 16
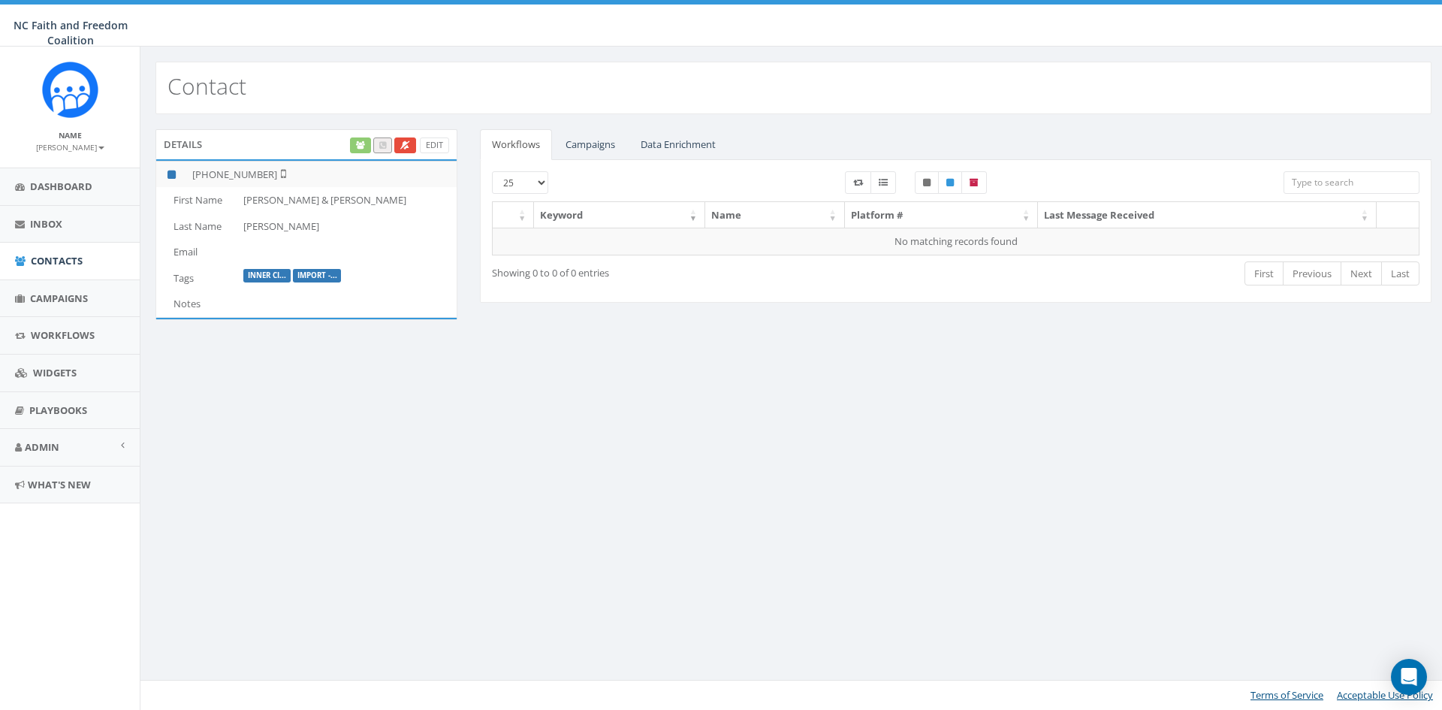
click at [333, 277] on label "Import -..." at bounding box center [317, 276] width 49 height 14
click at [608, 146] on link "Campaigns" at bounding box center [591, 144] width 74 height 31
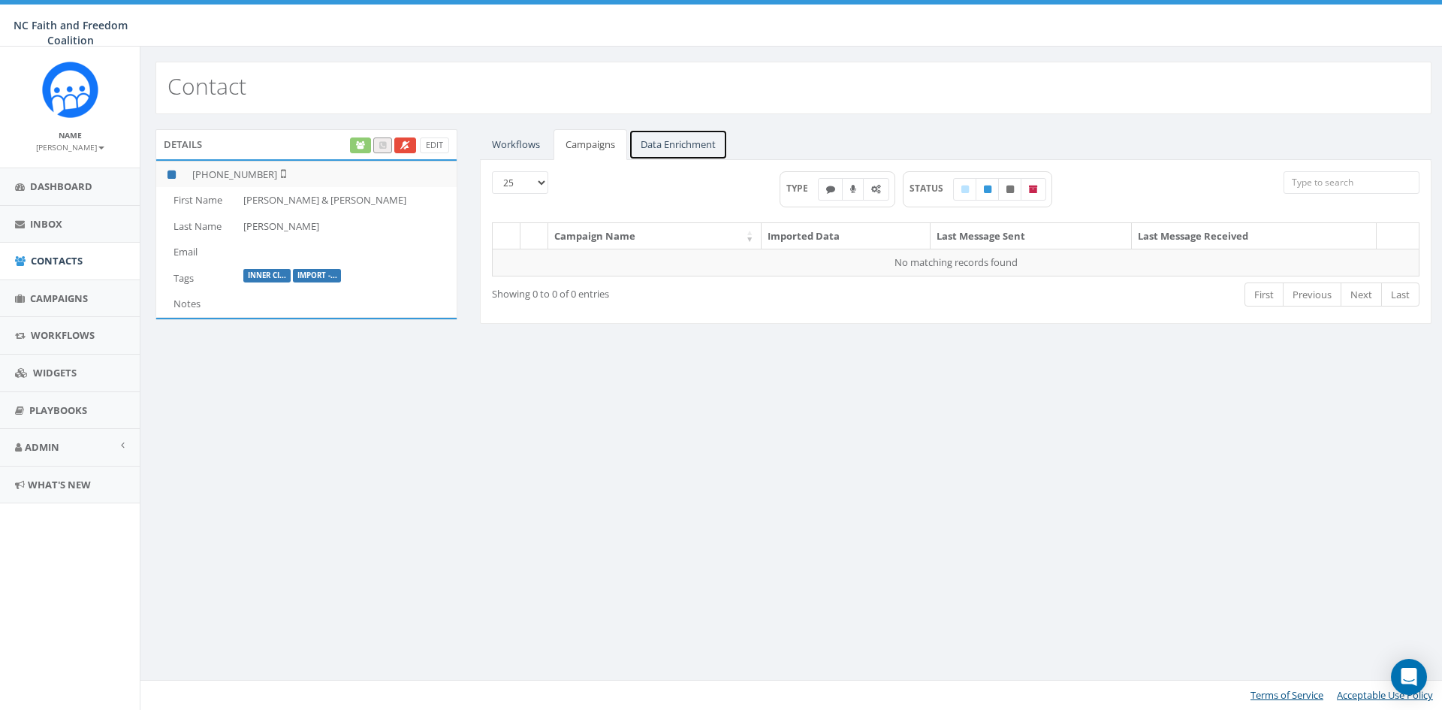
click at [677, 144] on link "Data Enrichment" at bounding box center [678, 144] width 99 height 31
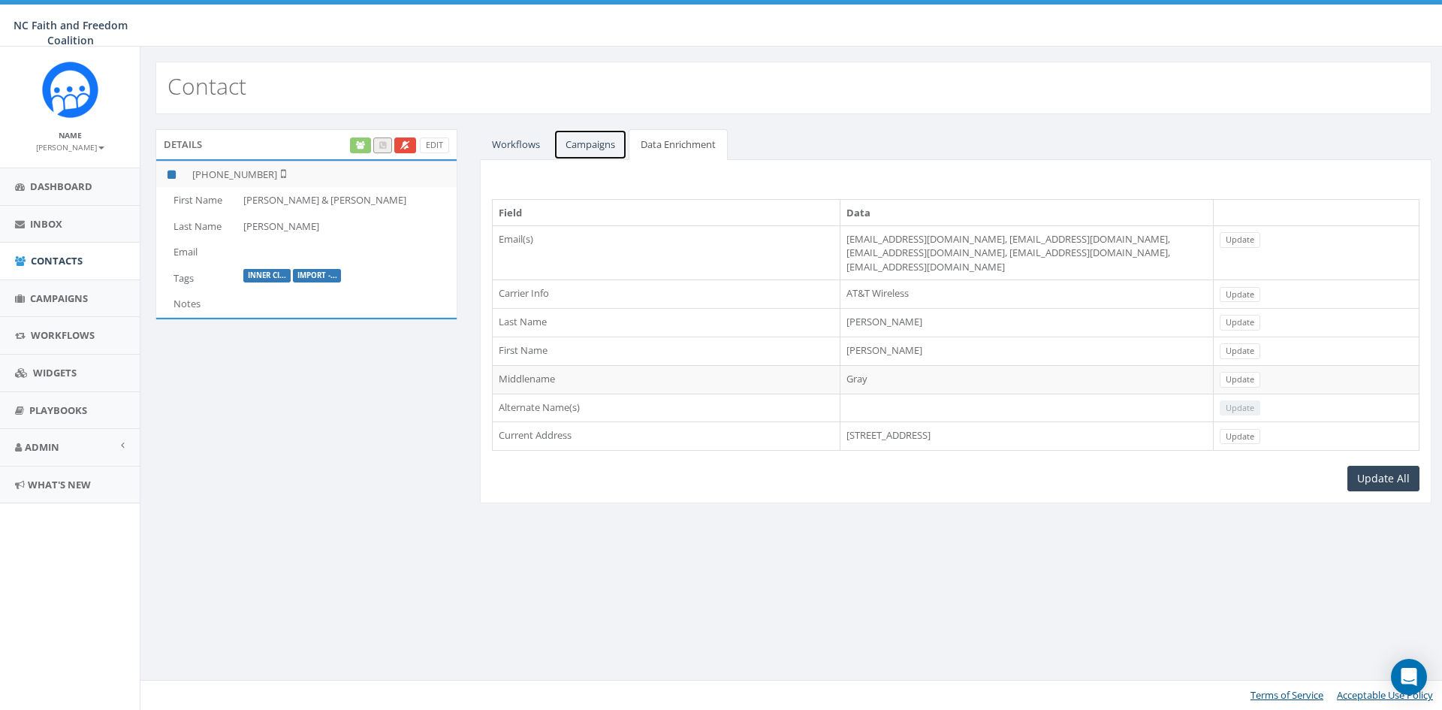
click at [585, 143] on link "Campaigns" at bounding box center [591, 144] width 74 height 31
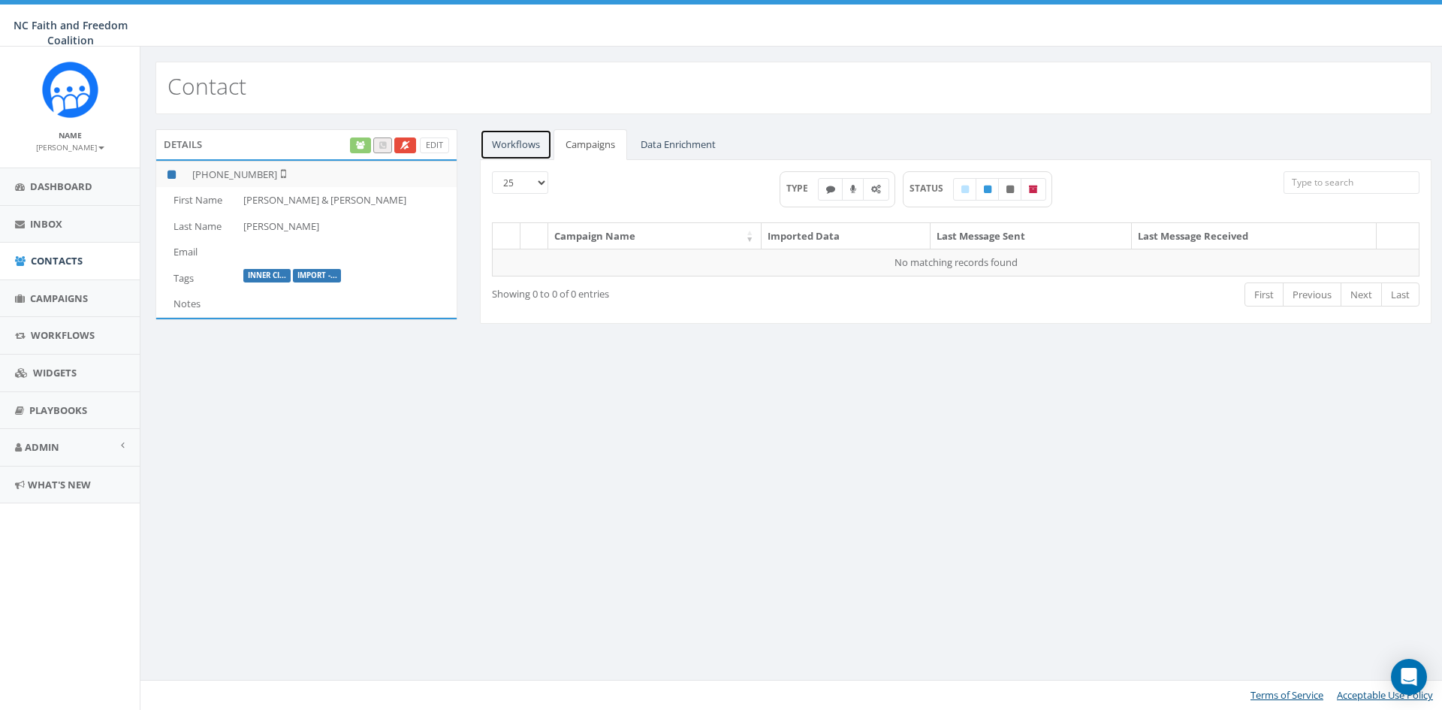
click at [520, 143] on link "Workflows" at bounding box center [516, 144] width 72 height 31
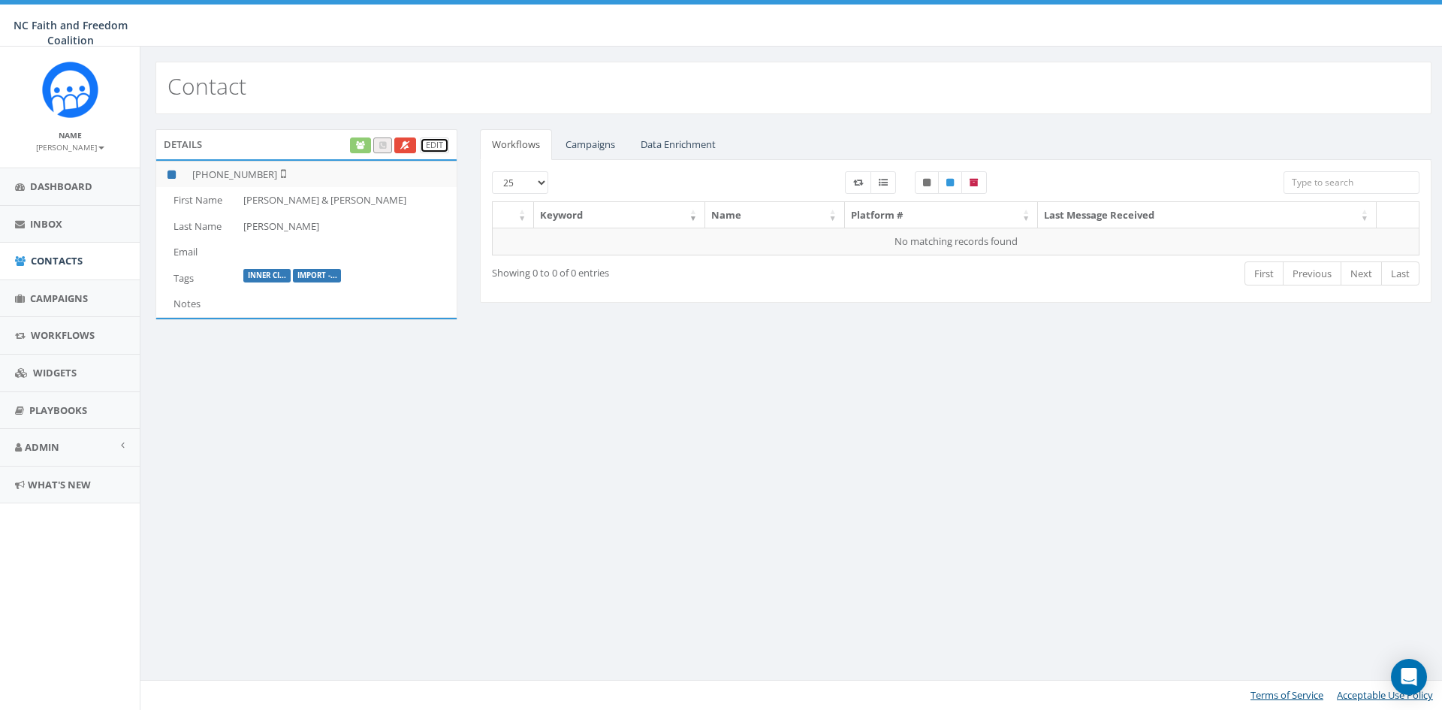
click at [439, 146] on link "Edit" at bounding box center [434, 145] width 29 height 16
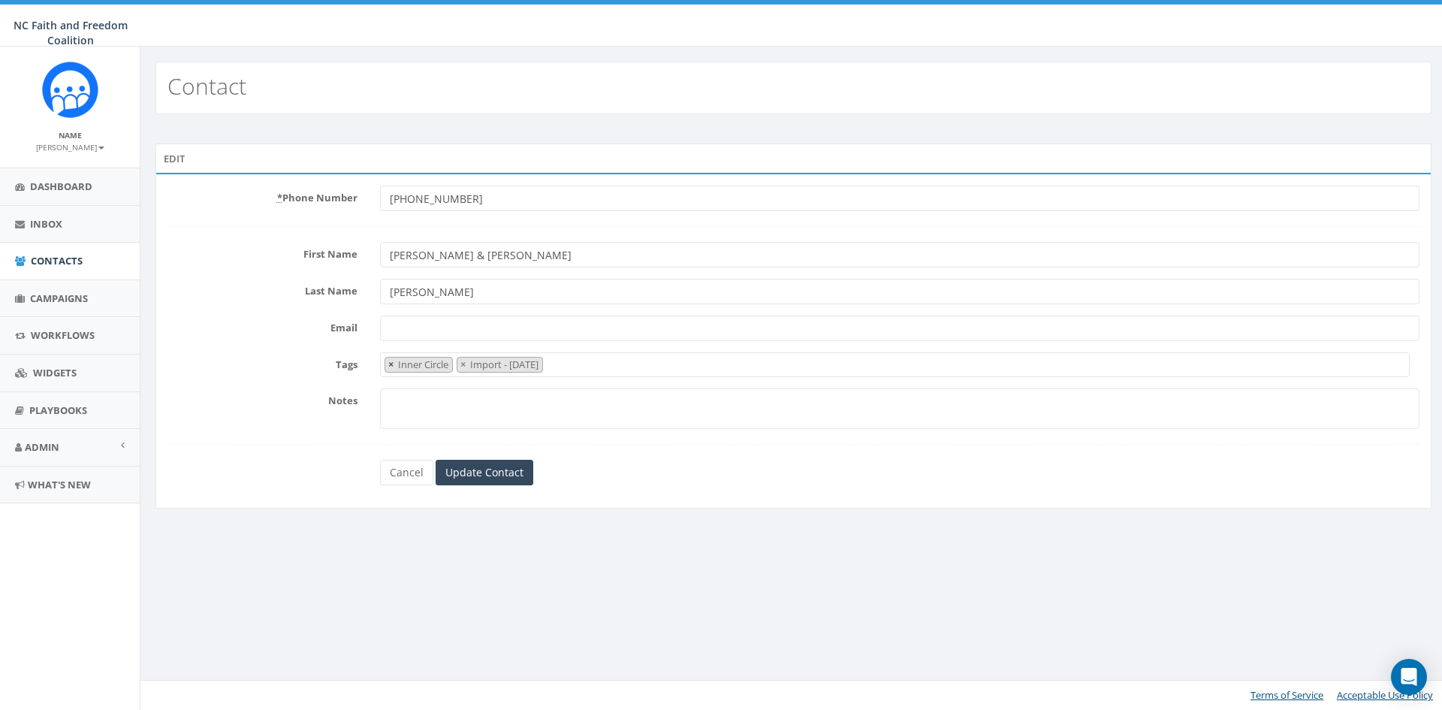
click at [388, 363] on span "×" at bounding box center [390, 365] width 5 height 14
select select "Import - [DATE]"
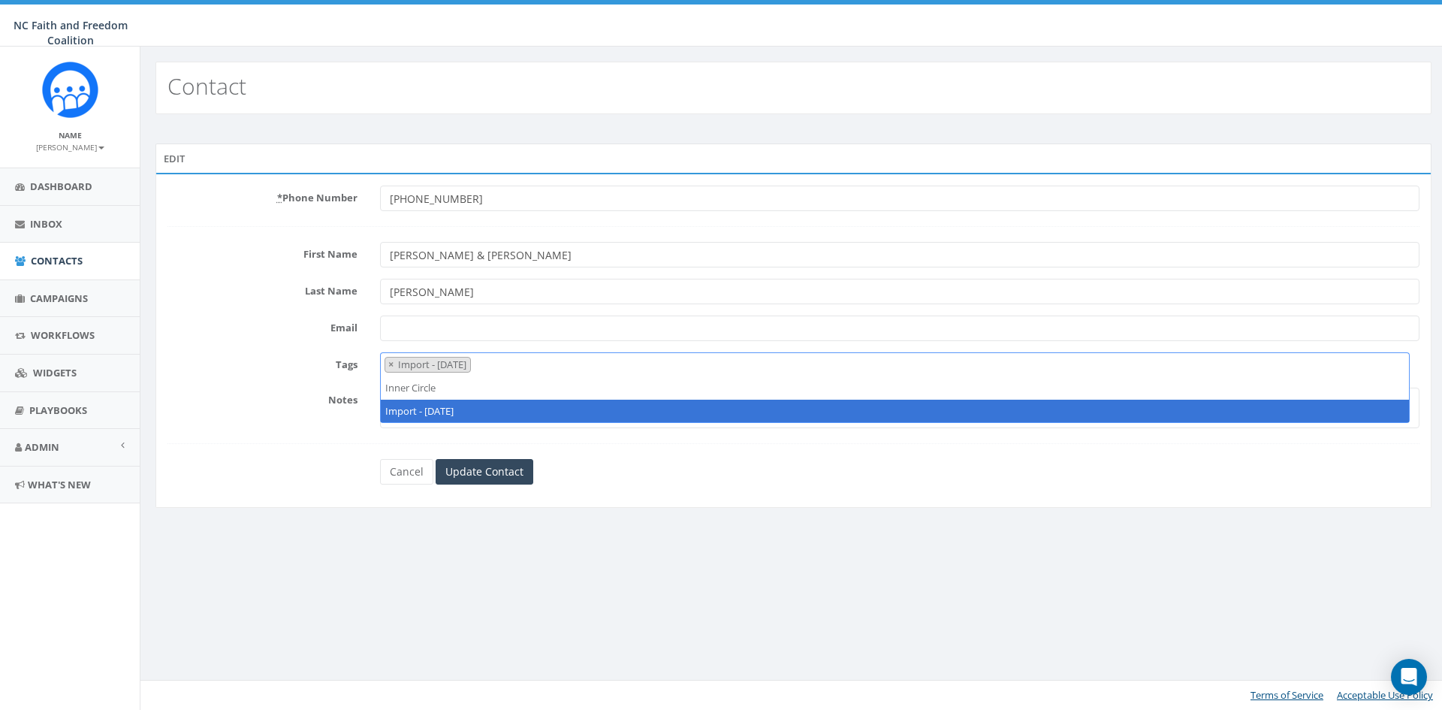
select select
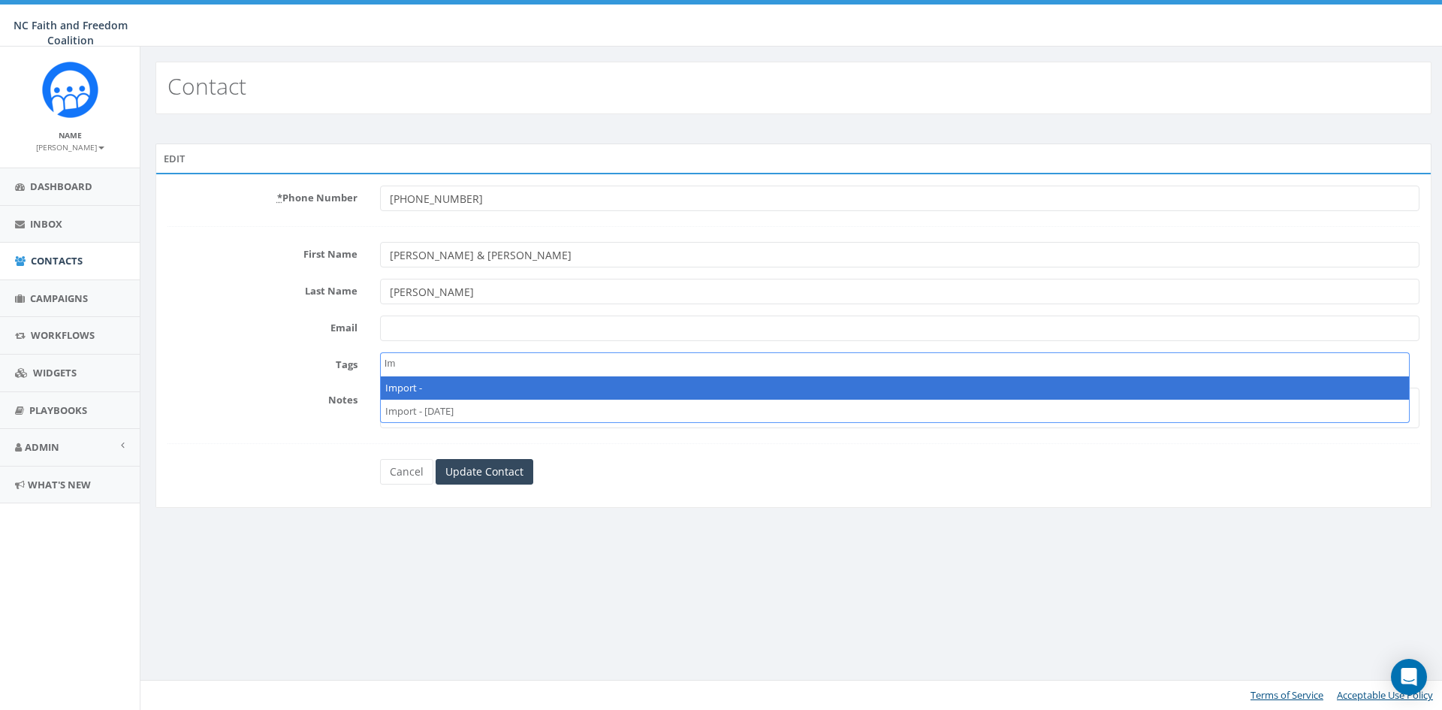
type textarea "I"
type textarea "import"
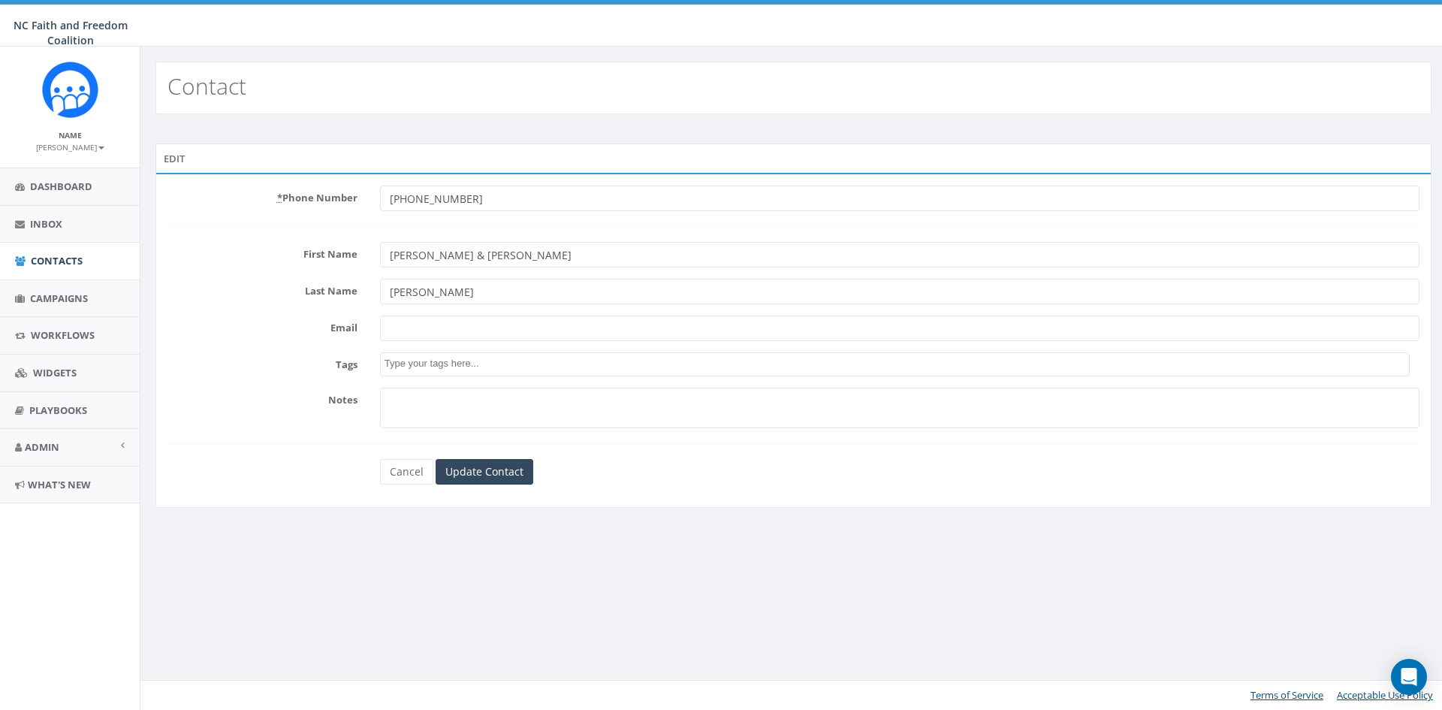
click at [346, 442] on form "* Phone Number [PHONE_NUMBER] First Name [PERSON_NAME] & [PERSON_NAME] Last Nam…" at bounding box center [794, 335] width 1252 height 299
click at [497, 361] on textarea "Search" at bounding box center [897, 364] width 1025 height 14
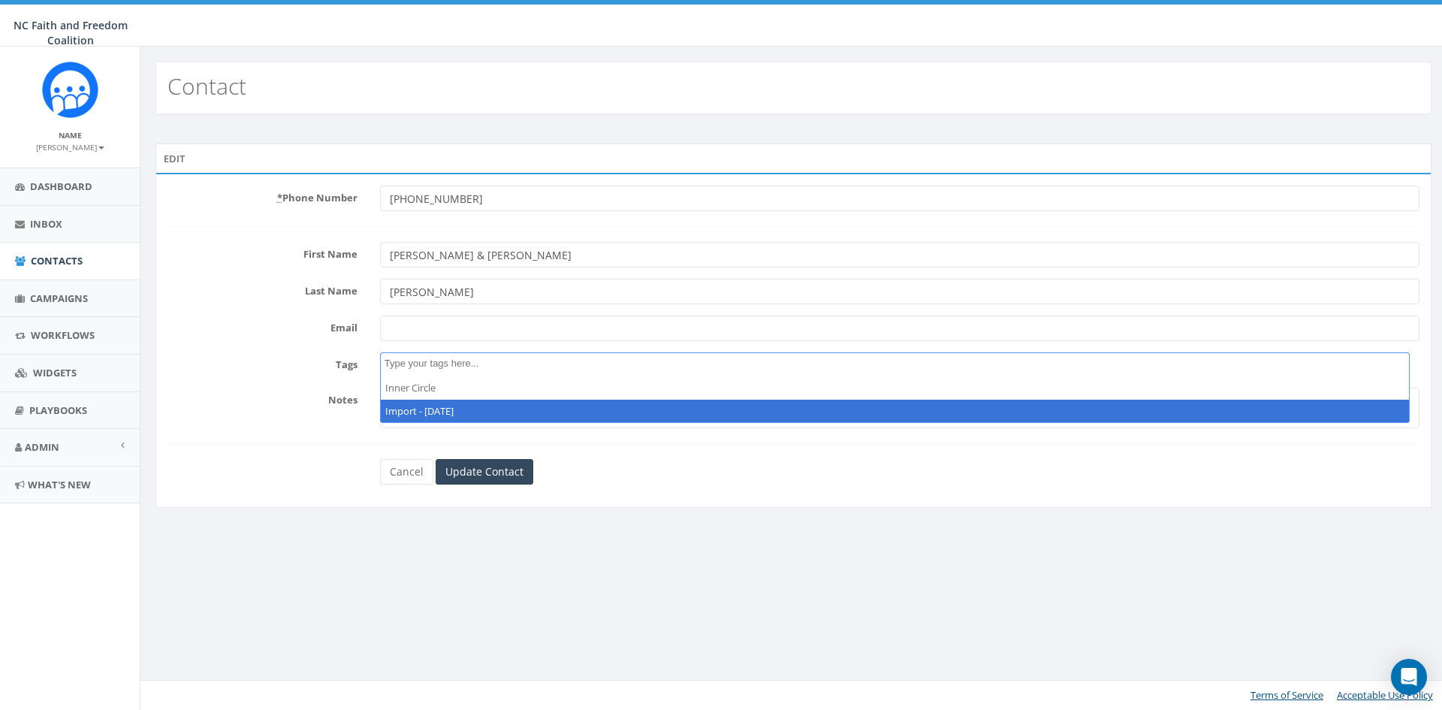
select select "Import - [DATE]"
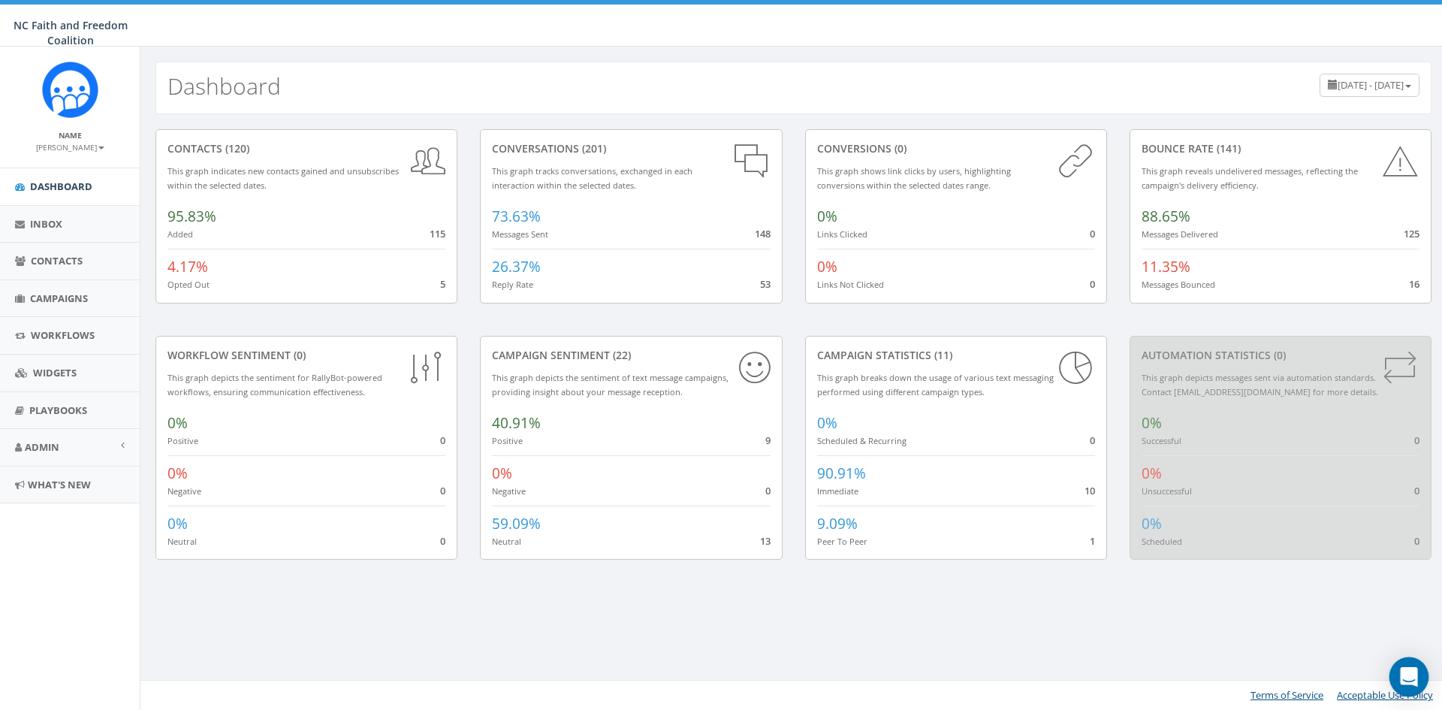
click at [1403, 674] on icon "Open Intercom Messenger" at bounding box center [1408, 677] width 17 height 20
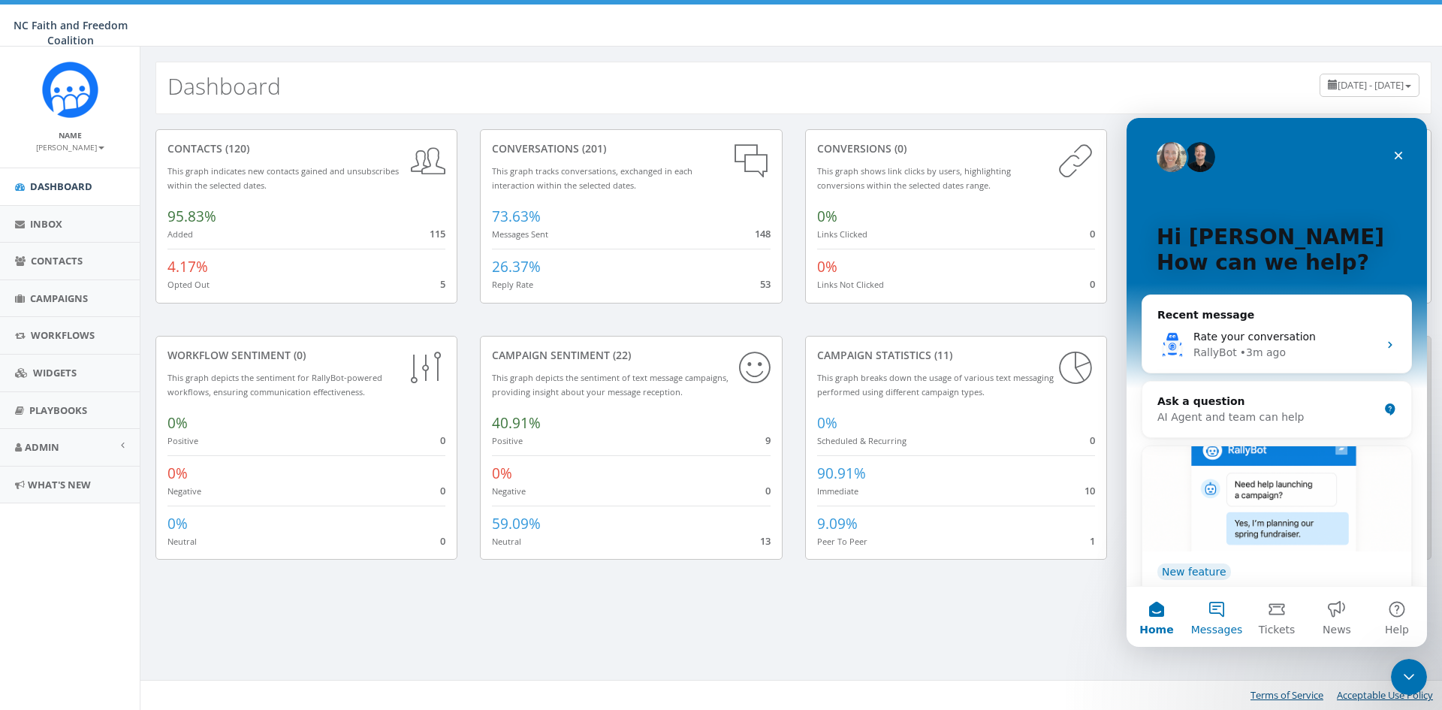
click at [1219, 605] on button "Messages" at bounding box center [1217, 617] width 60 height 60
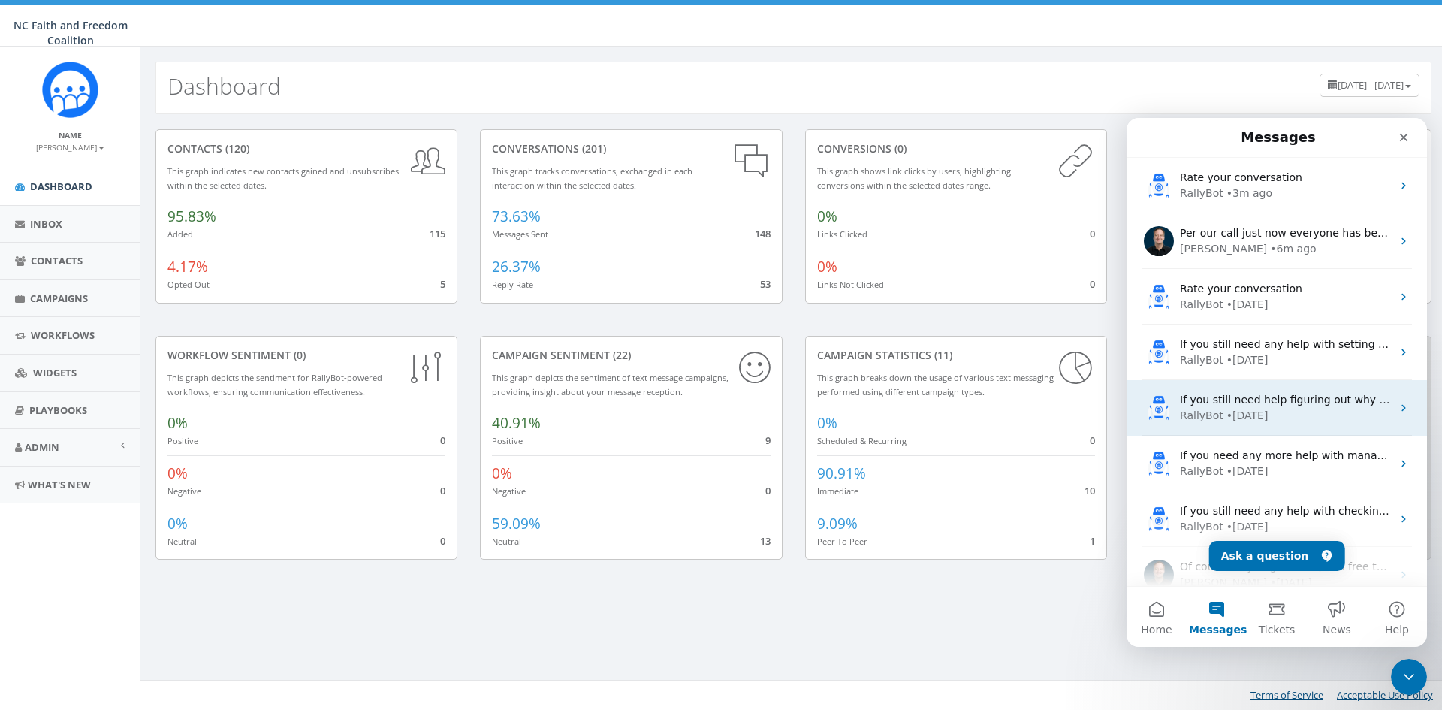
click at [1255, 410] on div "• [DATE]" at bounding box center [1248, 416] width 42 height 16
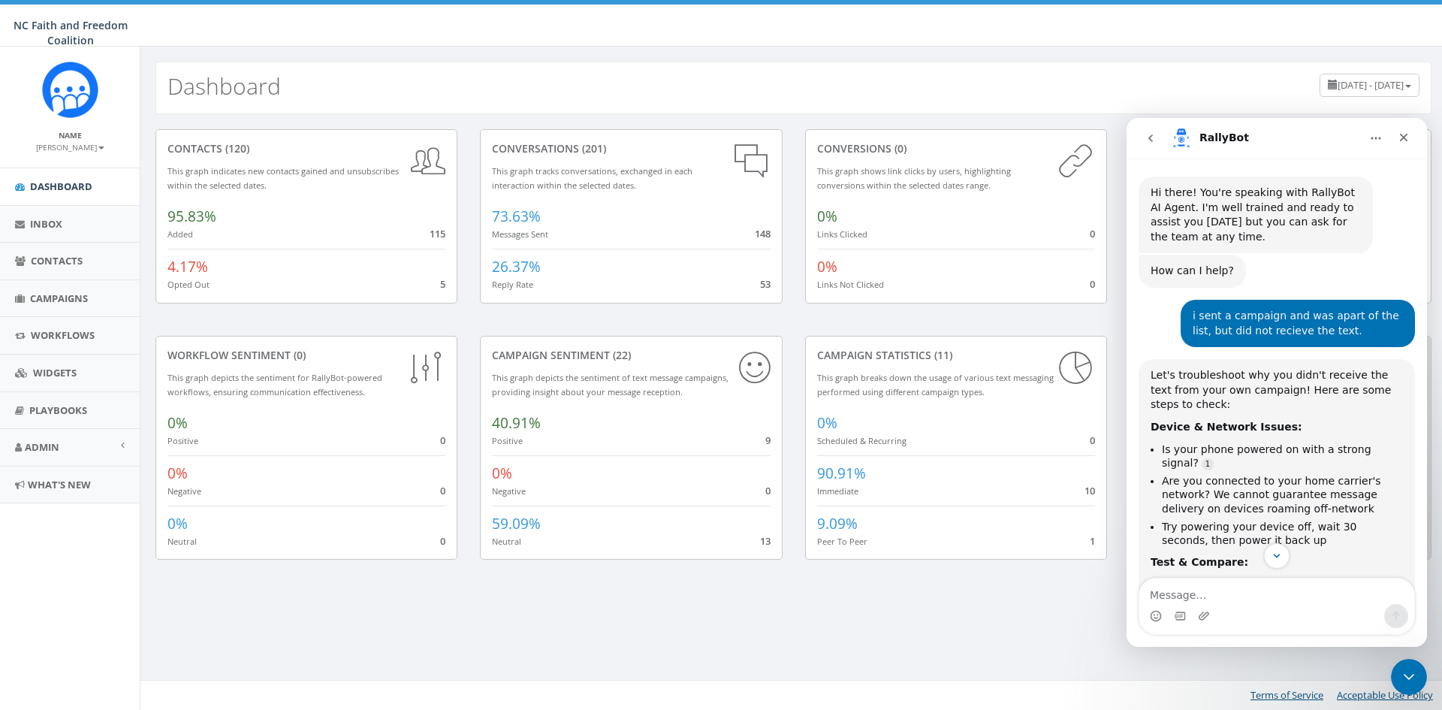
scroll to position [225, 0]
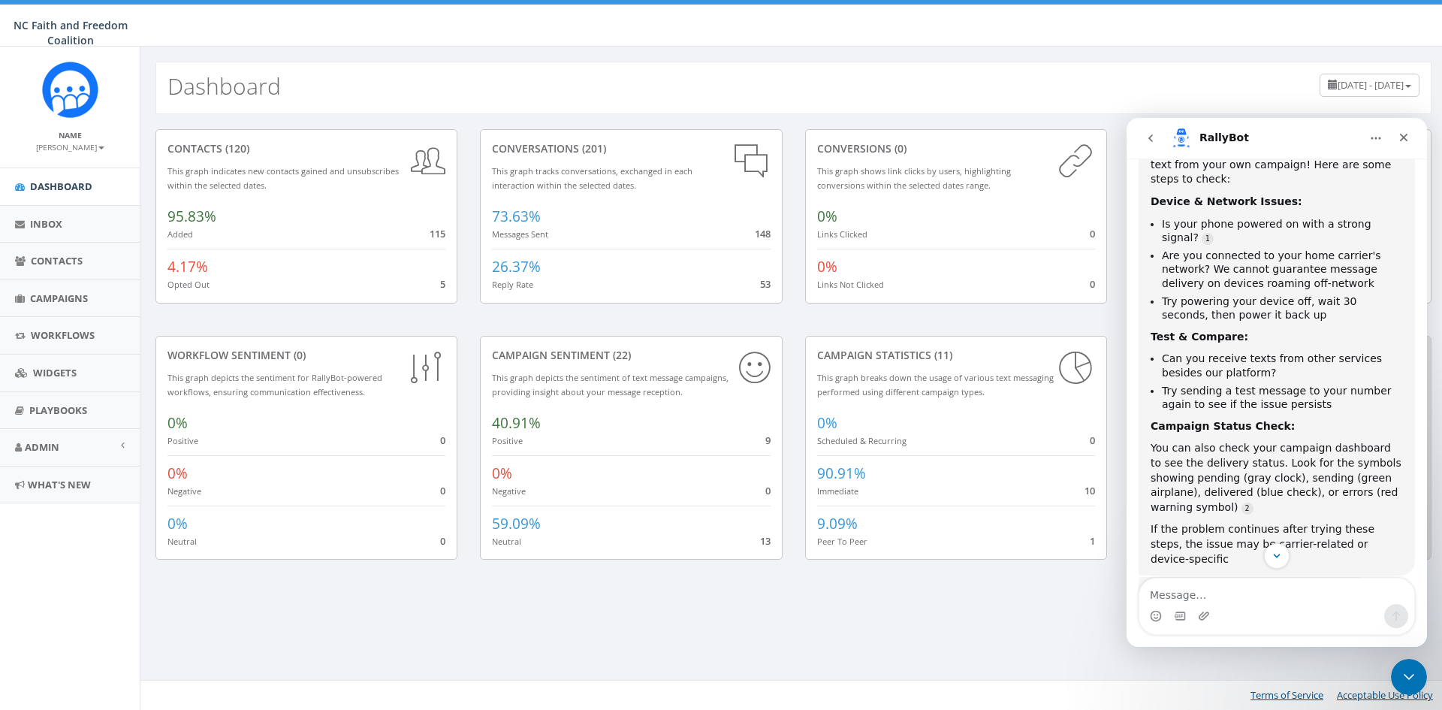
click at [1156, 137] on icon "go back" at bounding box center [1151, 138] width 12 height 12
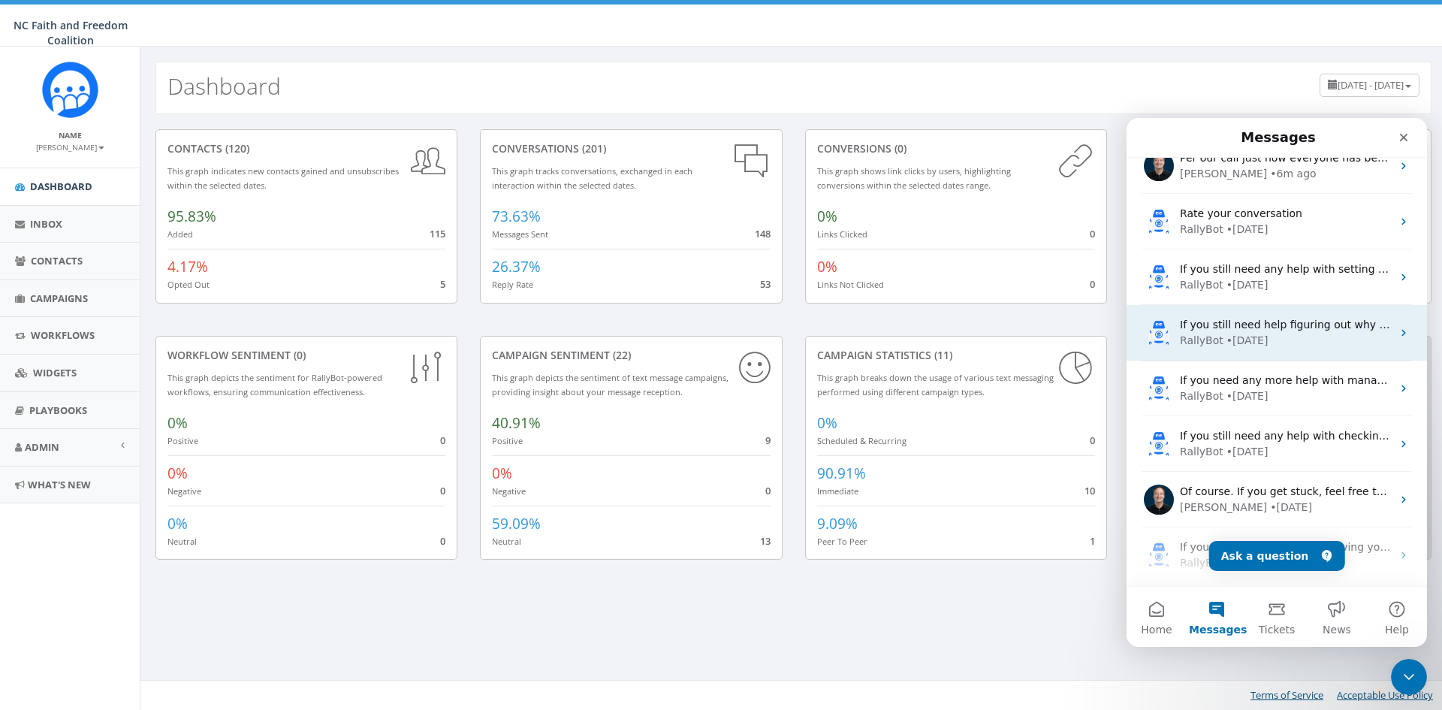
scroll to position [0, 0]
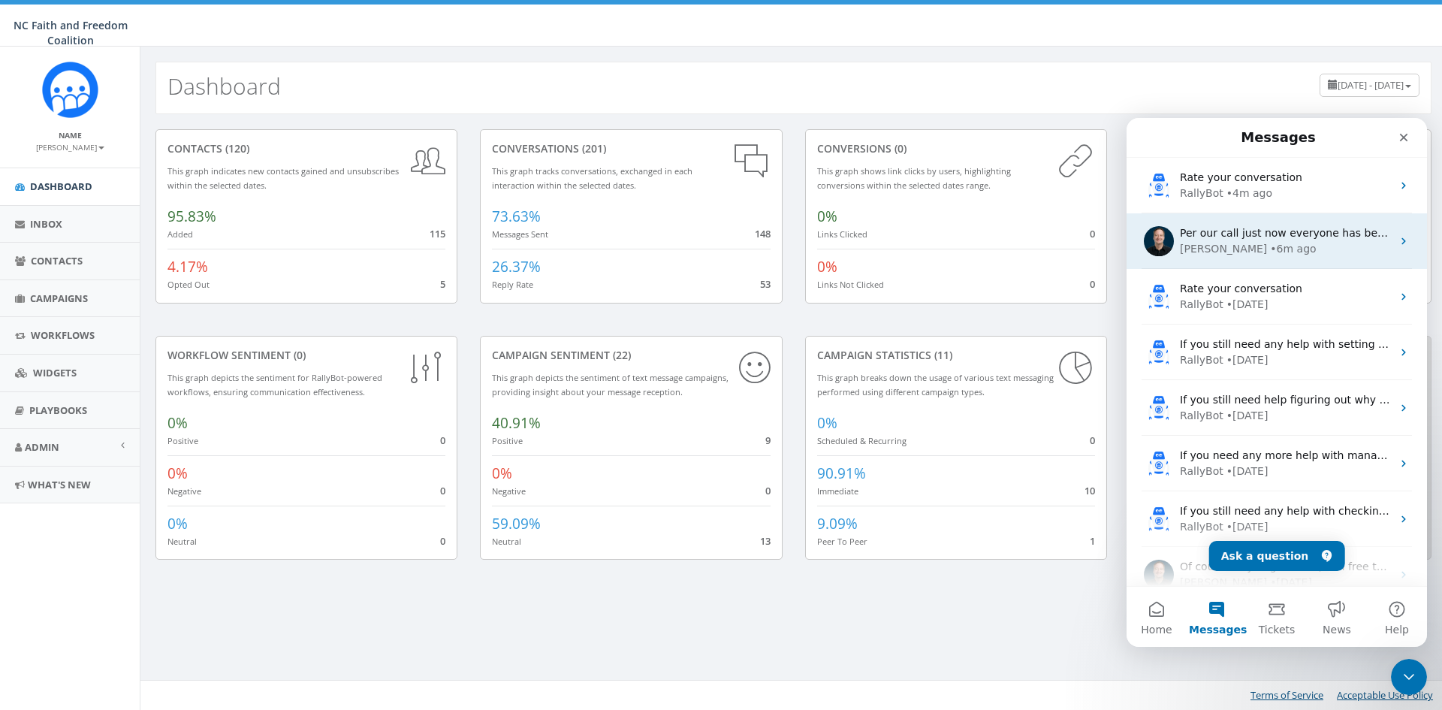
click at [1221, 240] on div "Per our call just now everyone has been opted back in" at bounding box center [1286, 233] width 212 height 16
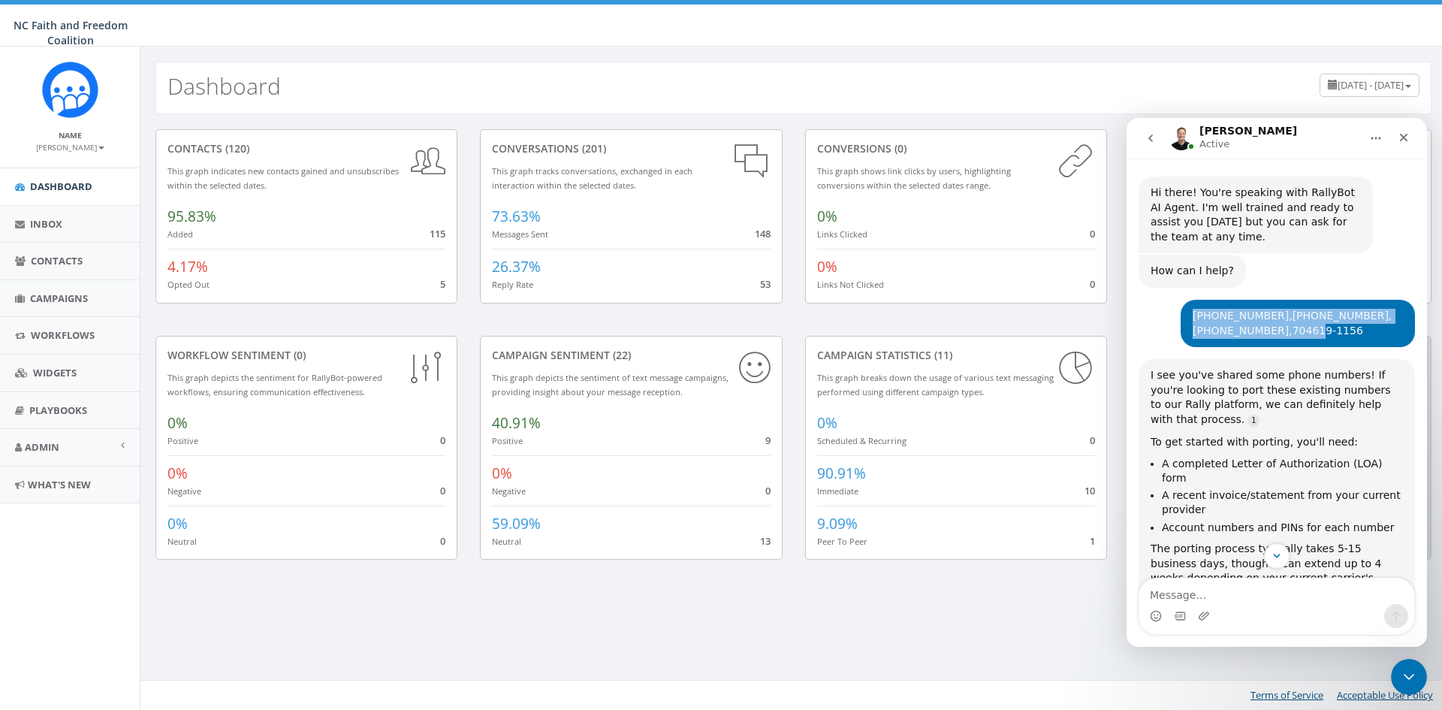
drag, startPoint x: 1279, startPoint y: 332, endPoint x: 1177, endPoint y: 314, distance: 103.7
click at [1181, 314] on div "[PHONE_NUMBER],[PHONE_NUMBER],[PHONE_NUMBER],704619-1156 [PERSON_NAME] • 14m ago" at bounding box center [1298, 323] width 234 height 47
copy div "[PHONE_NUMBER],[PHONE_NUMBER],[PHONE_NUMBER],704619-1156"
